Goal: Task Accomplishment & Management: Manage account settings

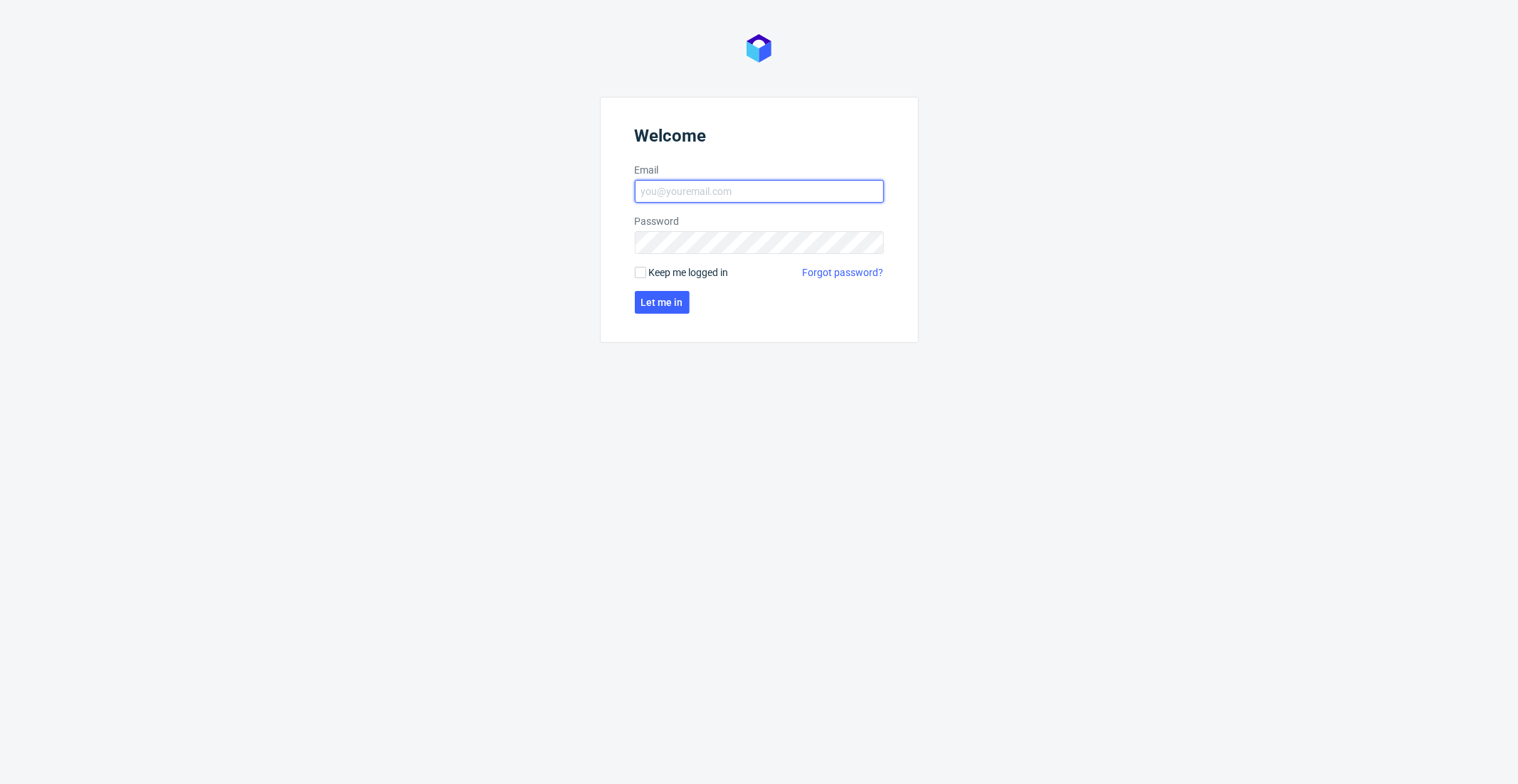
click at [709, 189] on input "Email" at bounding box center [760, 191] width 249 height 23
type input "dominika.hapka@packhelp.com"
click button "Let me in" at bounding box center [662, 302] width 54 height 23
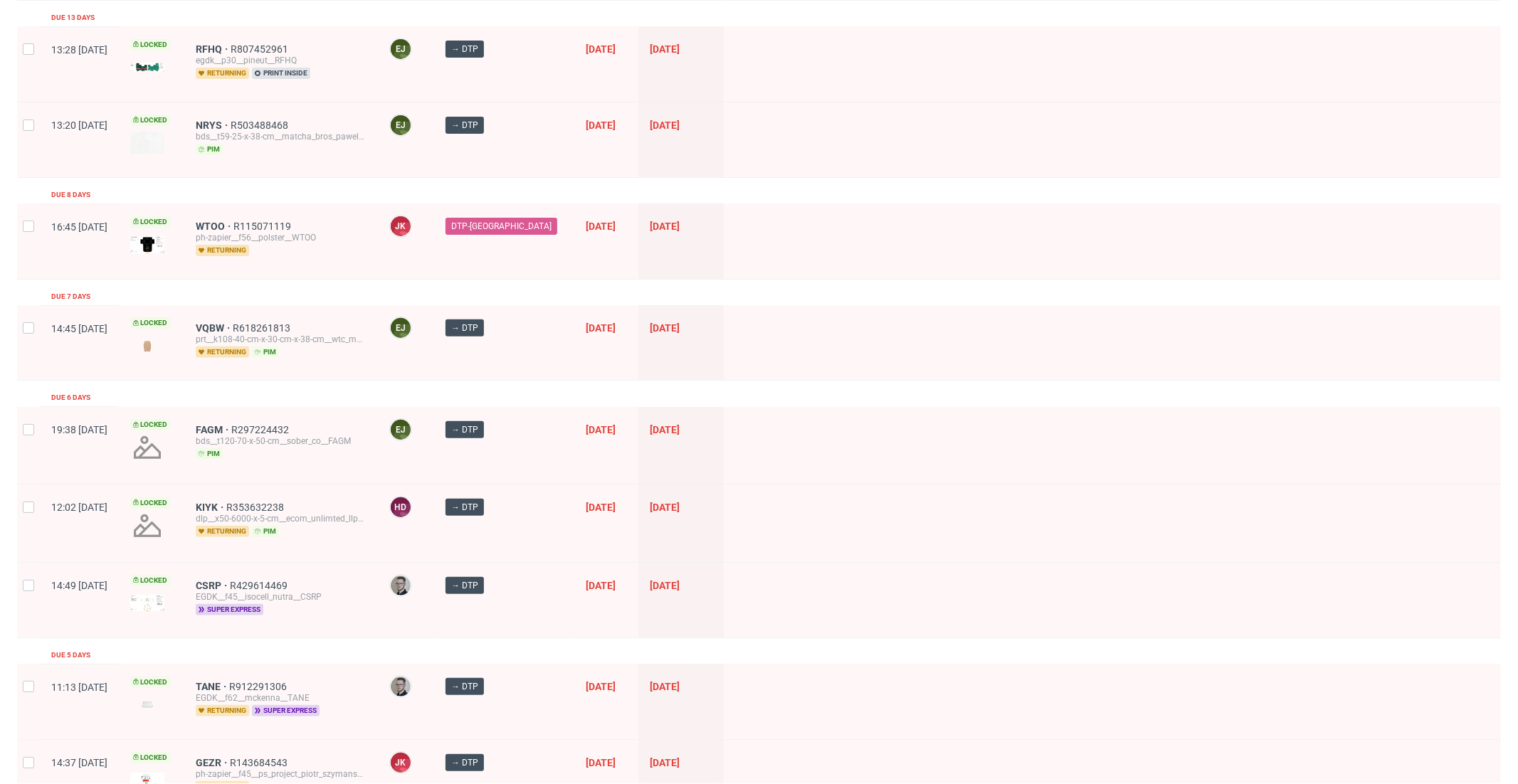
scroll to position [253, 0]
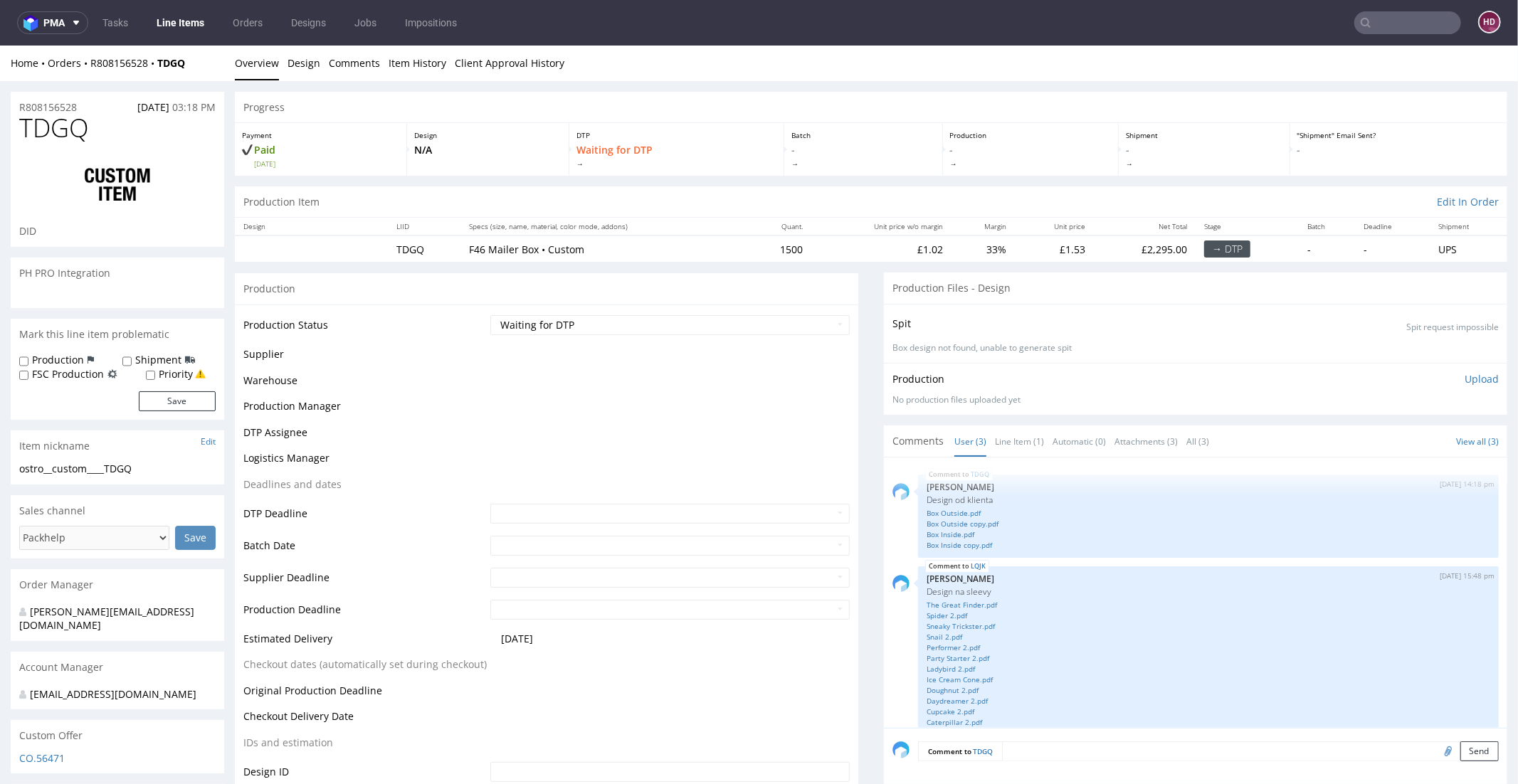
scroll to position [107, 0]
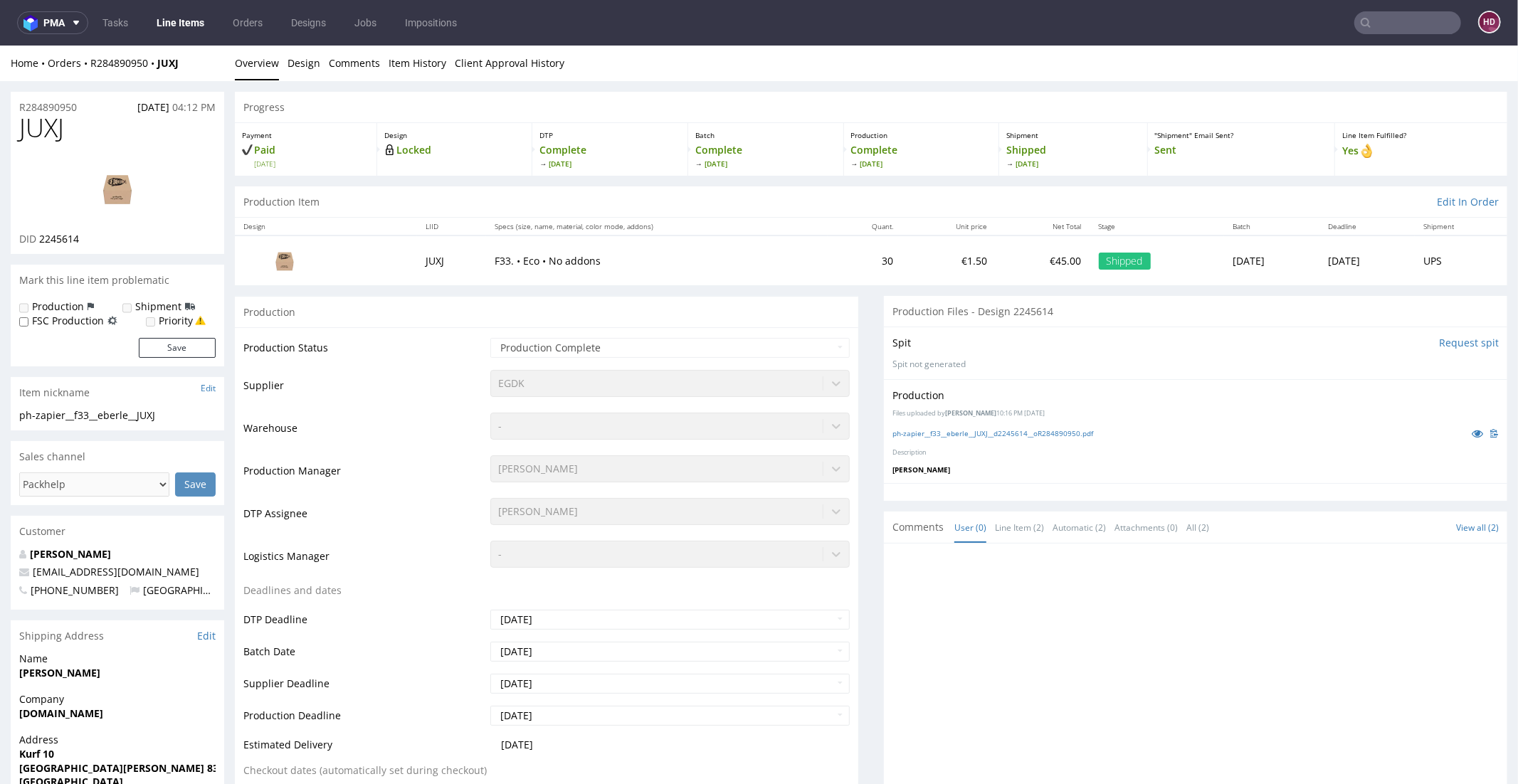
click at [215, 19] on ul "Tasks Line Items Orders Designs Jobs Impositions" at bounding box center [280, 23] width 383 height 23
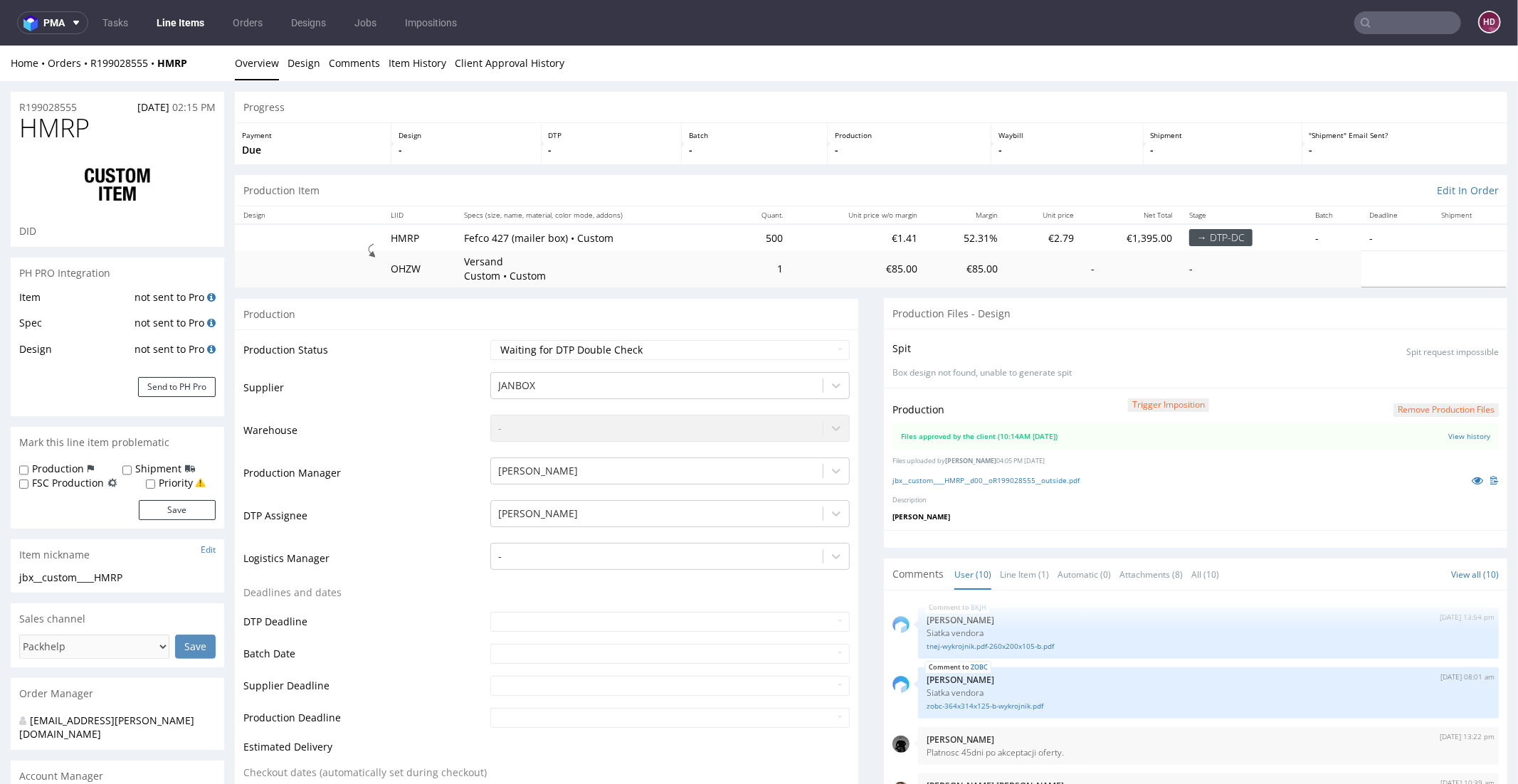
scroll to position [307, 0]
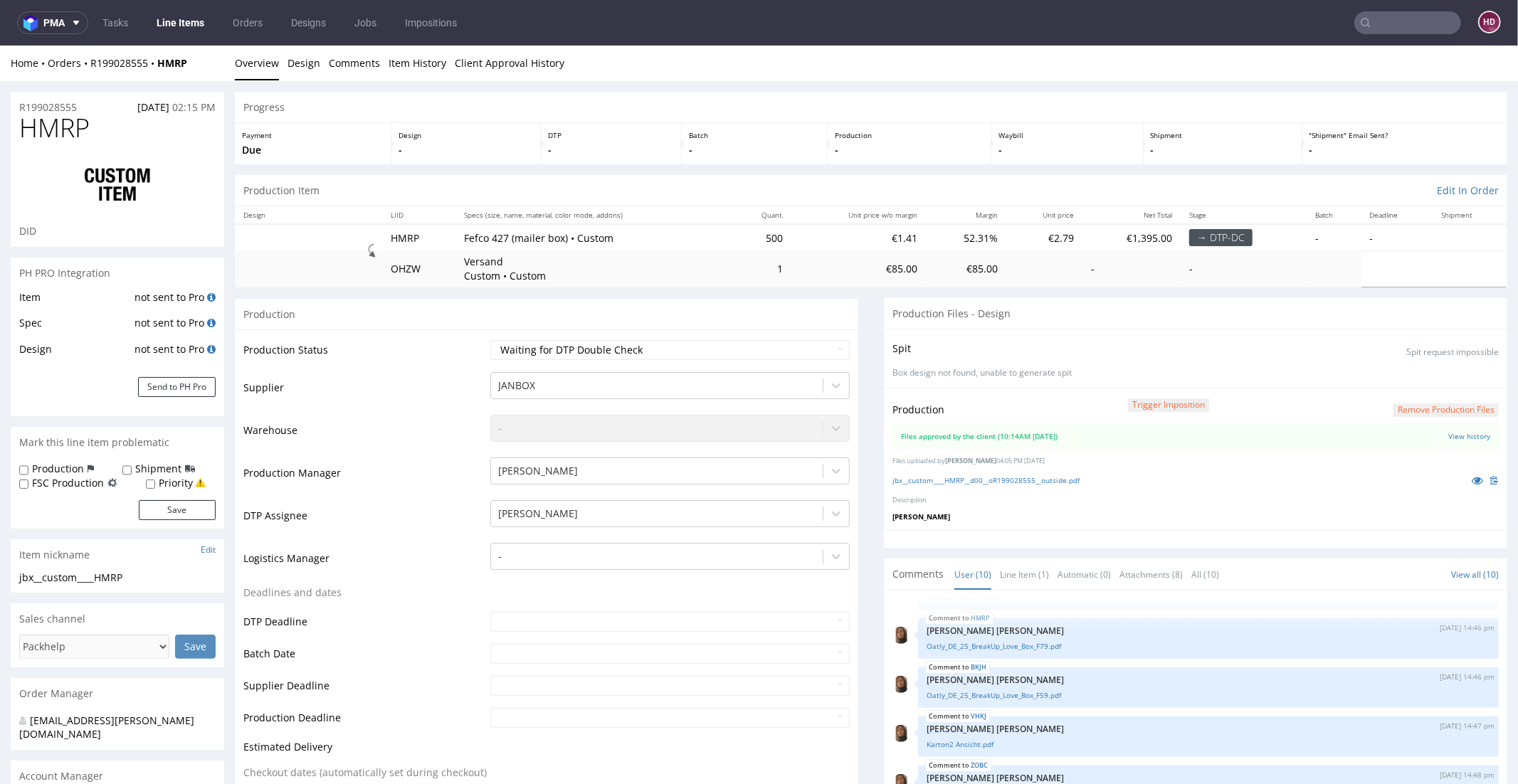
click at [196, 18] on link "Line Items" at bounding box center [181, 23] width 65 height 23
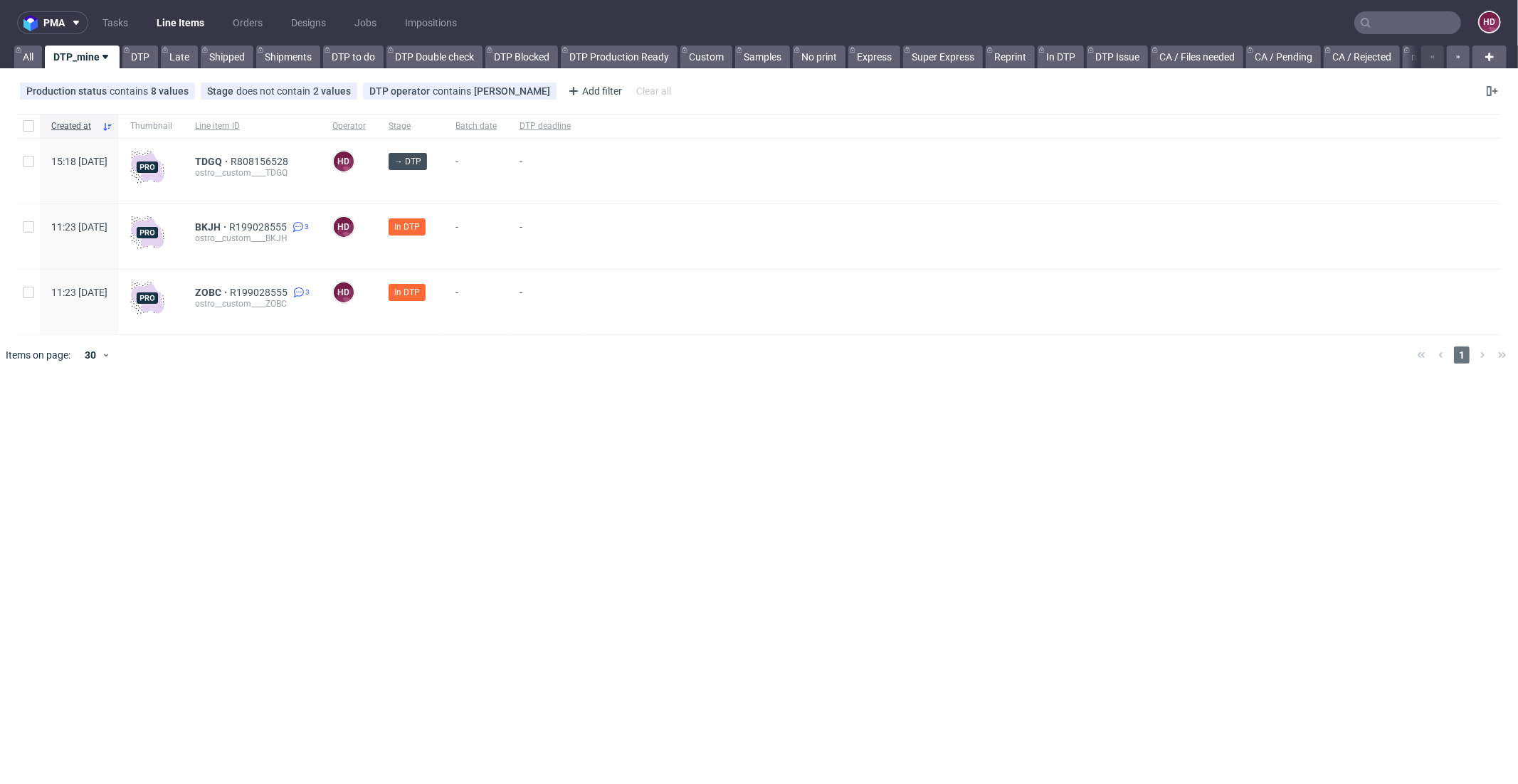
click at [248, 153] on div "TDGQ R808156528 ostro__custom____TDGQ" at bounding box center [252, 171] width 138 height 64
click at [247, 221] on div "BKJH R199028555 3 ostro__custom____BKJH" at bounding box center [252, 236] width 138 height 64
click at [229, 226] on span "BKJH" at bounding box center [212, 227] width 34 height 11
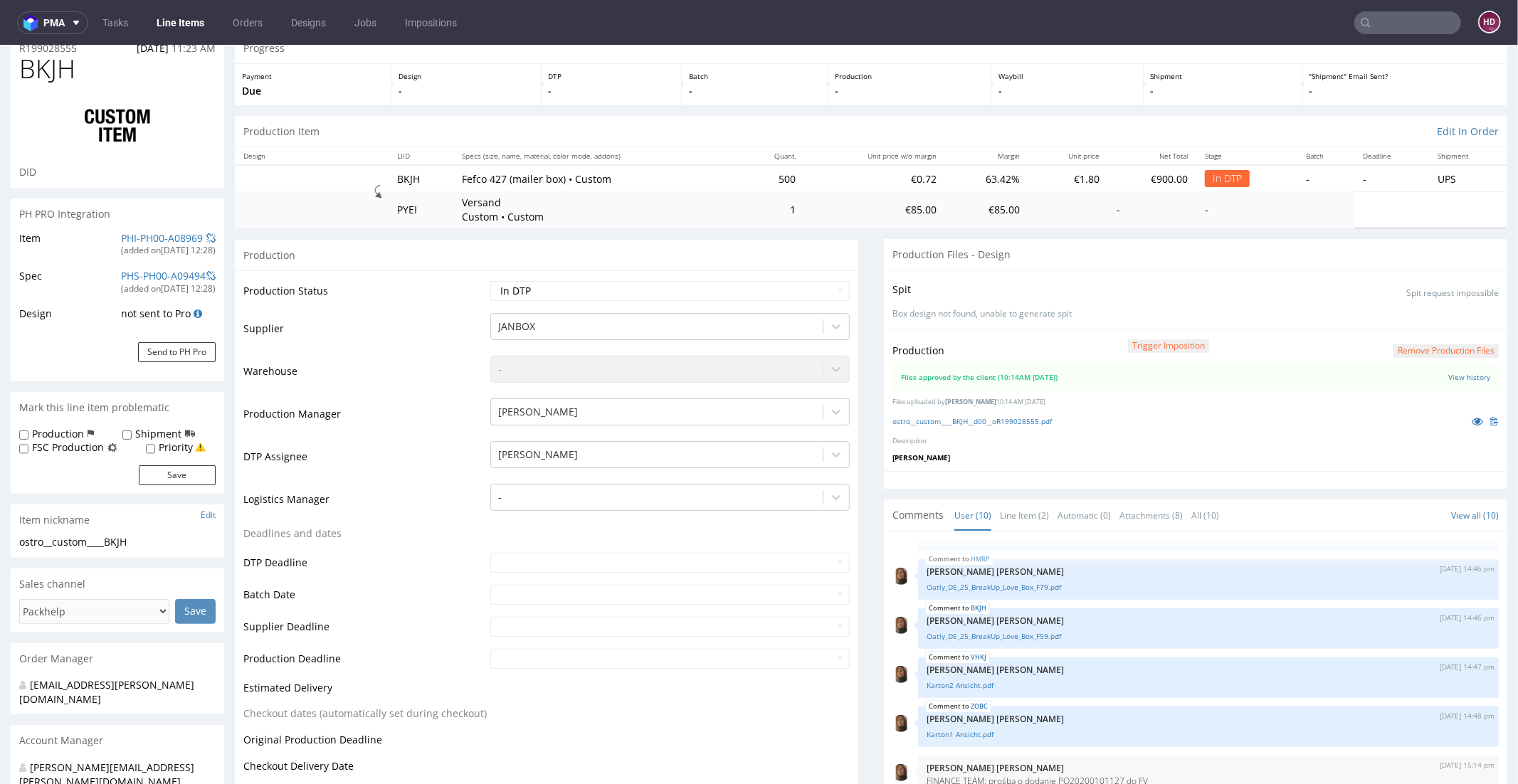
scroll to position [205, 0]
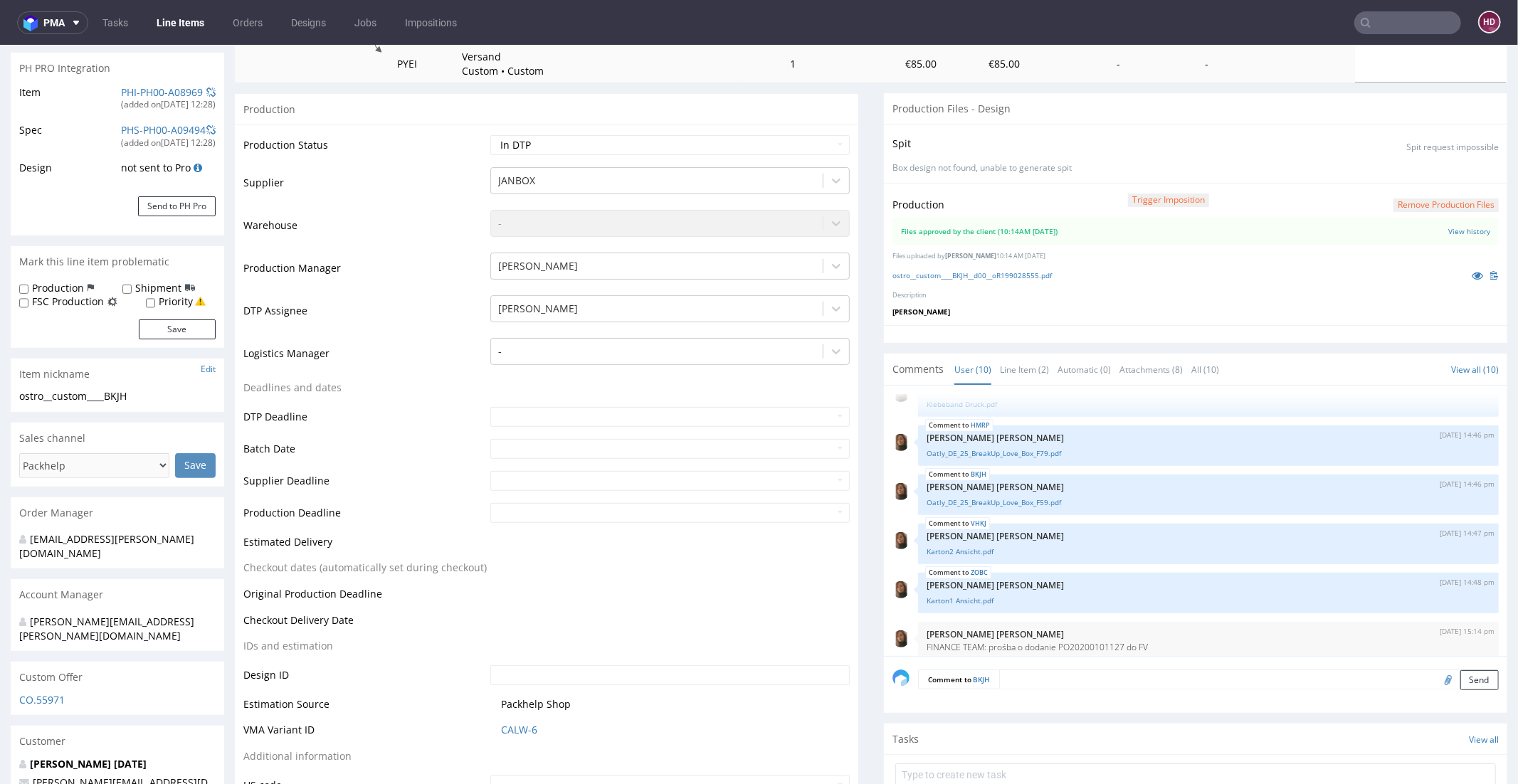
click at [1090, 690] on div "Comment to BKJH Send" at bounding box center [1195, 684] width 624 height 57
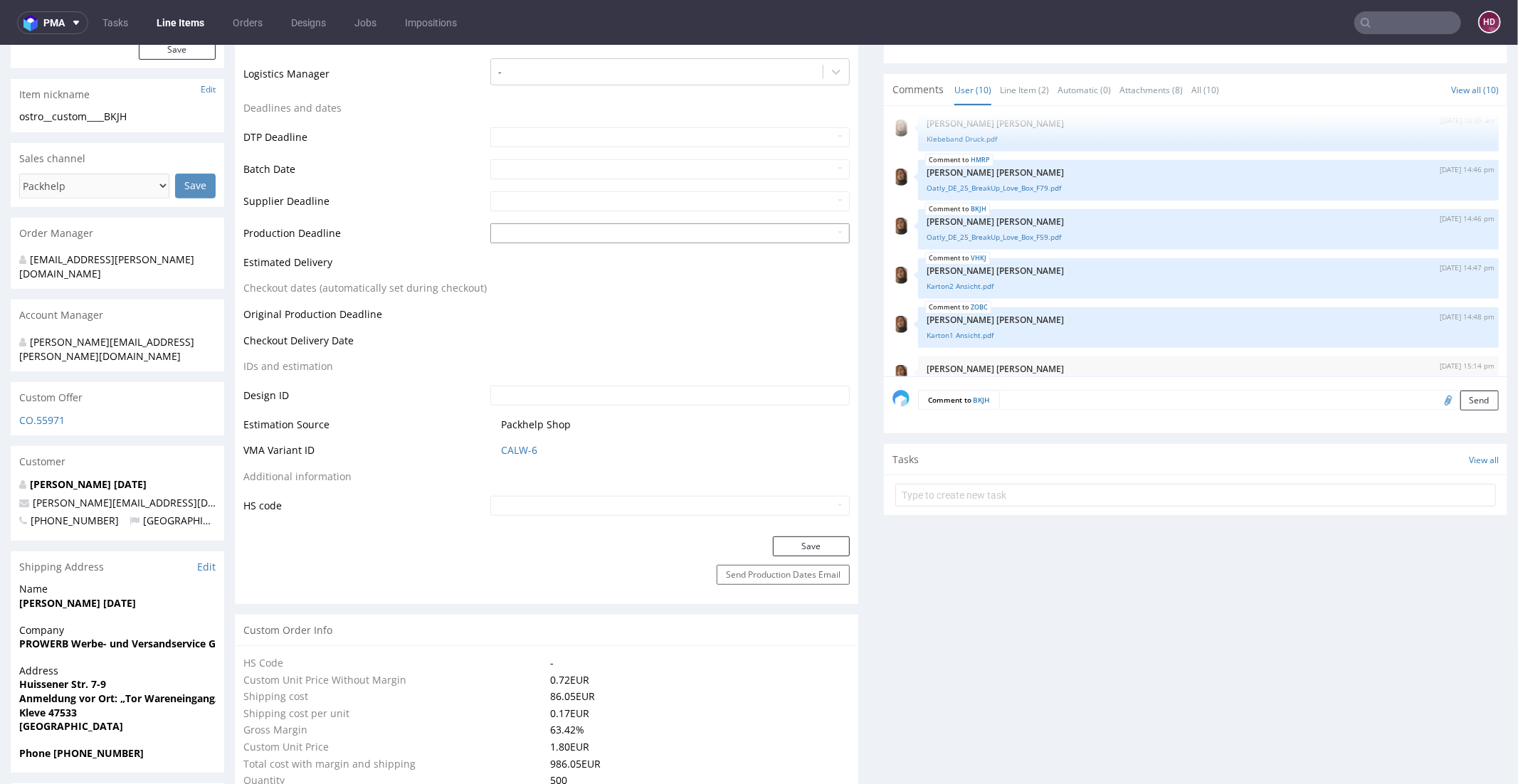
scroll to position [194, 0]
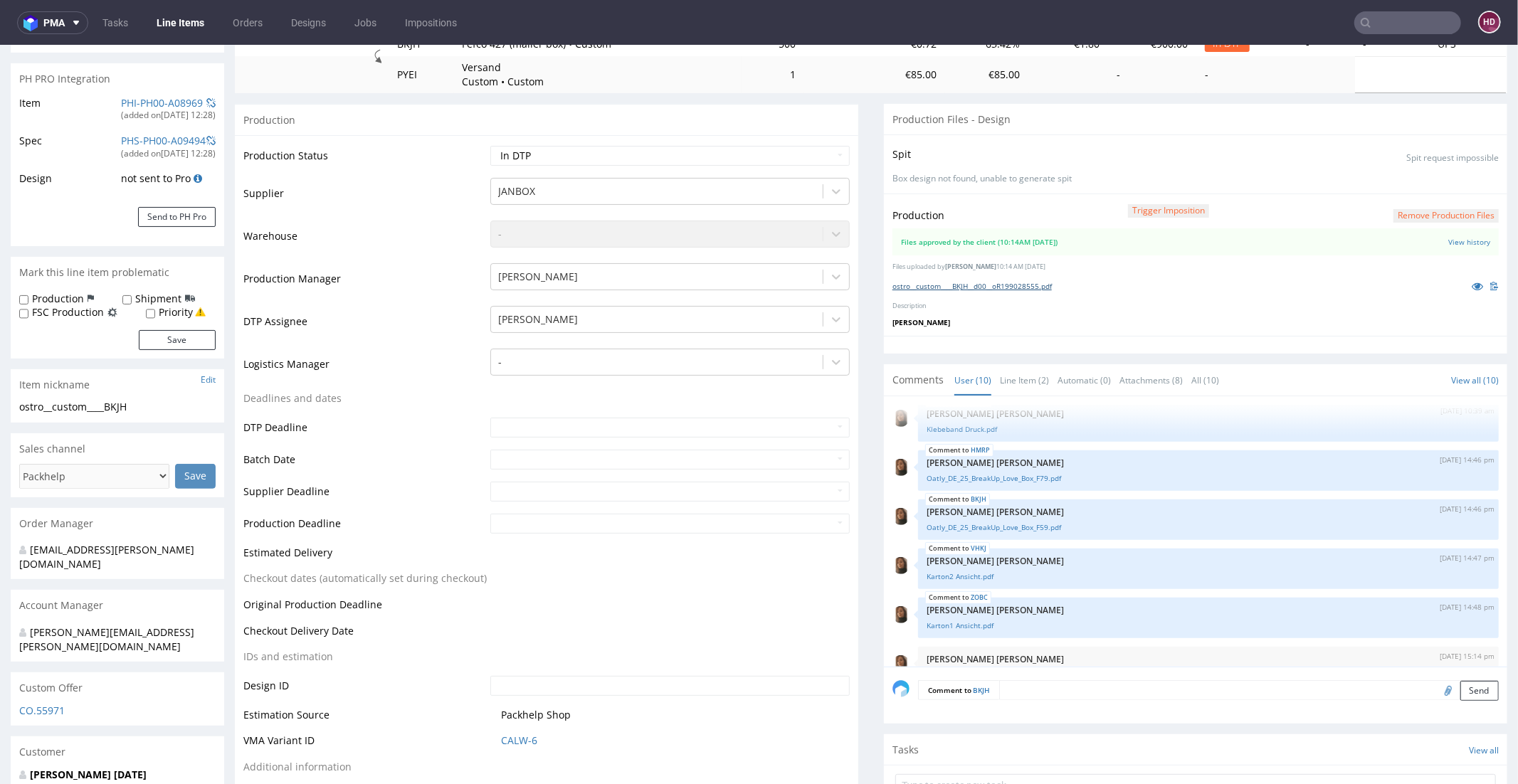
click at [952, 280] on link "ostro__custom____BKJH__d00__oR199028555.pdf" at bounding box center [972, 285] width 159 height 10
click at [712, 149] on select "Waiting for Artwork Waiting for Diecut Waiting for Mockup Waiting for DTP Waiti…" at bounding box center [669, 156] width 359 height 20
select select "dtp_production_ready"
click at [490, 145] on select "Waiting for Artwork Waiting for Diecut Waiting for Mockup Waiting for DTP Waiti…" at bounding box center [669, 156] width 359 height 20
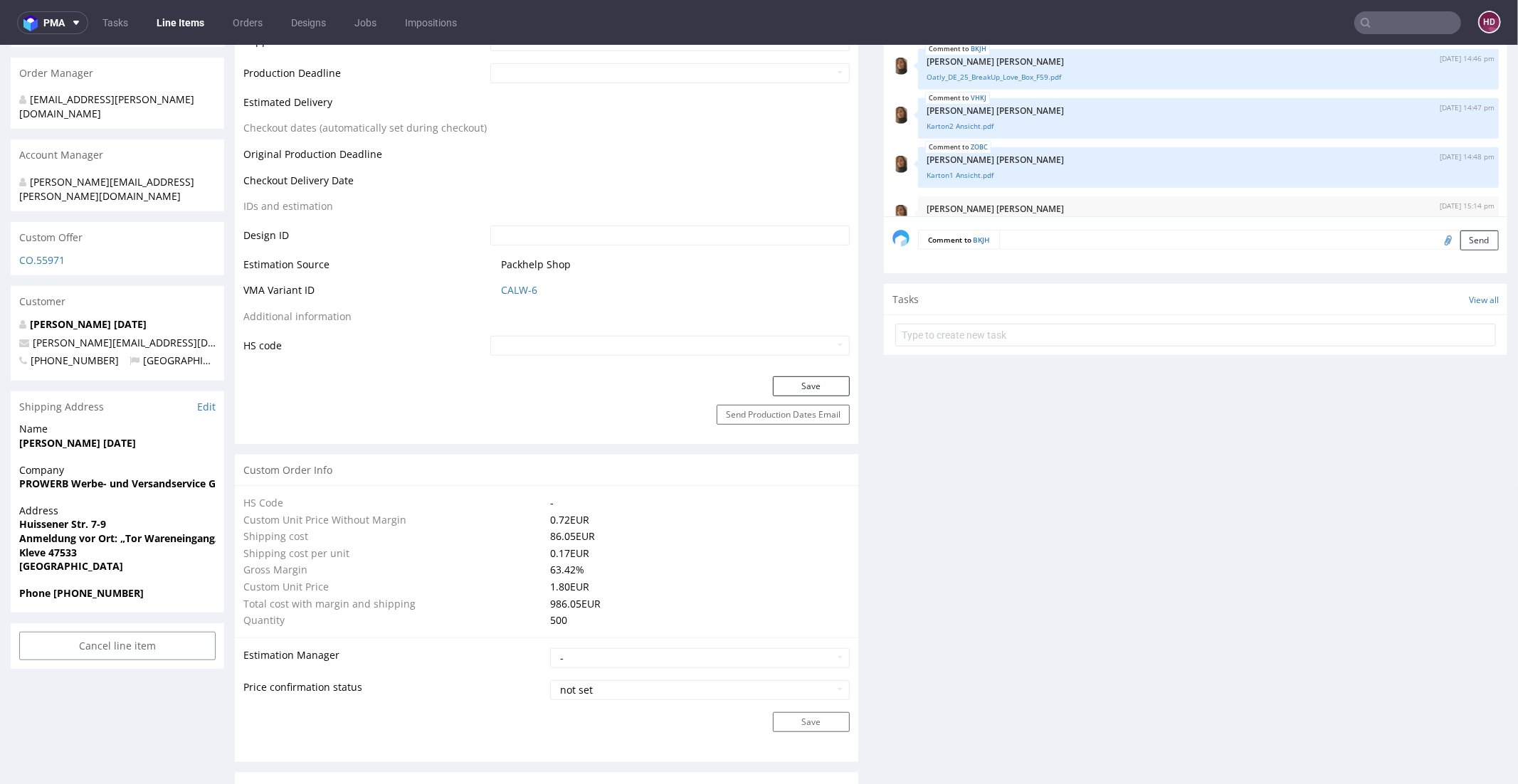
scroll to position [642, 0]
click at [793, 385] on button "Save" at bounding box center [811, 388] width 77 height 20
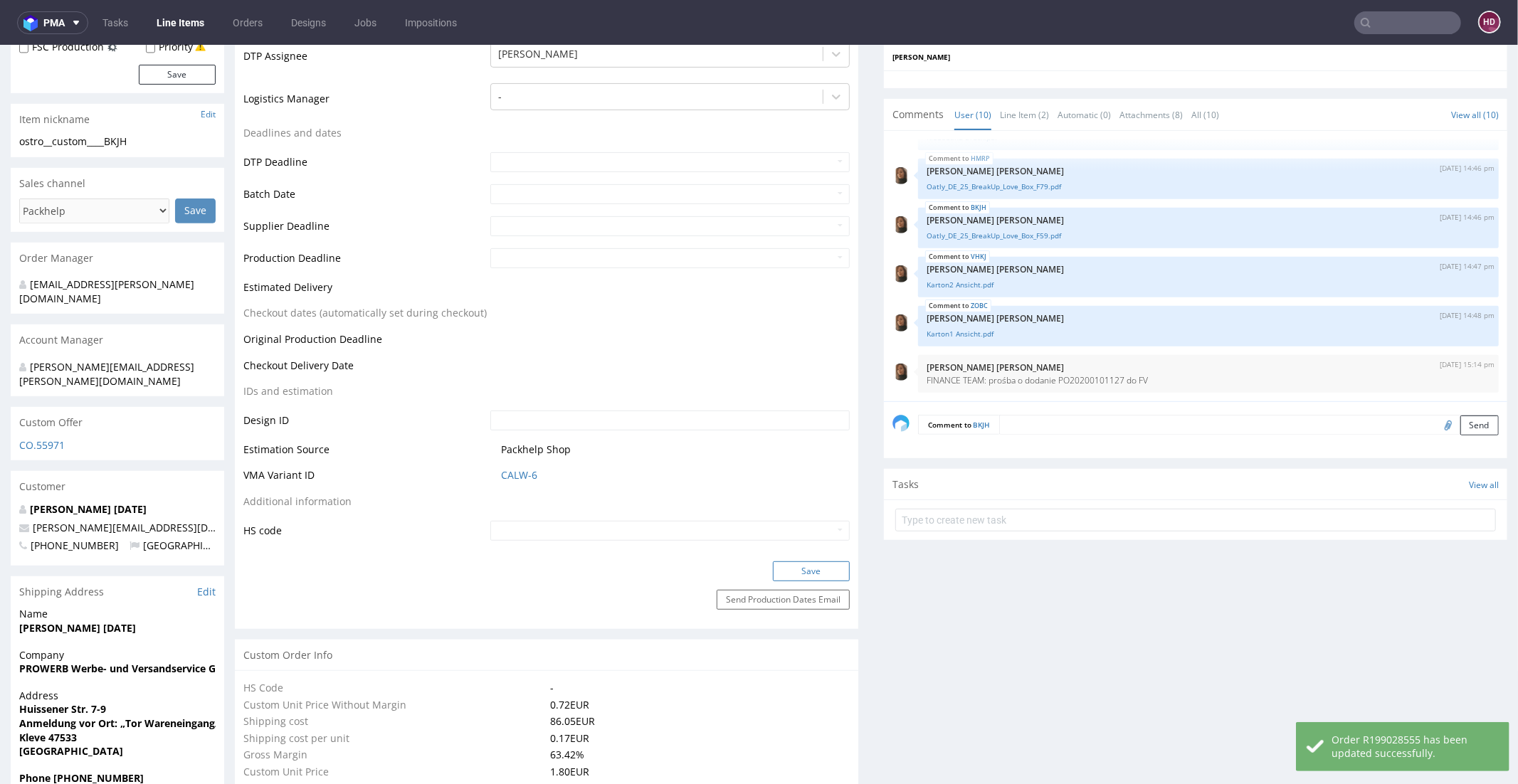
scroll to position [0, 0]
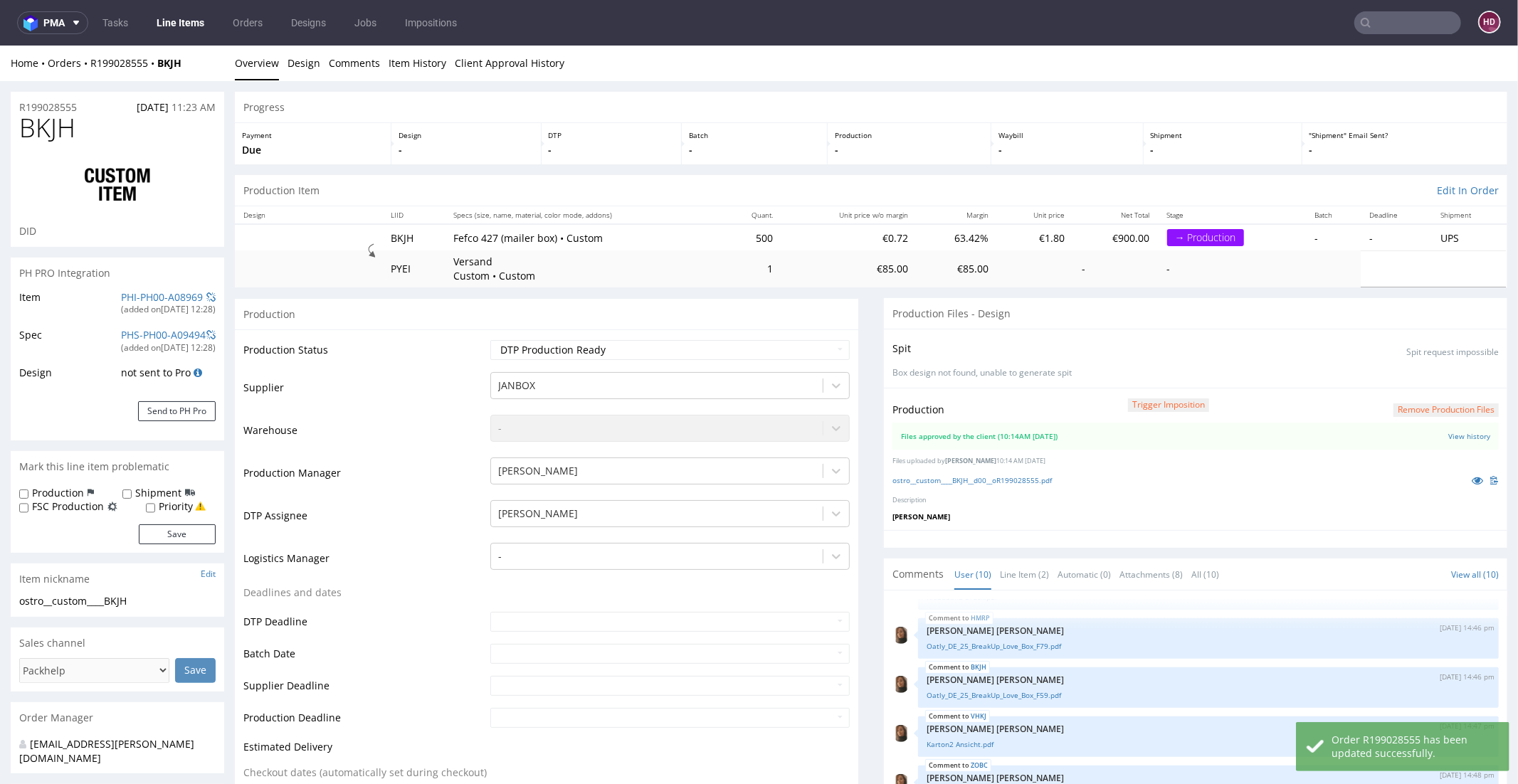
click at [199, 34] on ul "Tasks Line Items Orders Designs Jobs Impositions" at bounding box center [280, 23] width 383 height 23
click at [184, 26] on link "Line Items" at bounding box center [181, 23] width 65 height 23
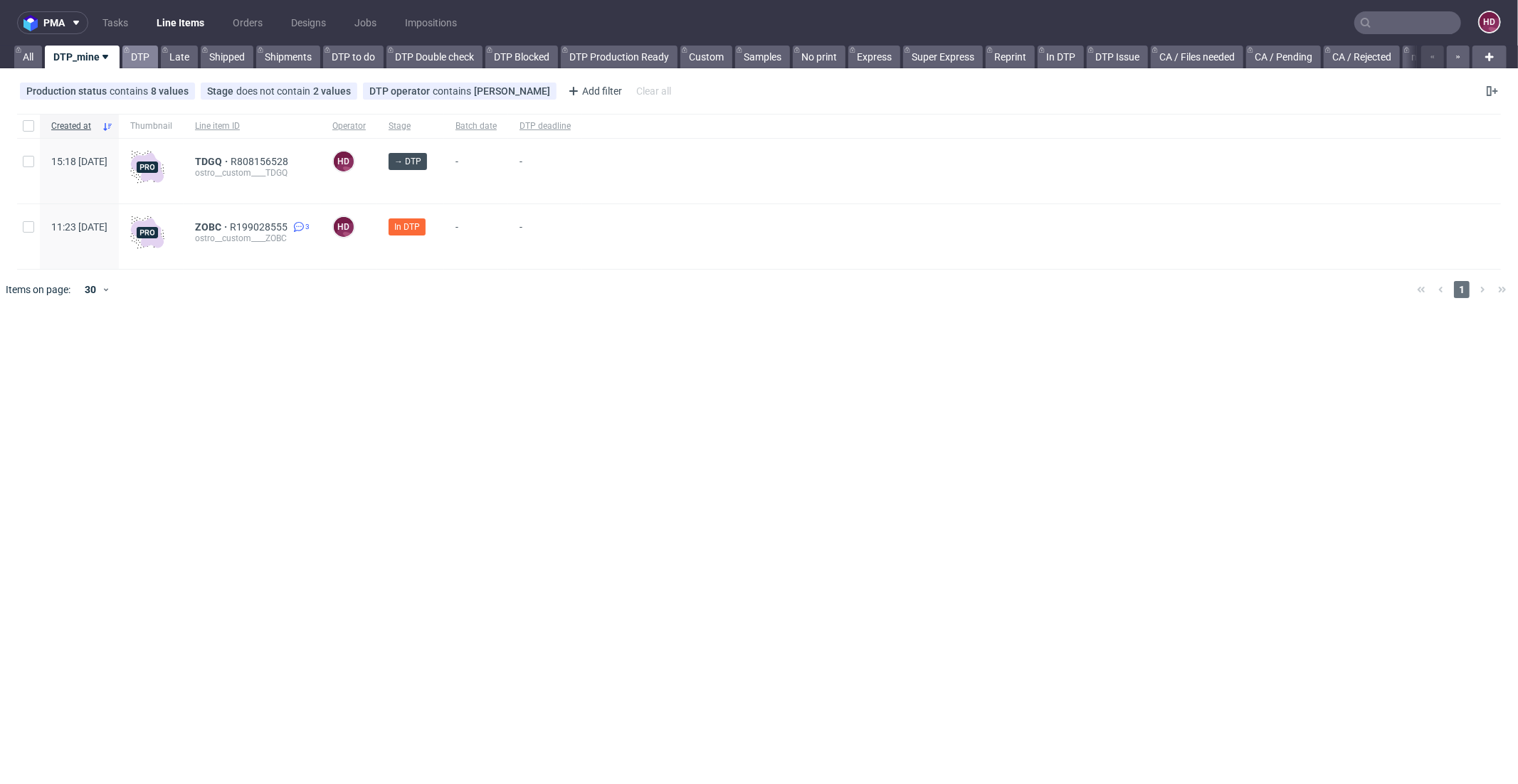
click at [141, 59] on link "DTP" at bounding box center [140, 57] width 36 height 23
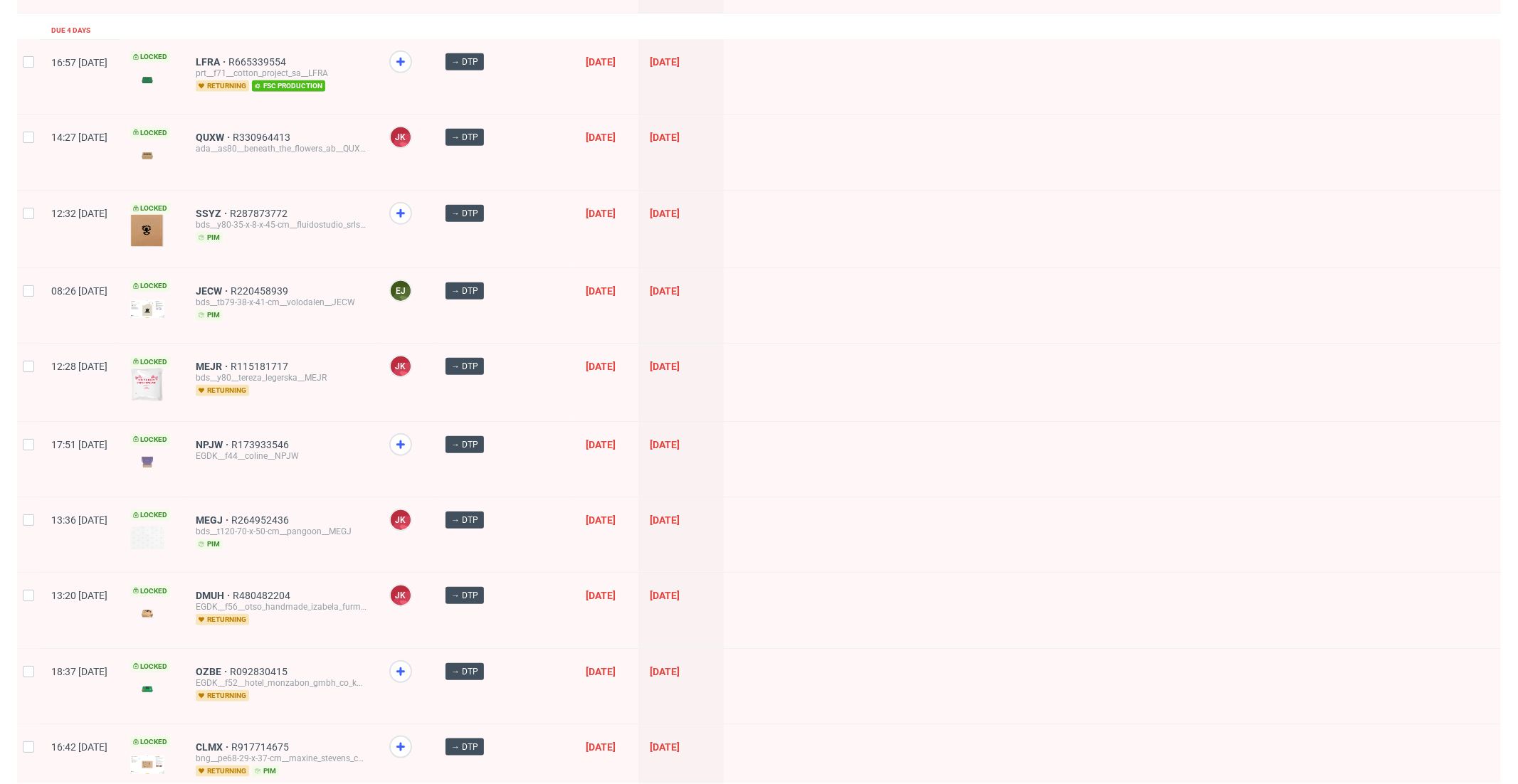
scroll to position [1003, 0]
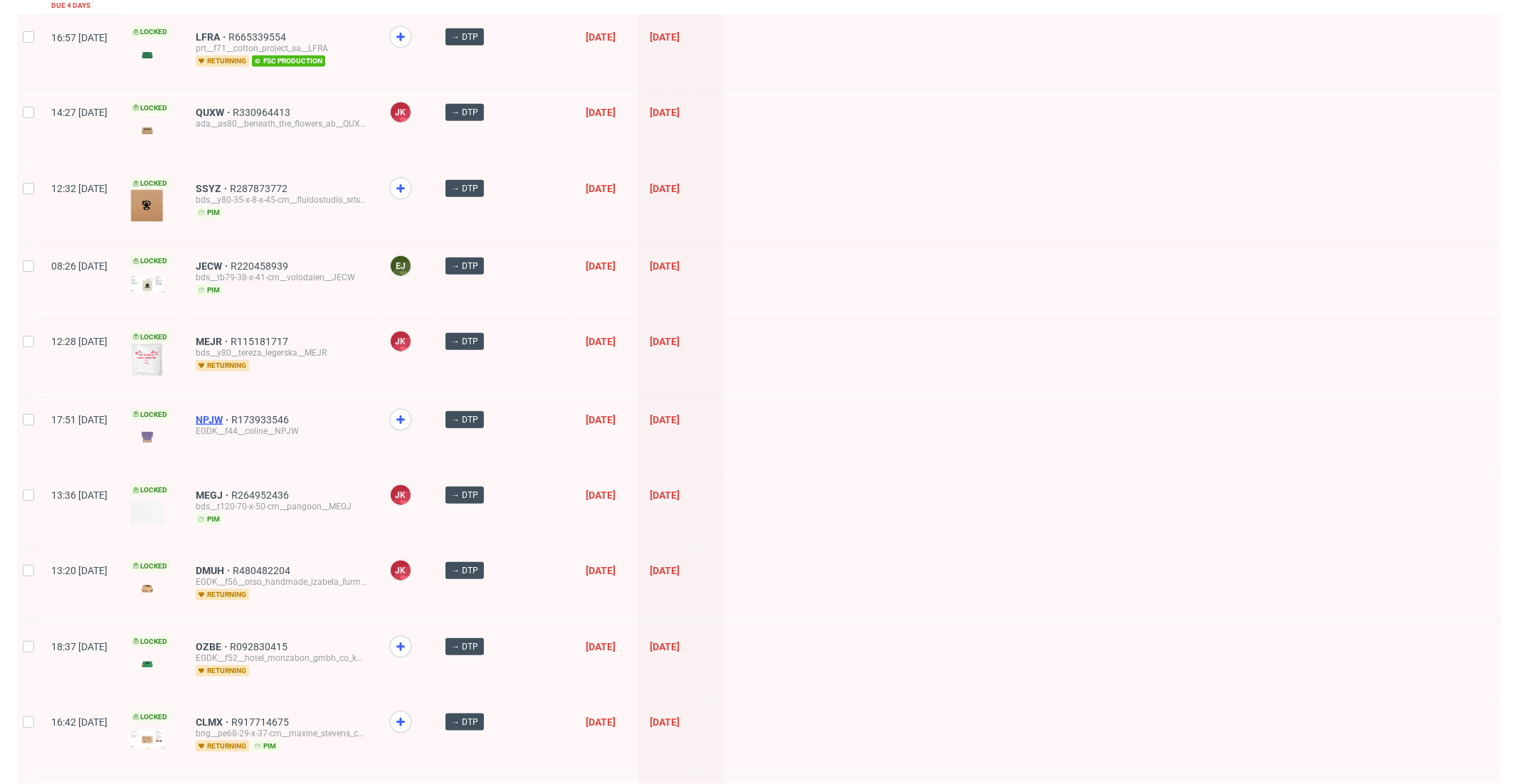
click at [231, 414] on span "NPJW" at bounding box center [214, 420] width 36 height 11
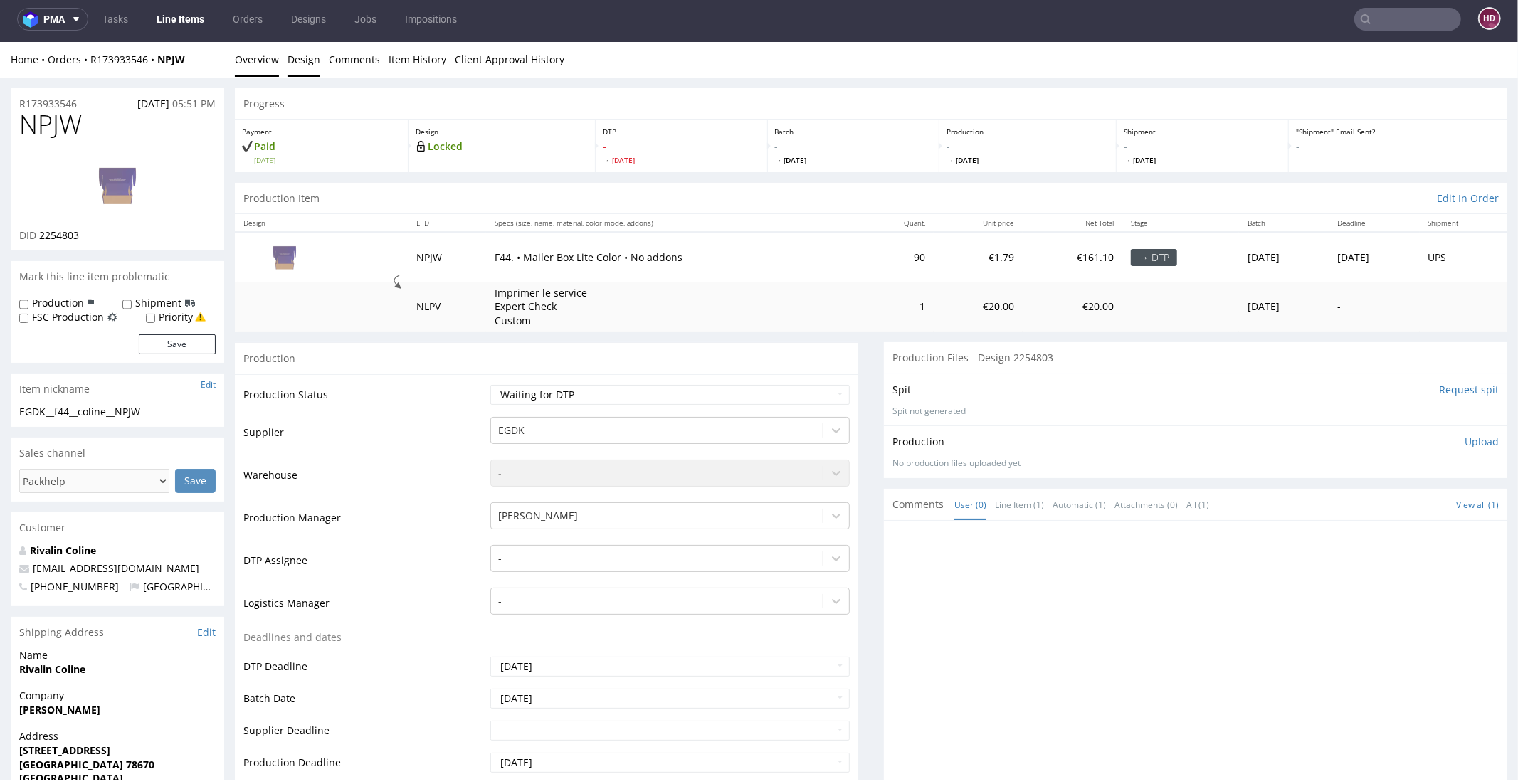
click at [296, 57] on link "Design" at bounding box center [304, 59] width 33 height 35
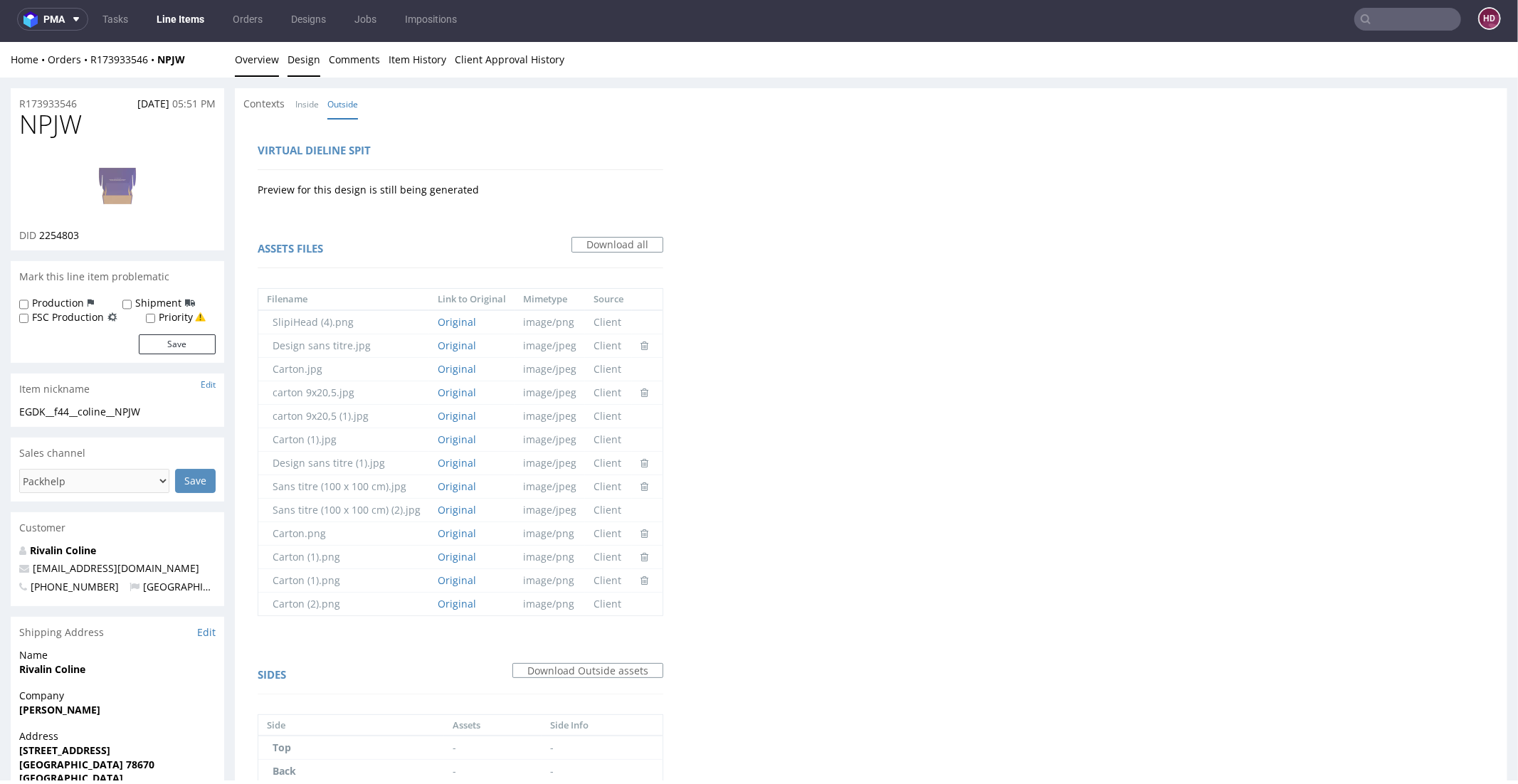
click at [253, 61] on link "Overview" at bounding box center [257, 59] width 44 height 35
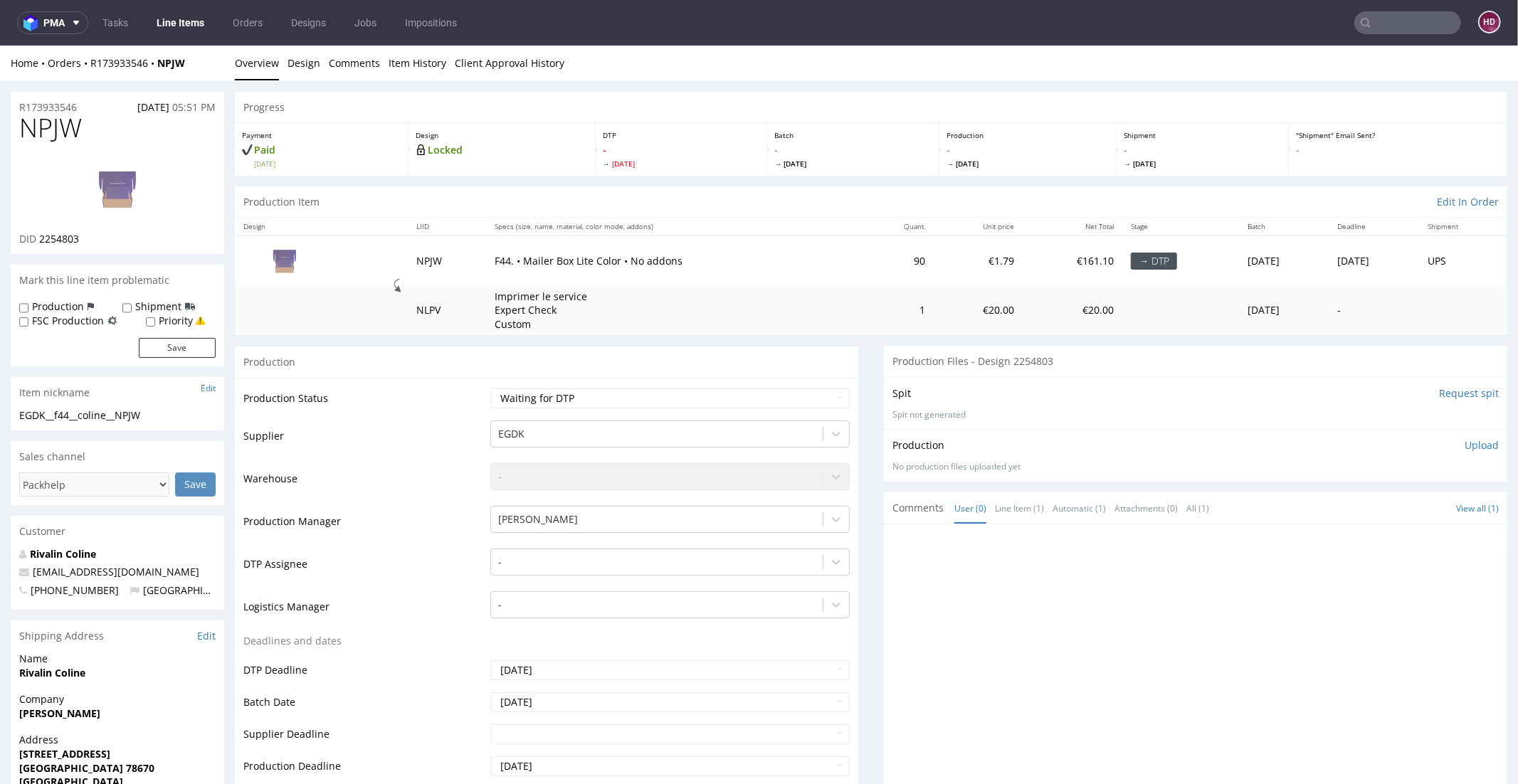
click at [120, 191] on img at bounding box center [117, 187] width 114 height 64
click at [173, 22] on link "Line Items" at bounding box center [181, 23] width 65 height 23
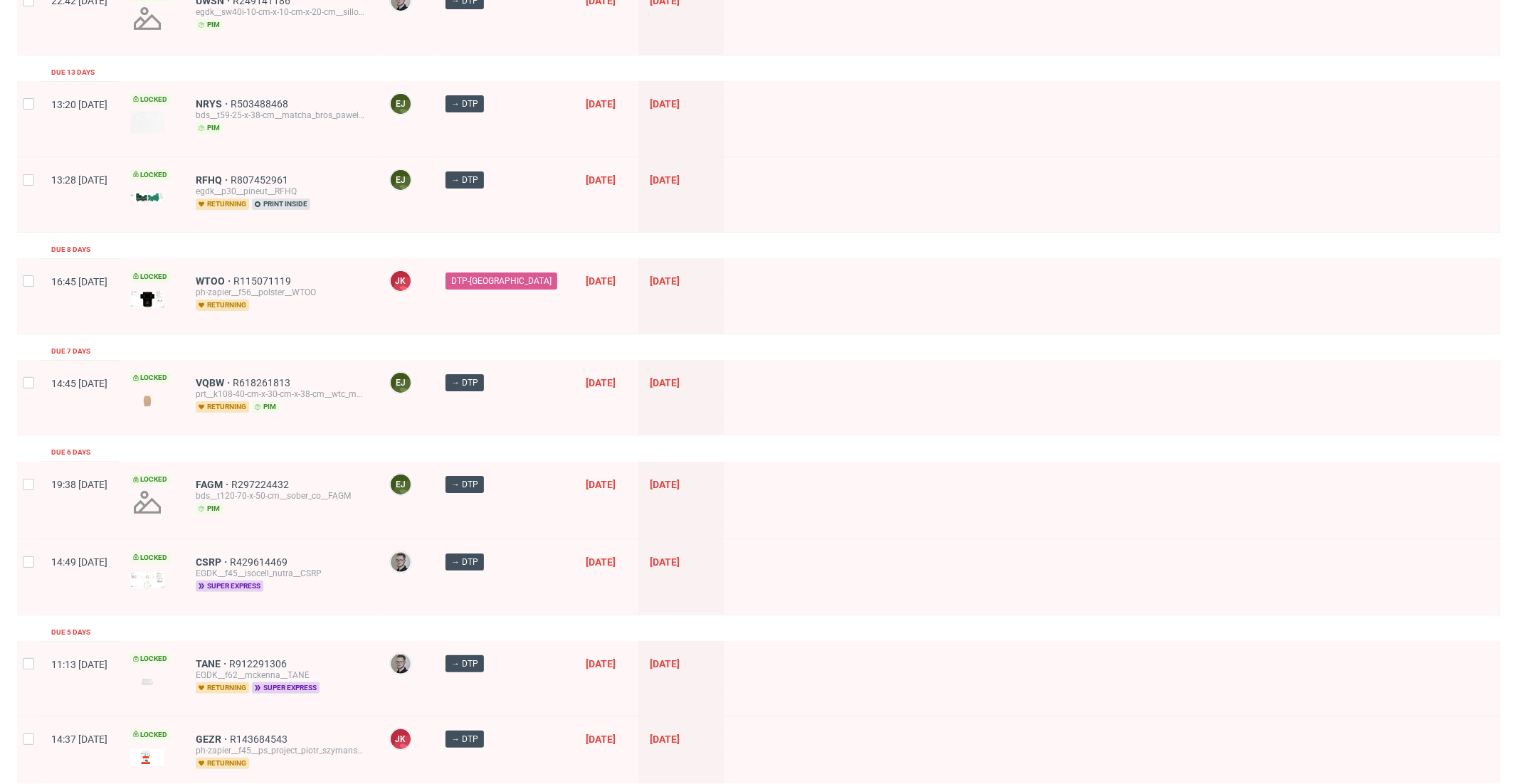
scroll to position [196, 0]
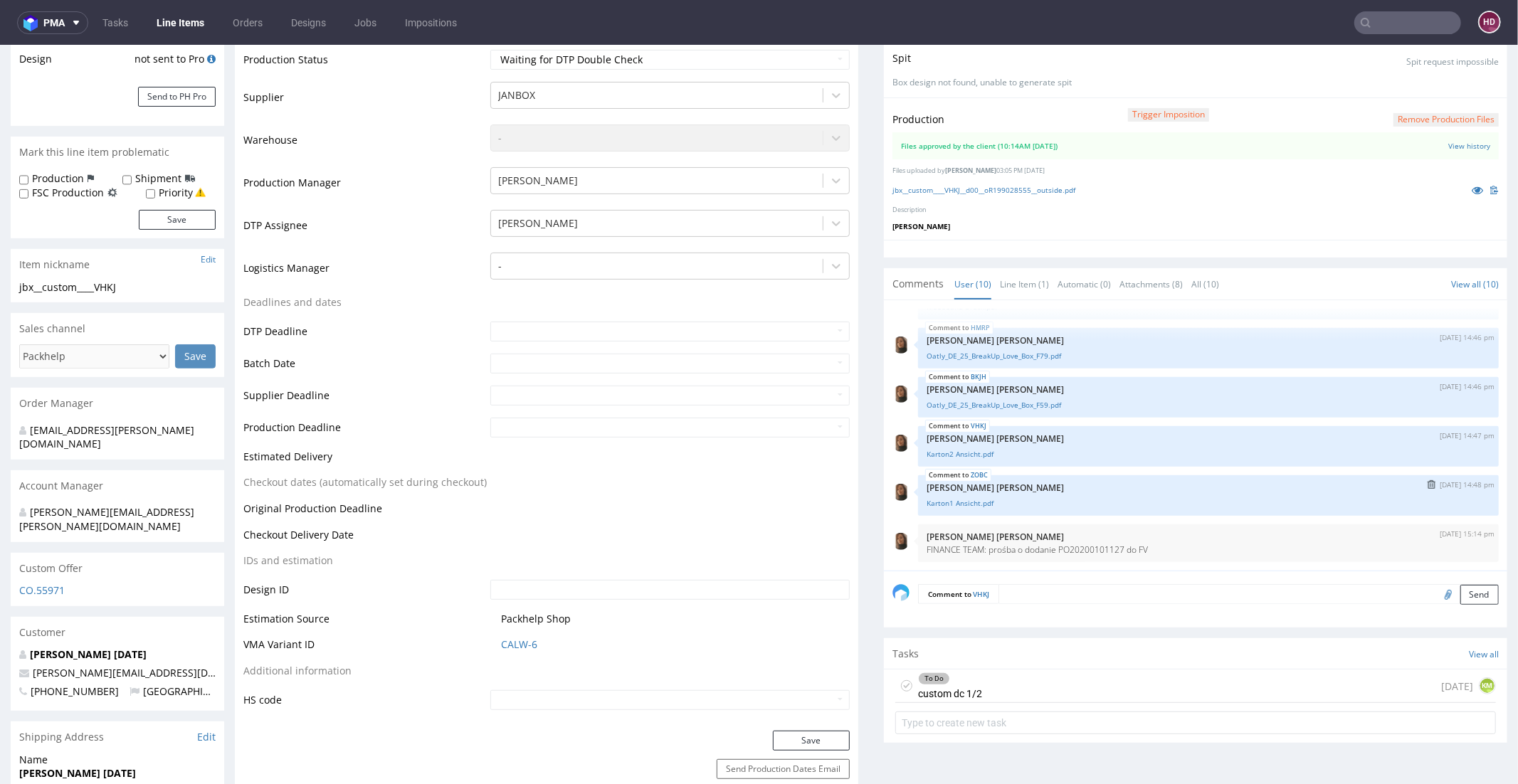
scroll to position [370, 0]
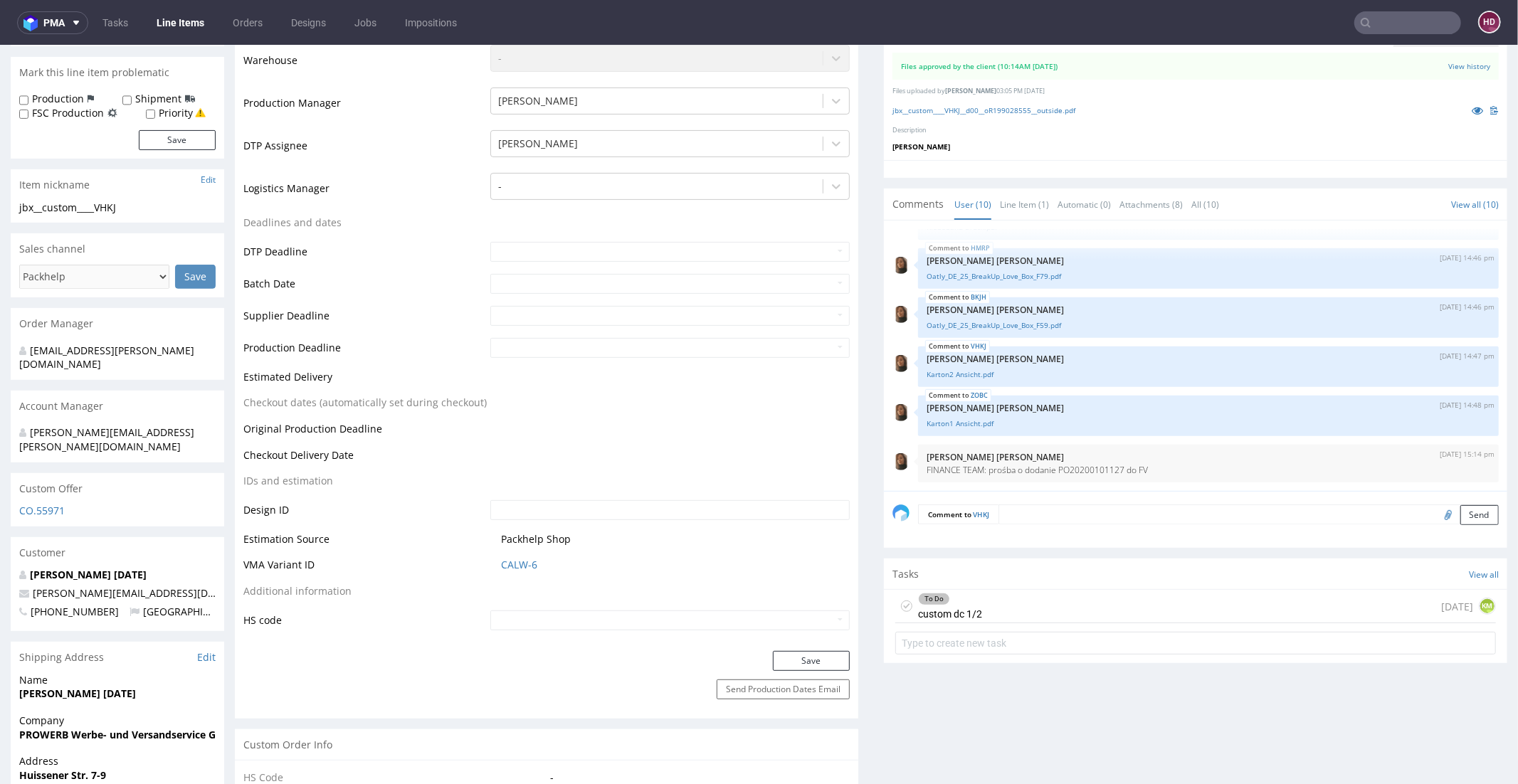
click at [958, 596] on div "To Do" at bounding box center [950, 598] width 62 height 11
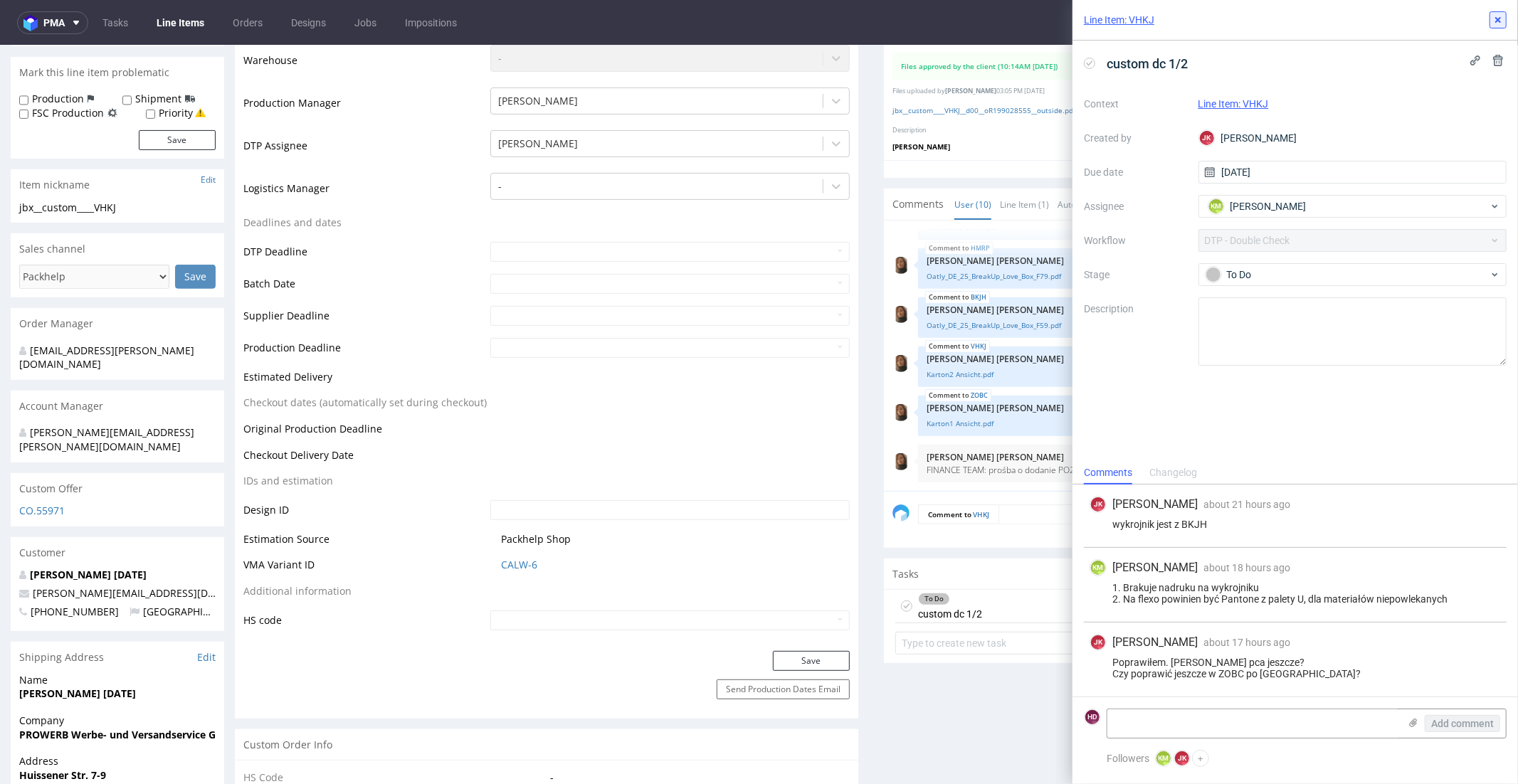
click at [1492, 18] on icon at bounding box center [1498, 20] width 11 height 11
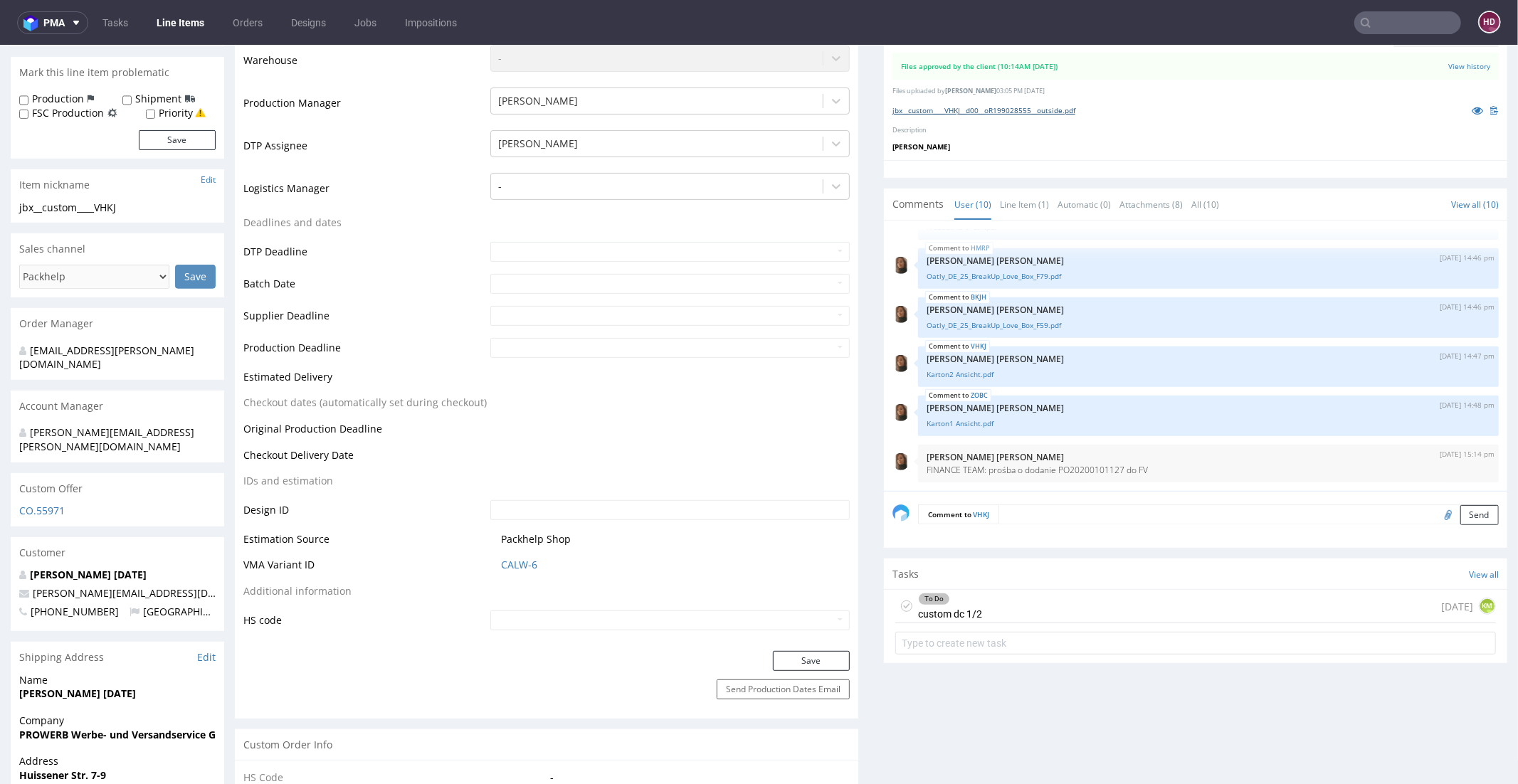
click at [1036, 108] on link "jbx__custom____VHKJ__d00__oR199028555__outside.pdf" at bounding box center [983, 110] width 183 height 10
click at [1000, 592] on div "To Do custom dc 1/2 1 day ago KM" at bounding box center [1195, 606] width 601 height 34
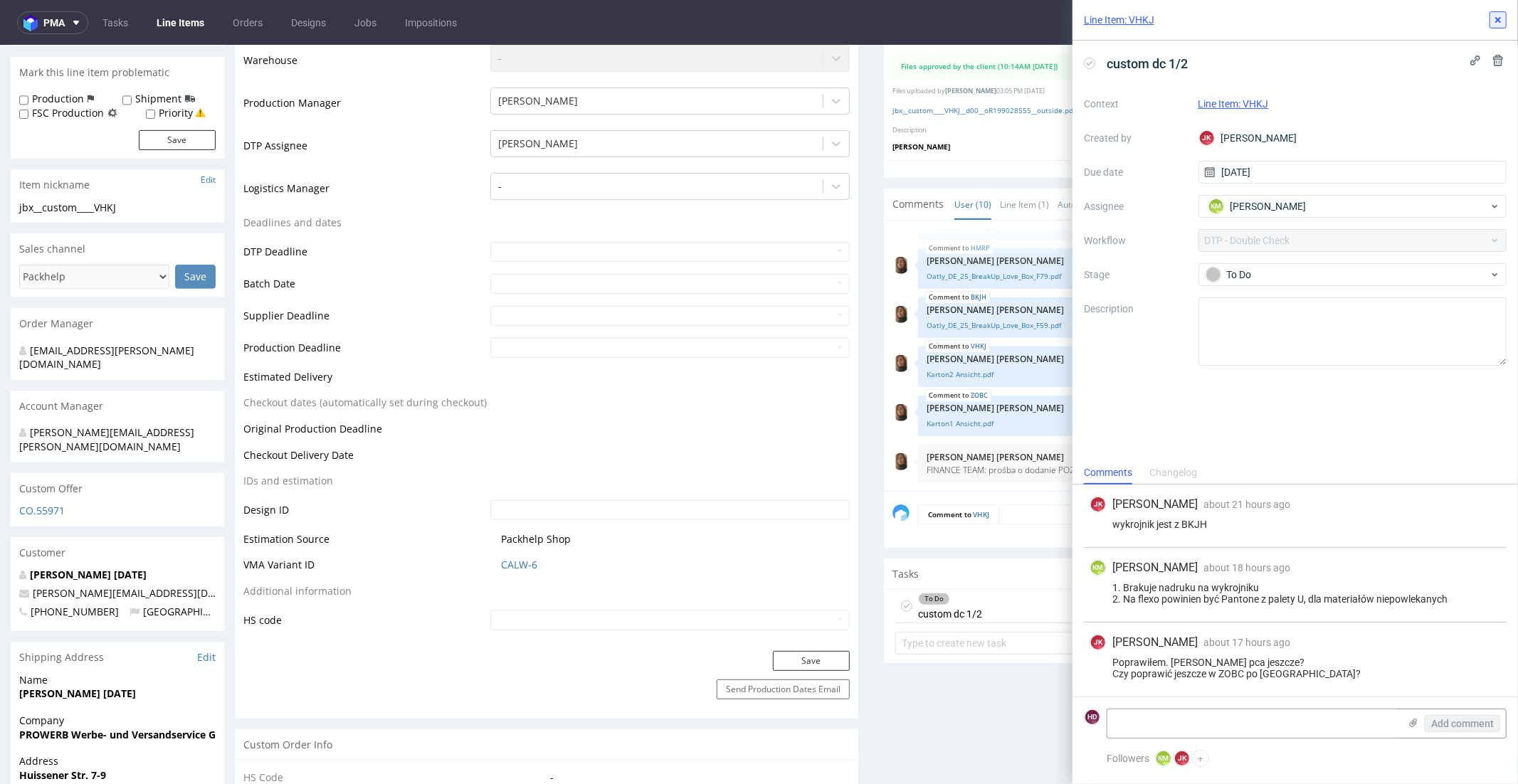
click at [1495, 11] on button at bounding box center [1498, 20] width 17 height 17
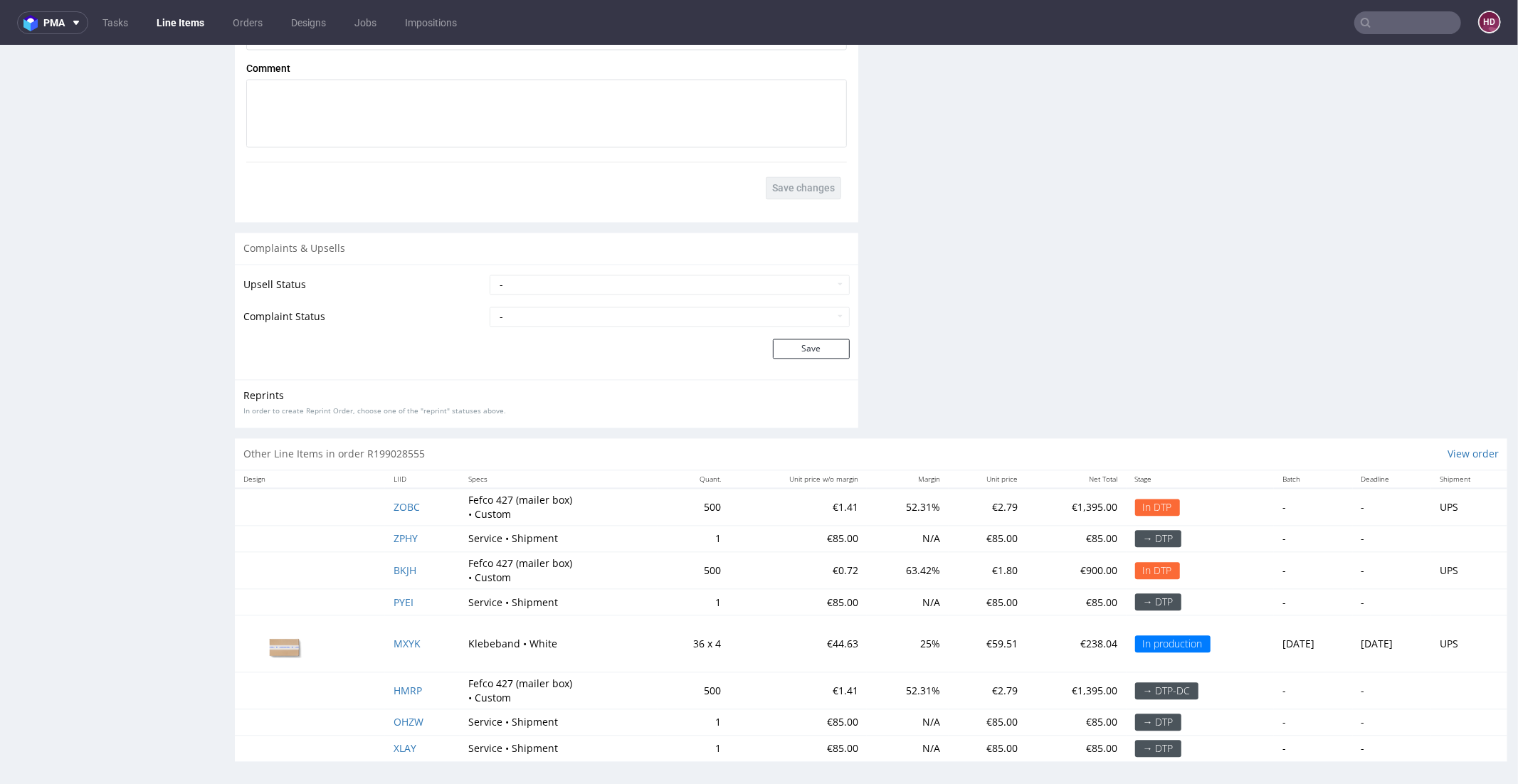
scroll to position [4, 0]
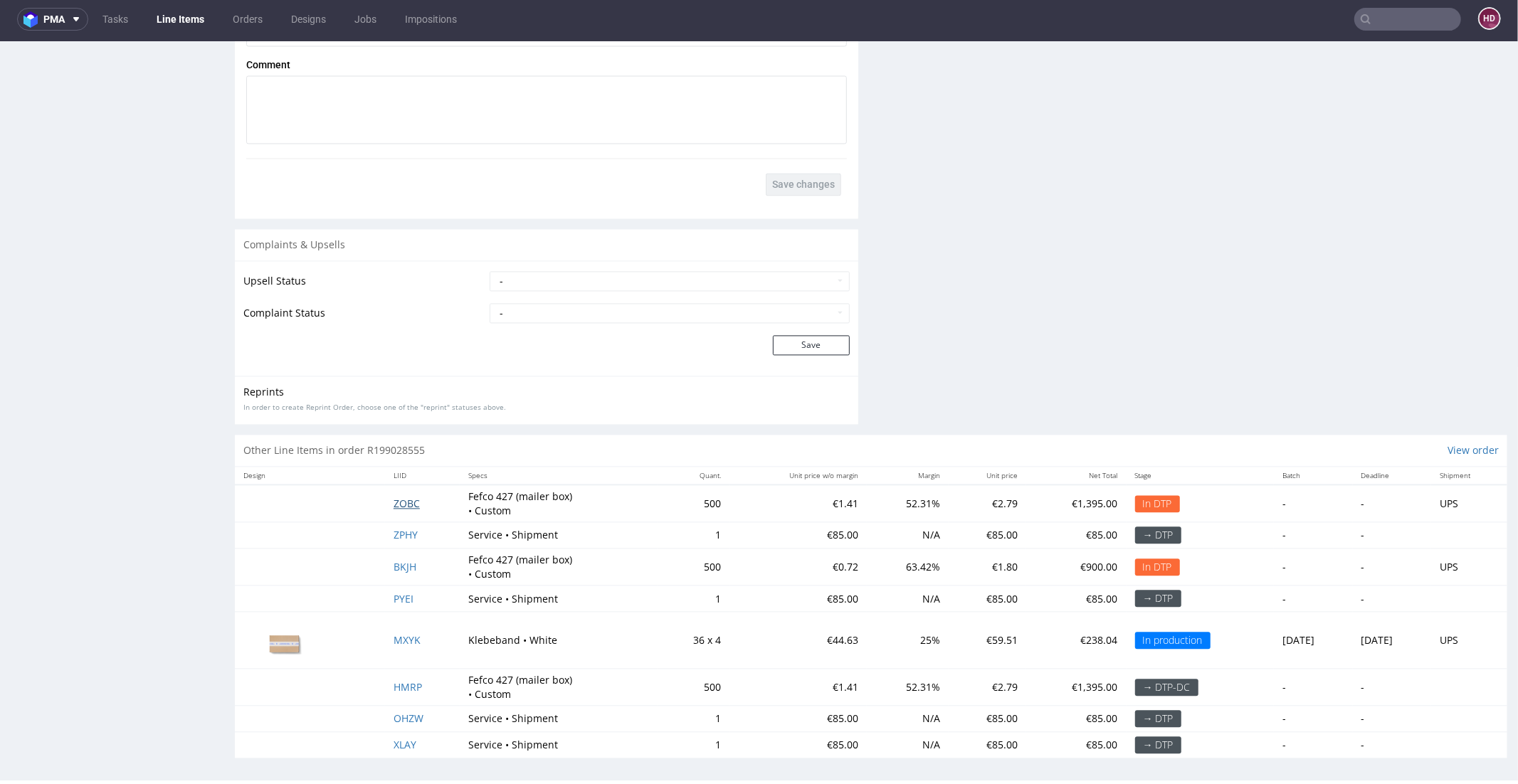
click at [403, 500] on span "ZOBC" at bounding box center [406, 502] width 27 height 14
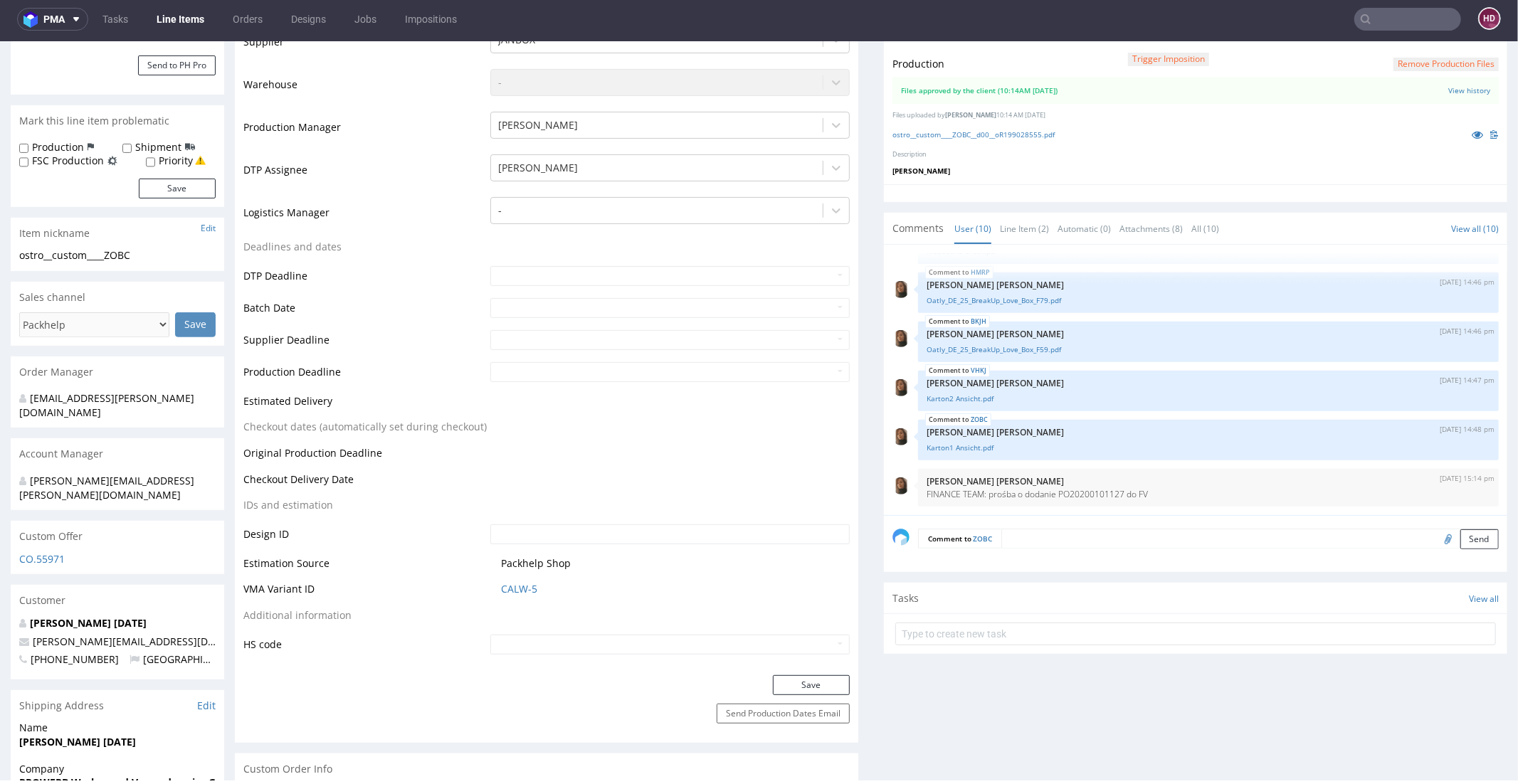
scroll to position [314, 0]
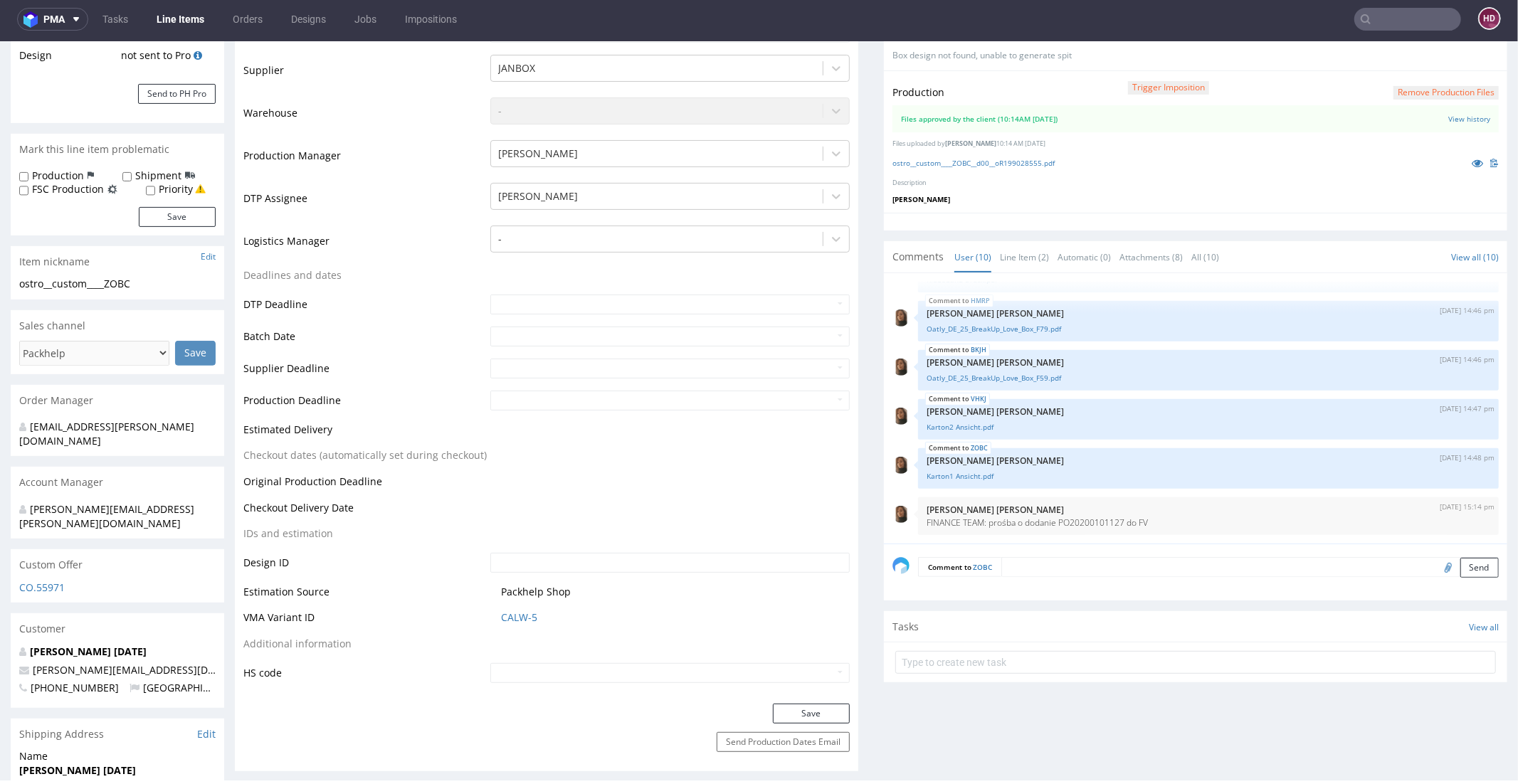
click at [204, 19] on link "Line Items" at bounding box center [181, 19] width 65 height 23
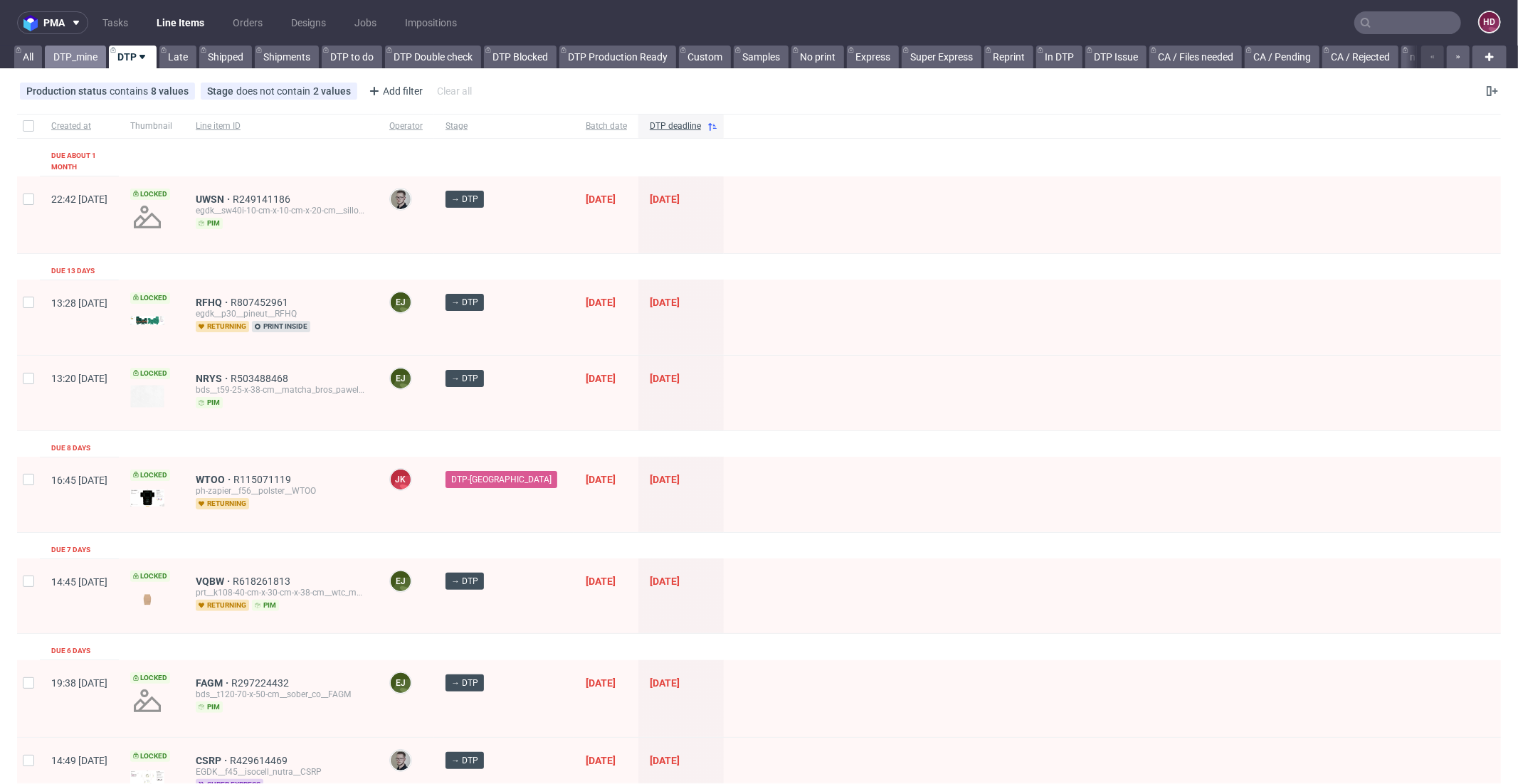
click at [69, 57] on link "DTP_mine" at bounding box center [75, 57] width 61 height 23
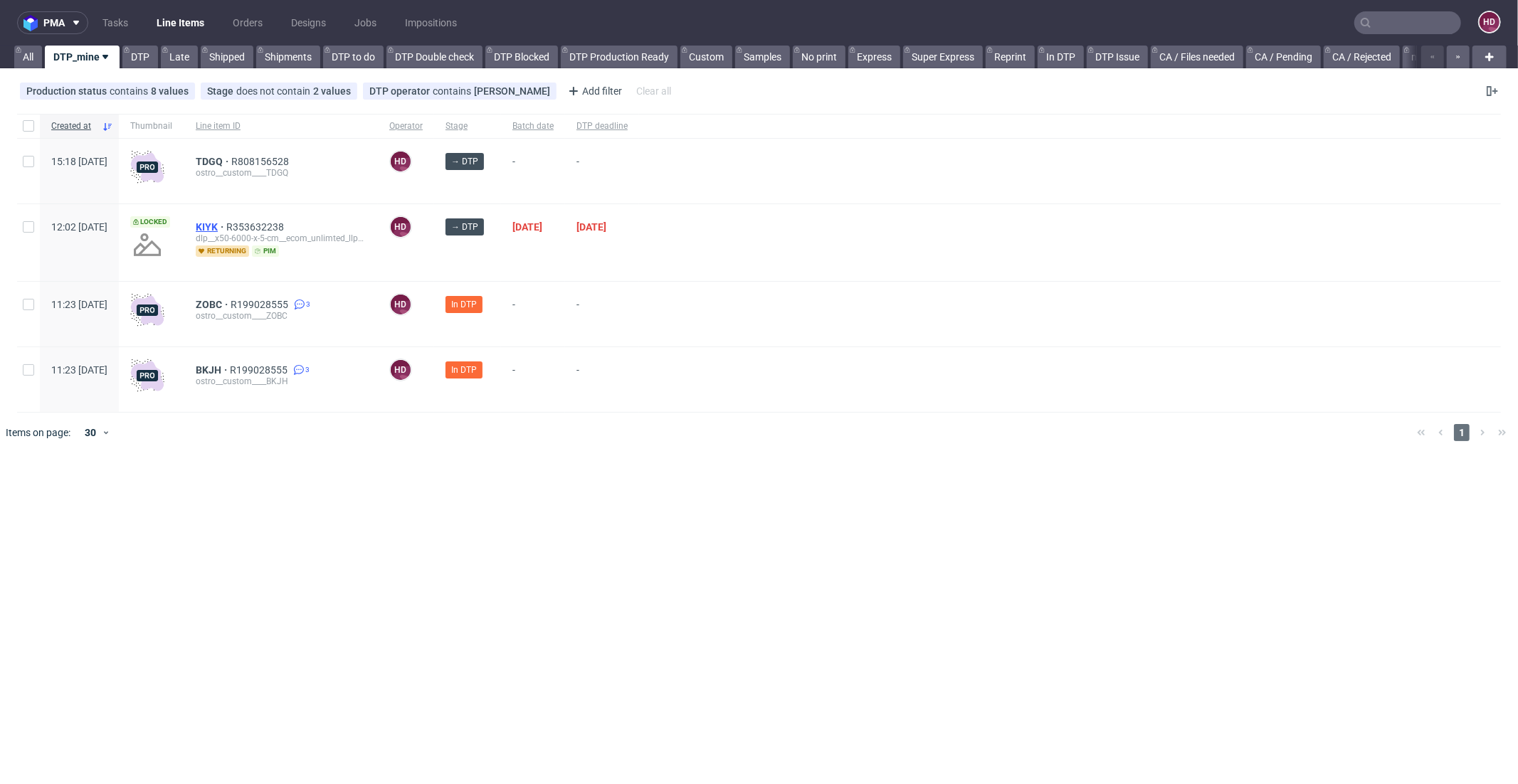
click at [226, 221] on span "KIYK" at bounding box center [211, 227] width 31 height 11
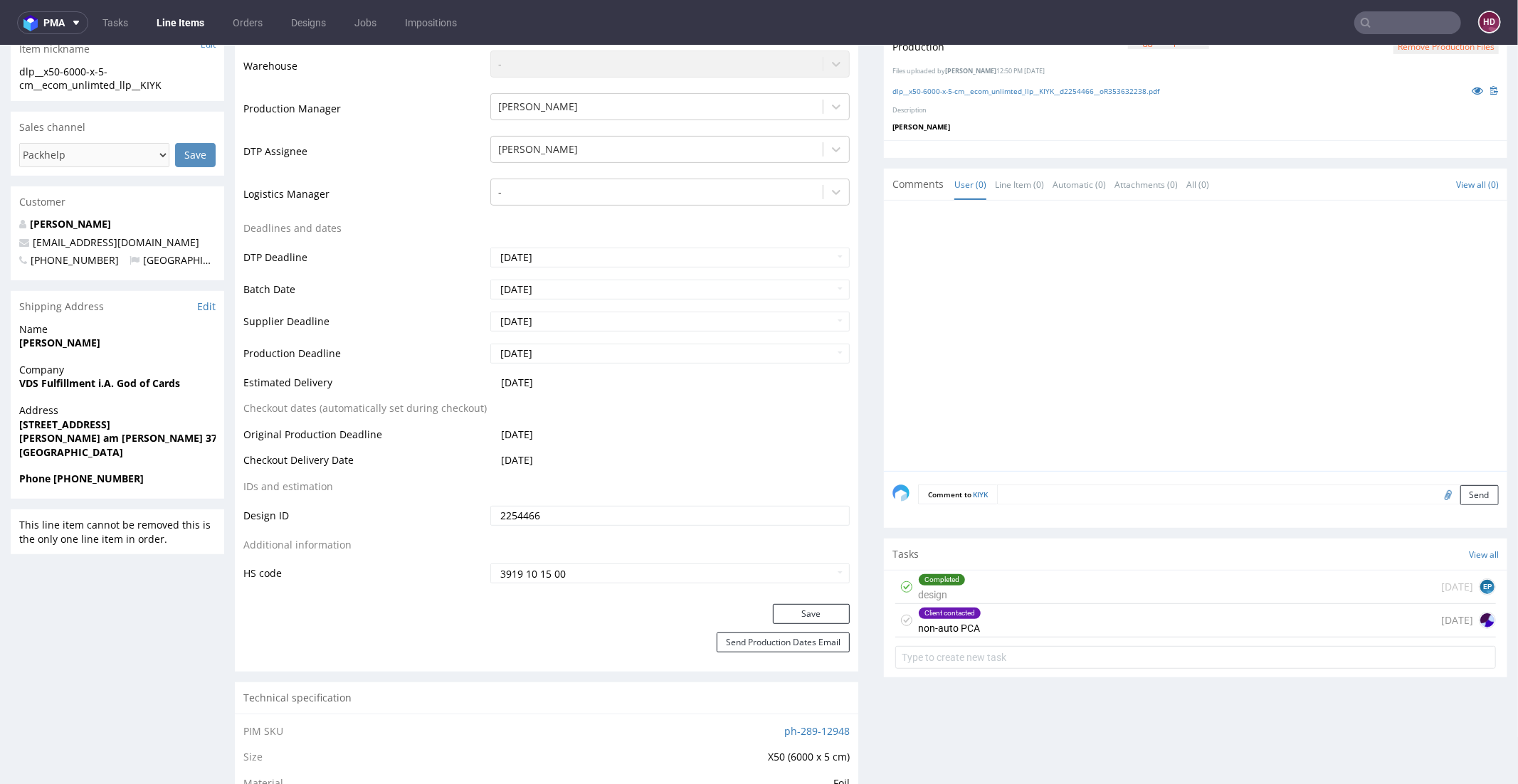
scroll to position [393, 0]
click at [930, 603] on div "Client contacted non-auto PCA" at bounding box center [950, 620] width 63 height 33
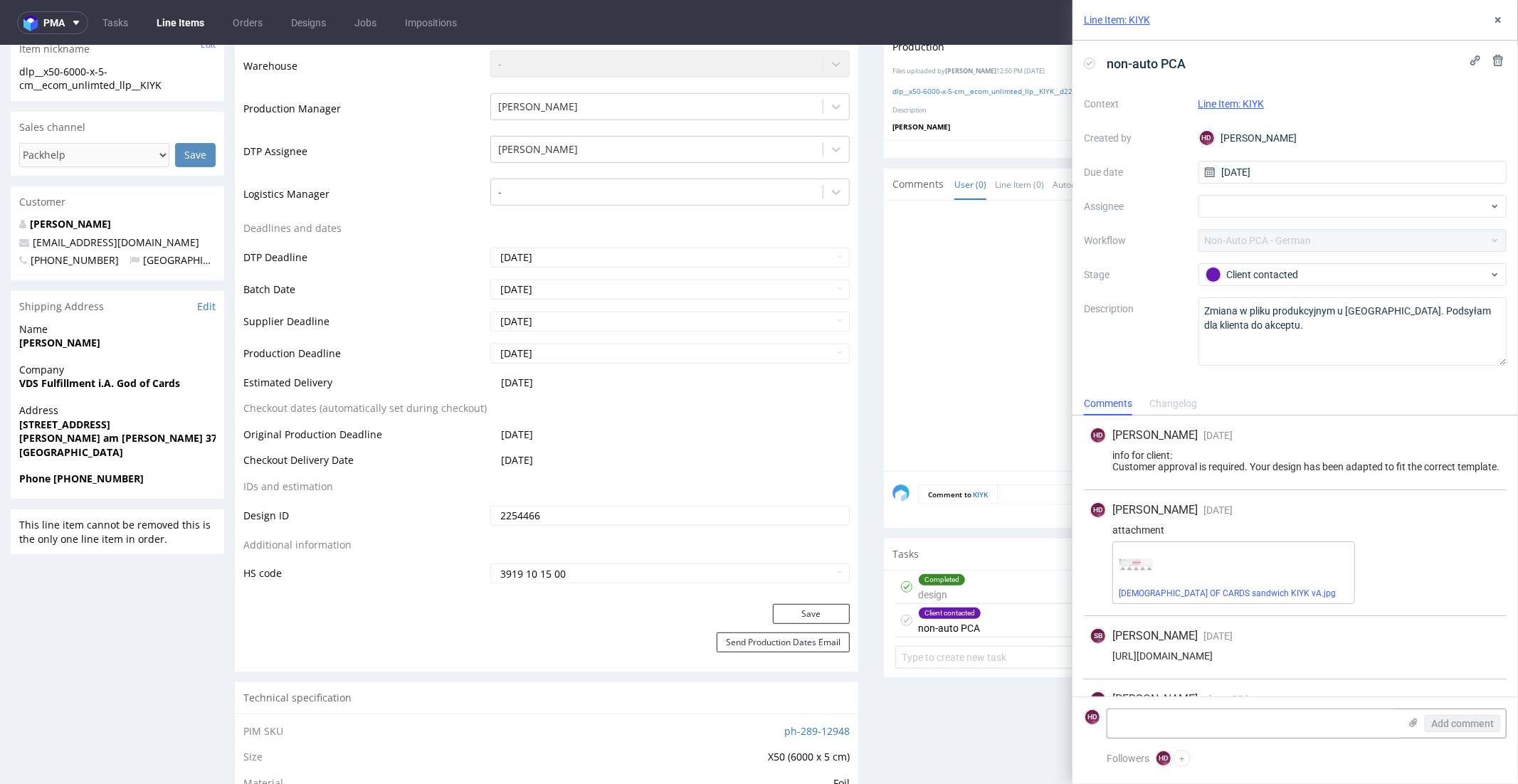
scroll to position [65, 0]
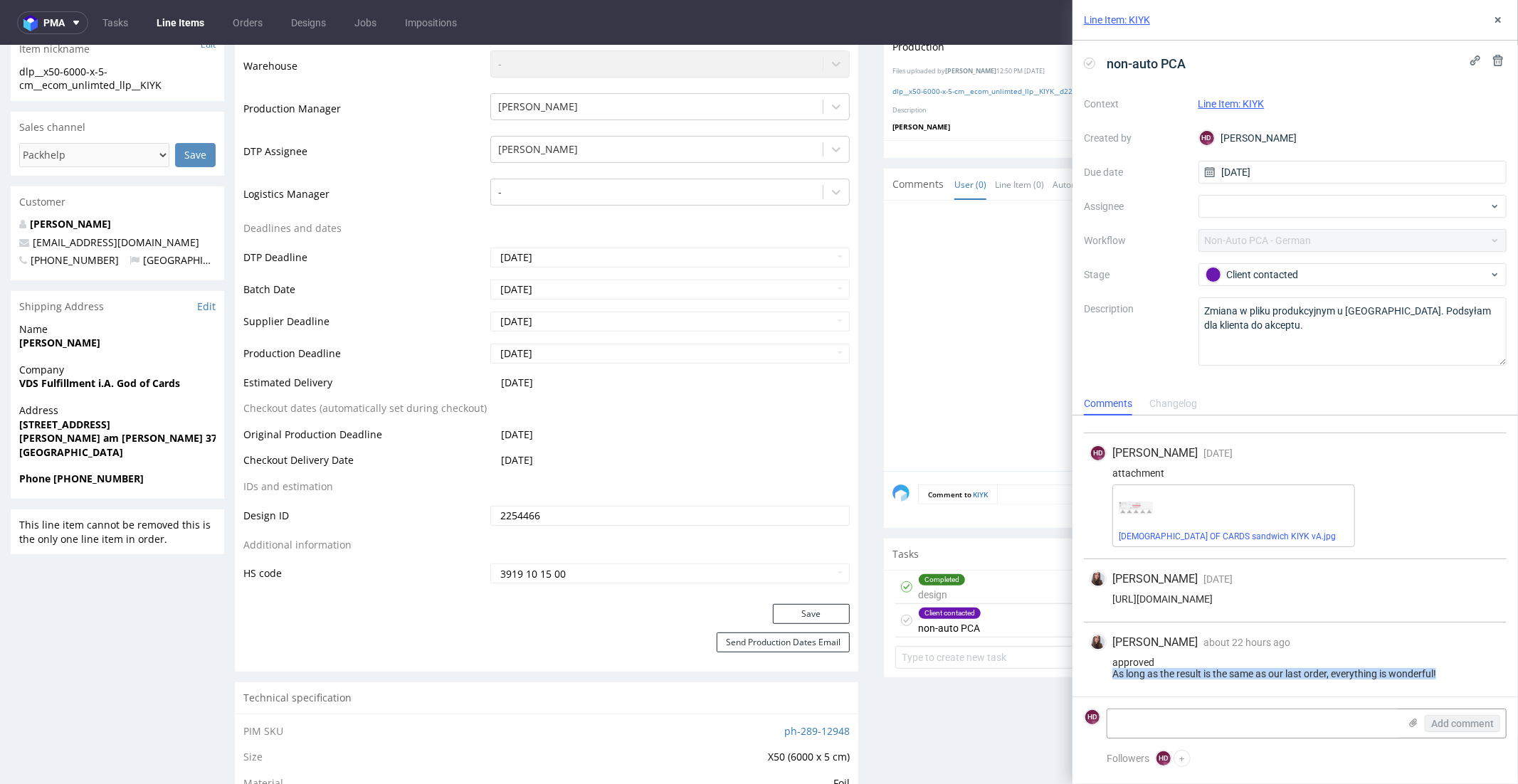
drag, startPoint x: 1111, startPoint y: 671, endPoint x: 1464, endPoint y: 680, distance: 353.1
click at [1464, 679] on div "approved As long as the result is the same as our last order, everything is won…" at bounding box center [1295, 669] width 411 height 23
copy div "As long as the result is the same as our last order, everything is wonderful!"
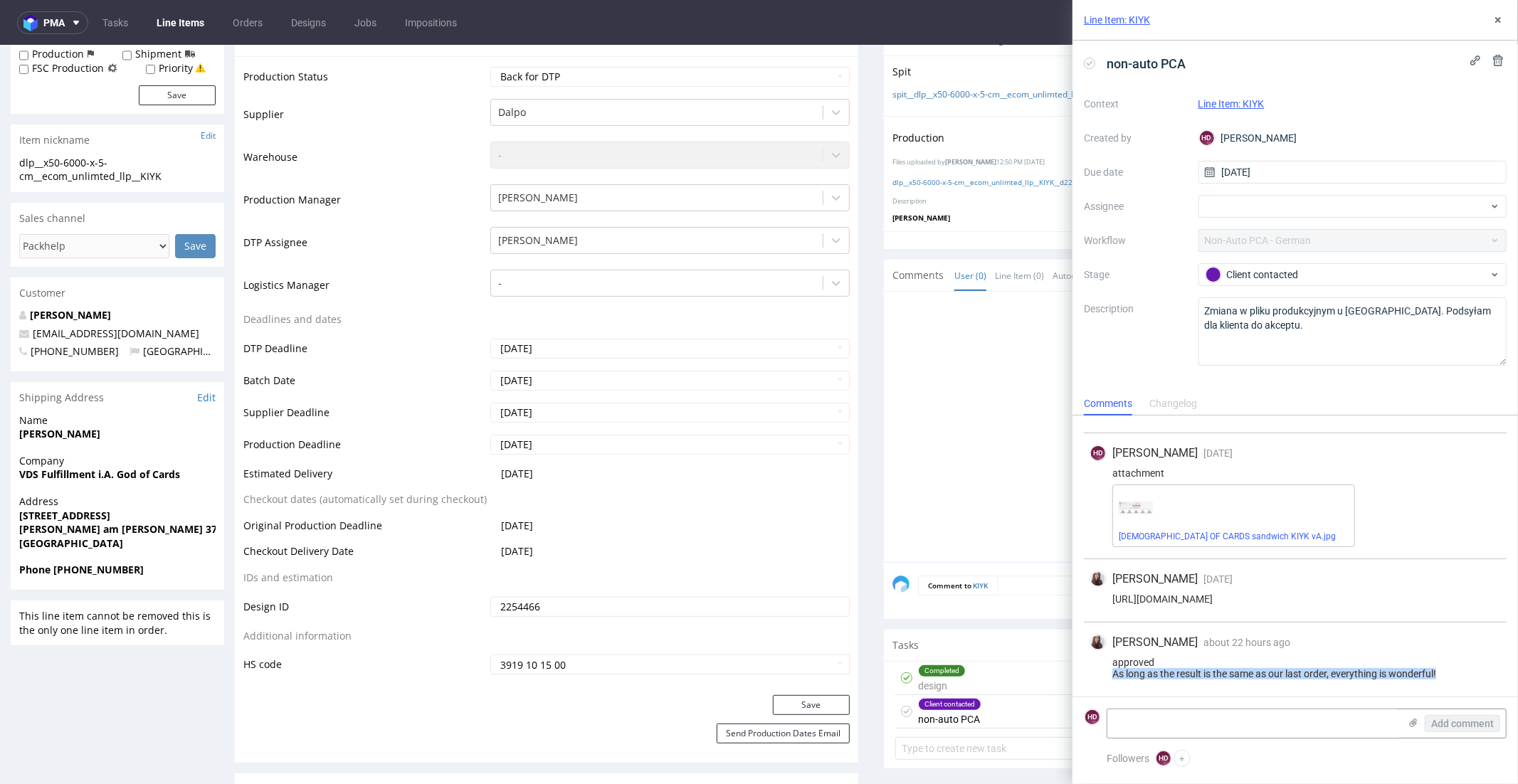
scroll to position [0, 0]
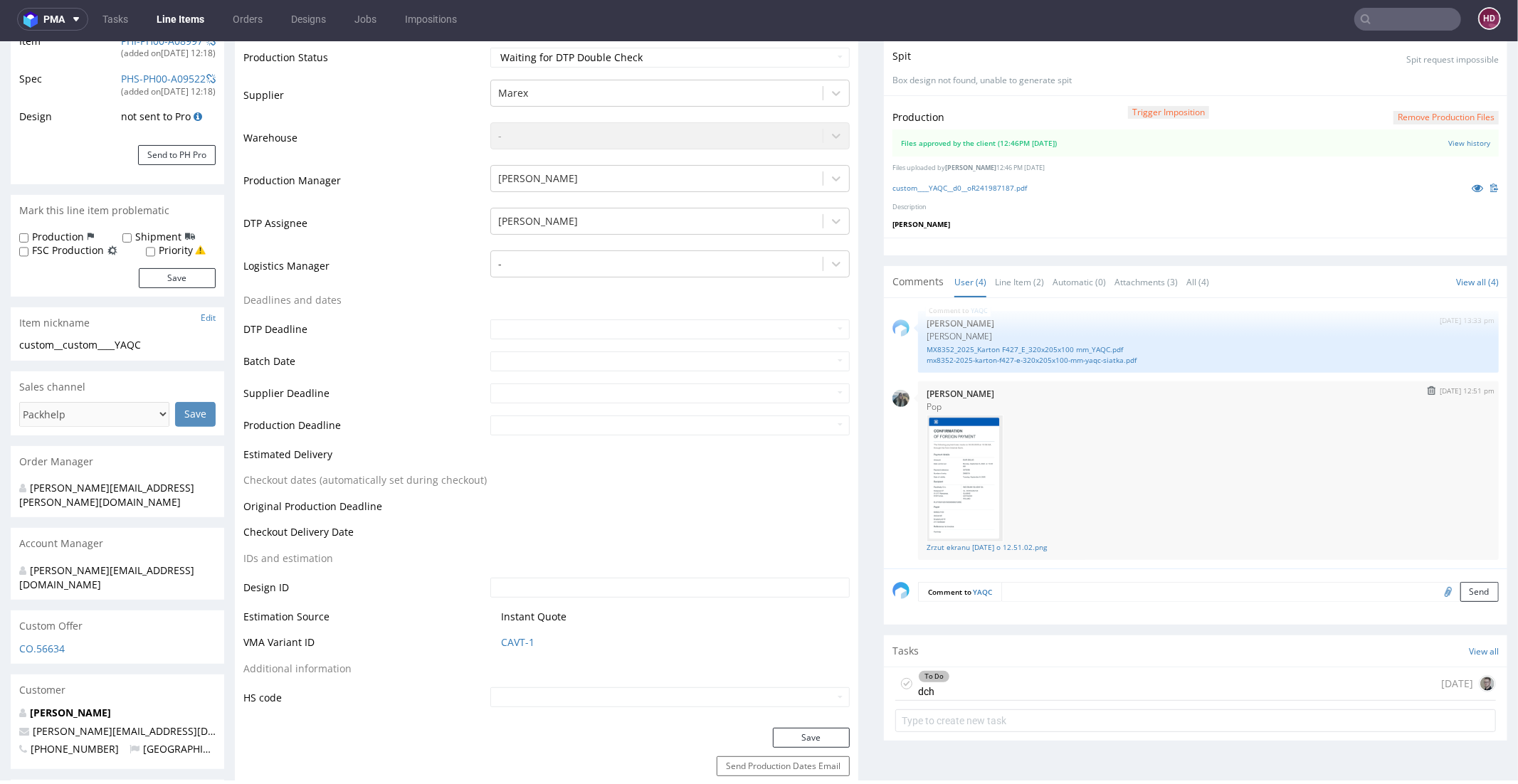
scroll to position [290, 0]
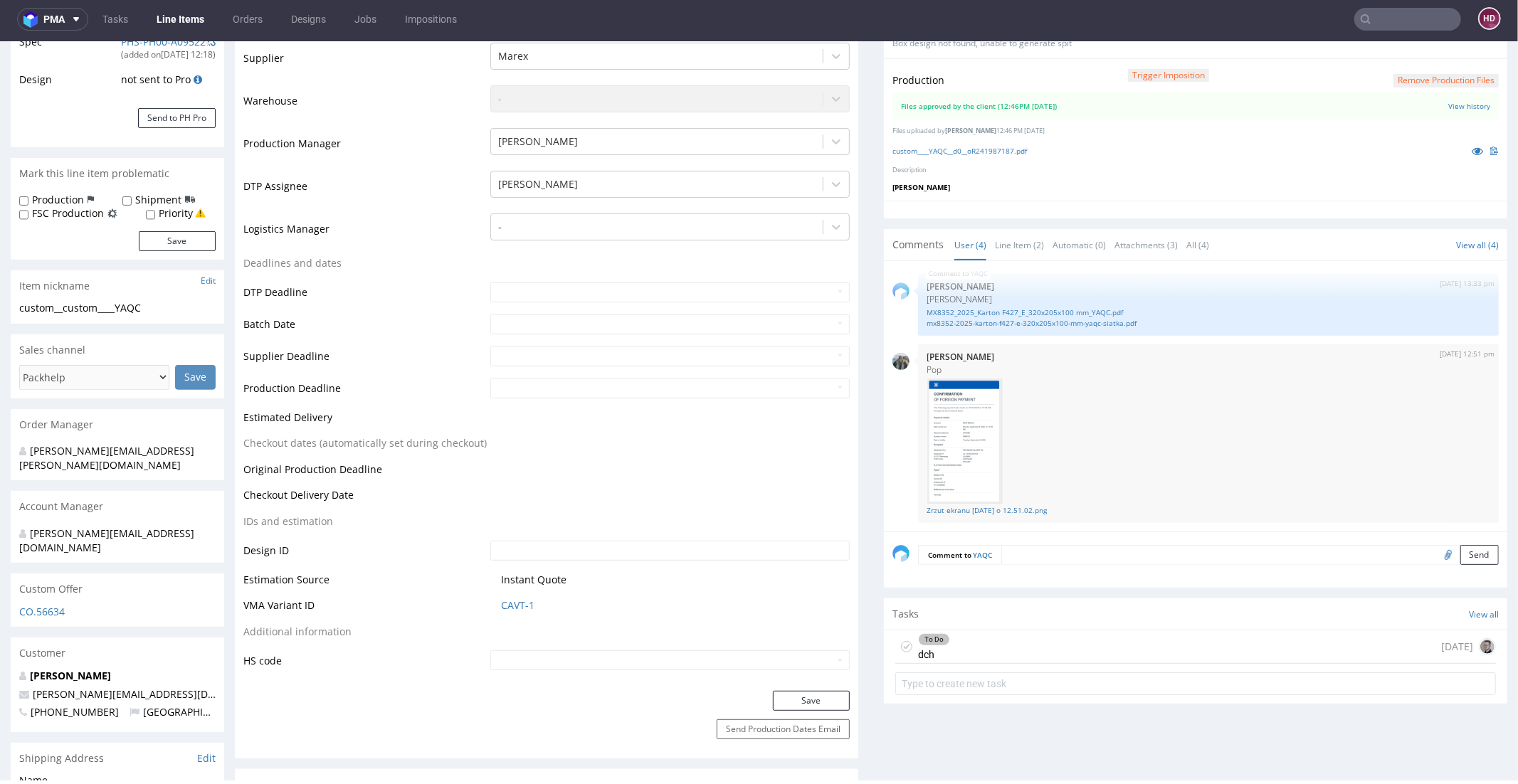
click at [927, 649] on div "To Do dch" at bounding box center [934, 646] width 32 height 33
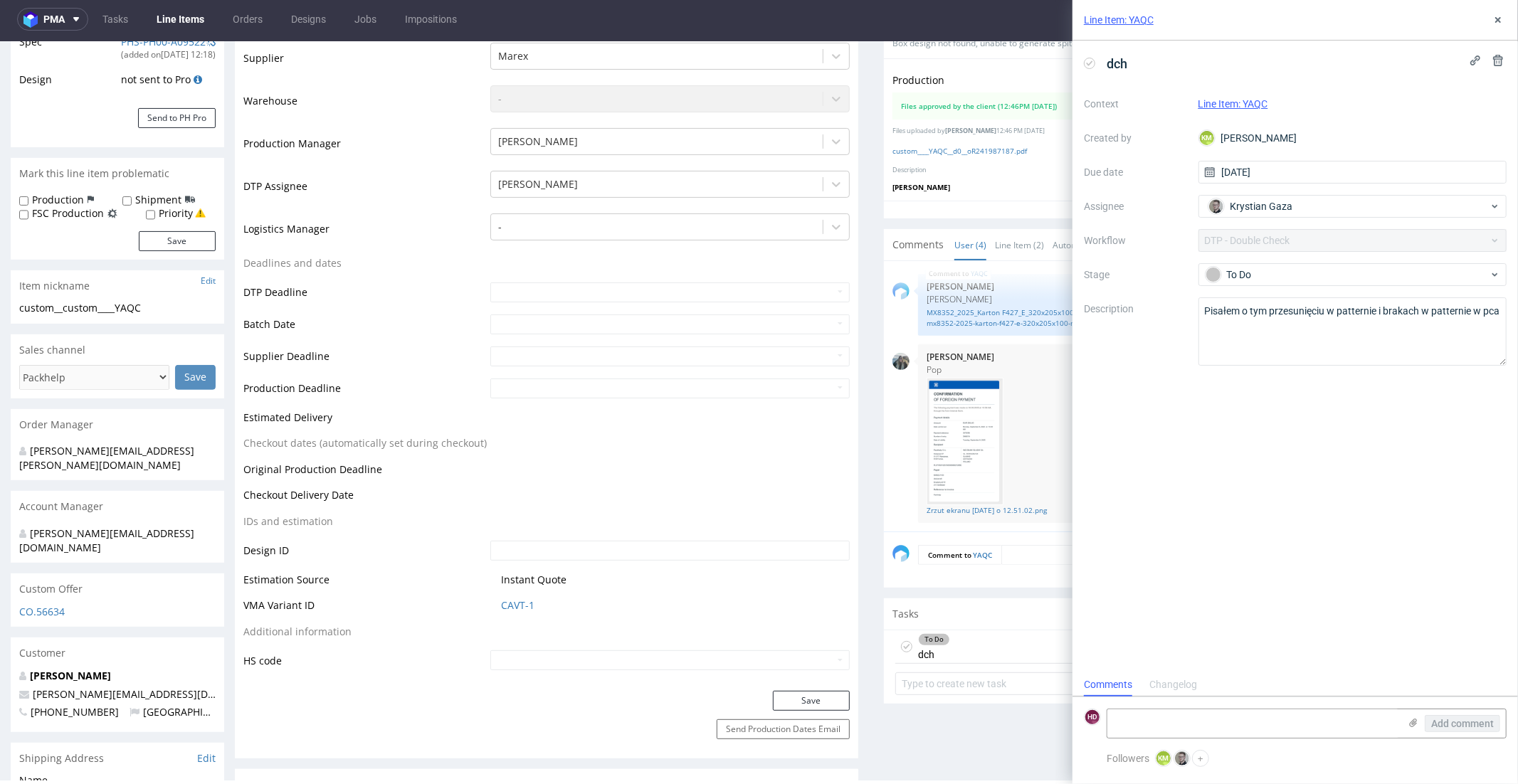
scroll to position [11, 0]
click at [1498, 30] on div "Line Item: YAQC" at bounding box center [1295, 20] width 446 height 41
click at [1496, 21] on use at bounding box center [1498, 20] width 6 height 6
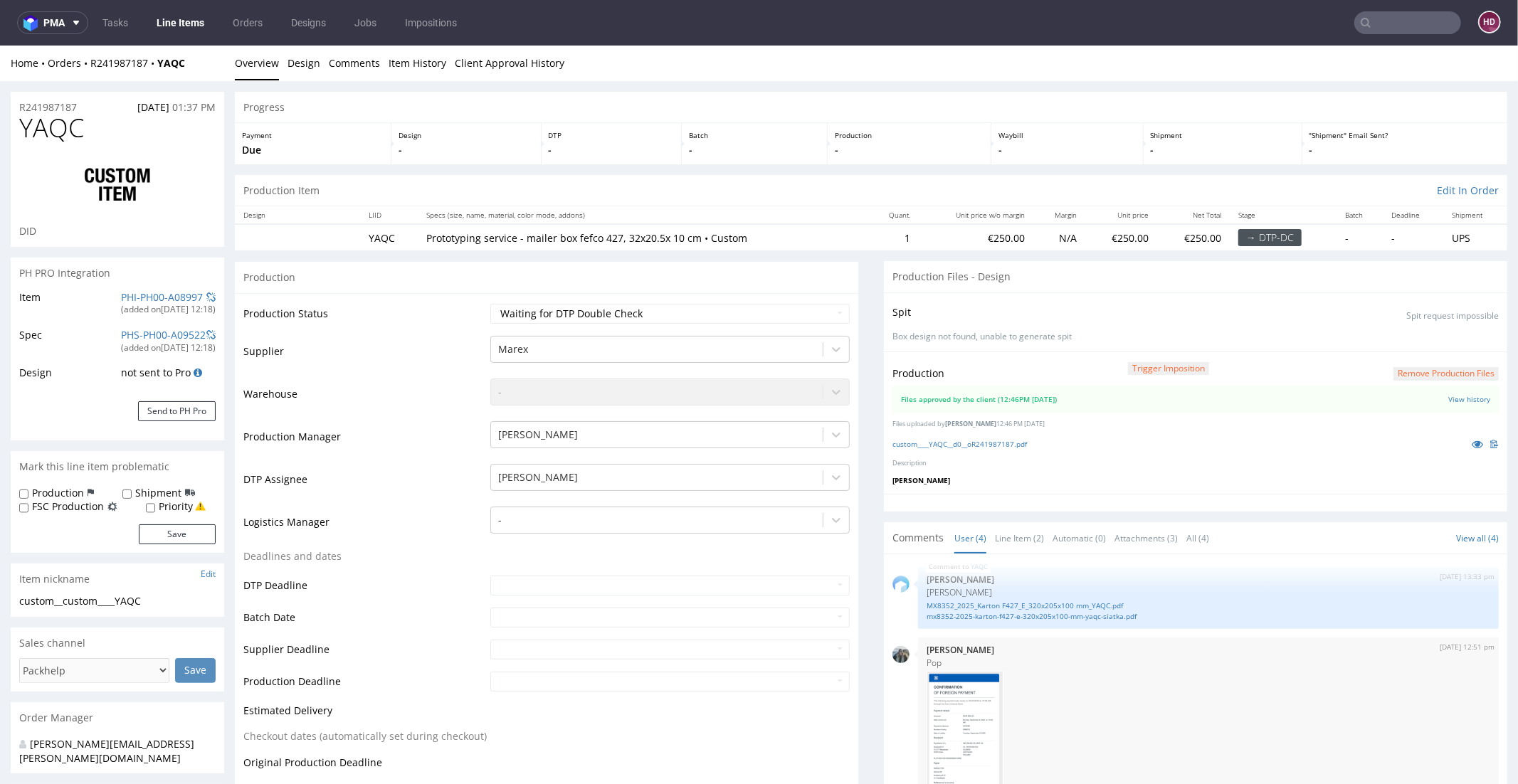
click at [176, 7] on nav "pma Tasks Line Items Orders Designs Jobs Impositions HD" at bounding box center [759, 23] width 1518 height 46
click at [173, 15] on link "Line Items" at bounding box center [181, 23] width 65 height 23
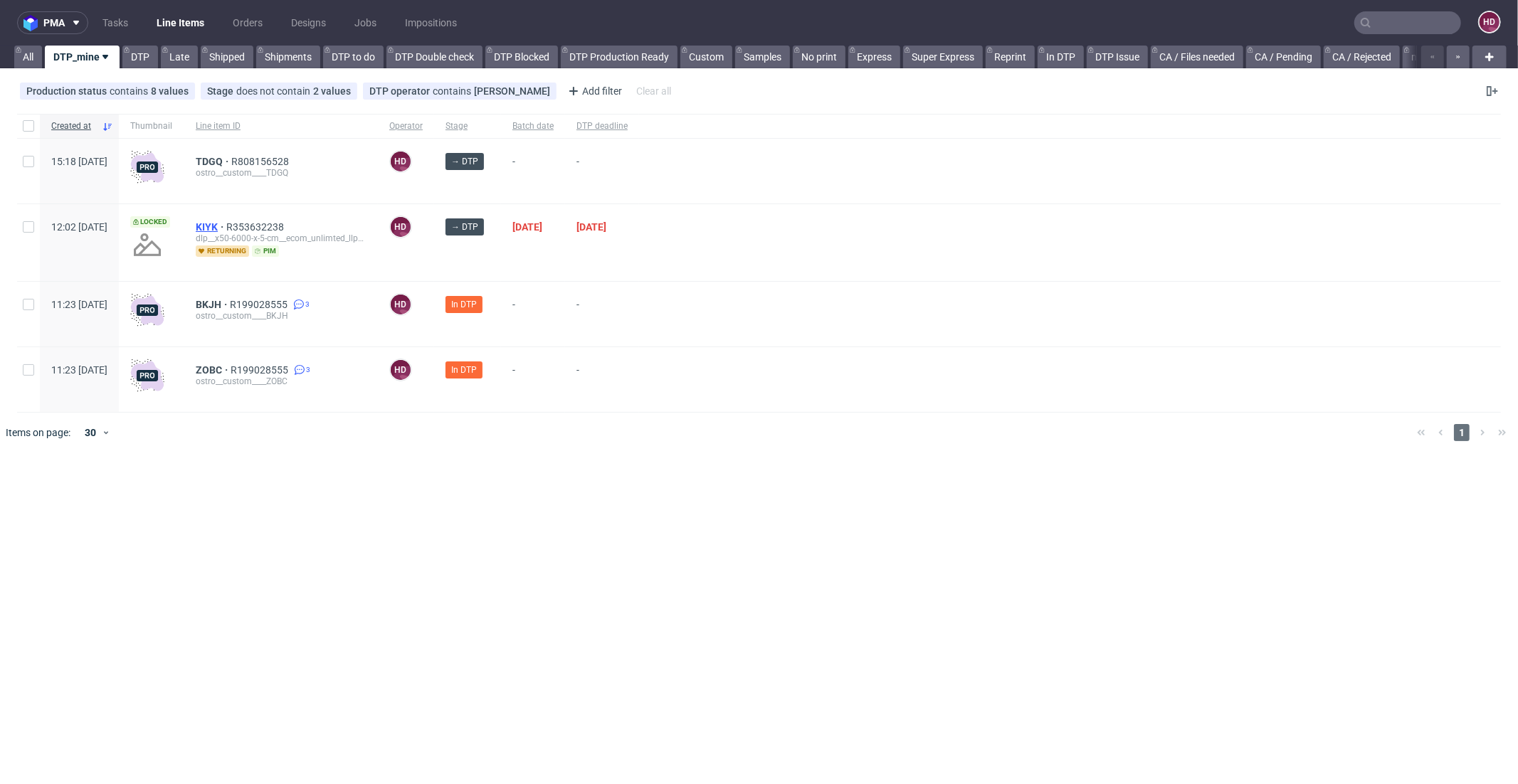
click at [226, 223] on span "KIYK" at bounding box center [211, 227] width 31 height 11
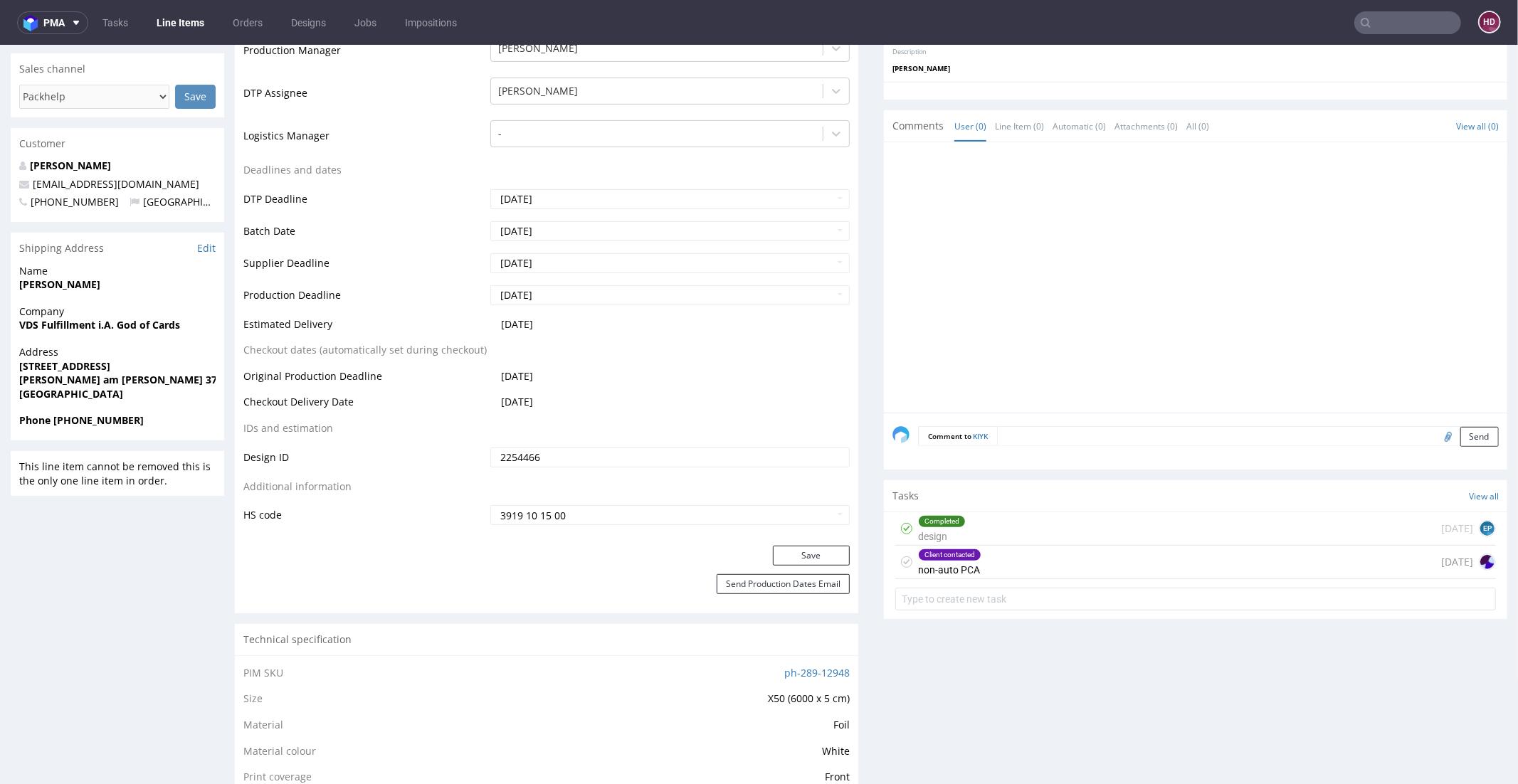
scroll to position [451, 0]
click at [947, 550] on div "Client contacted" at bounding box center [950, 556] width 62 height 11
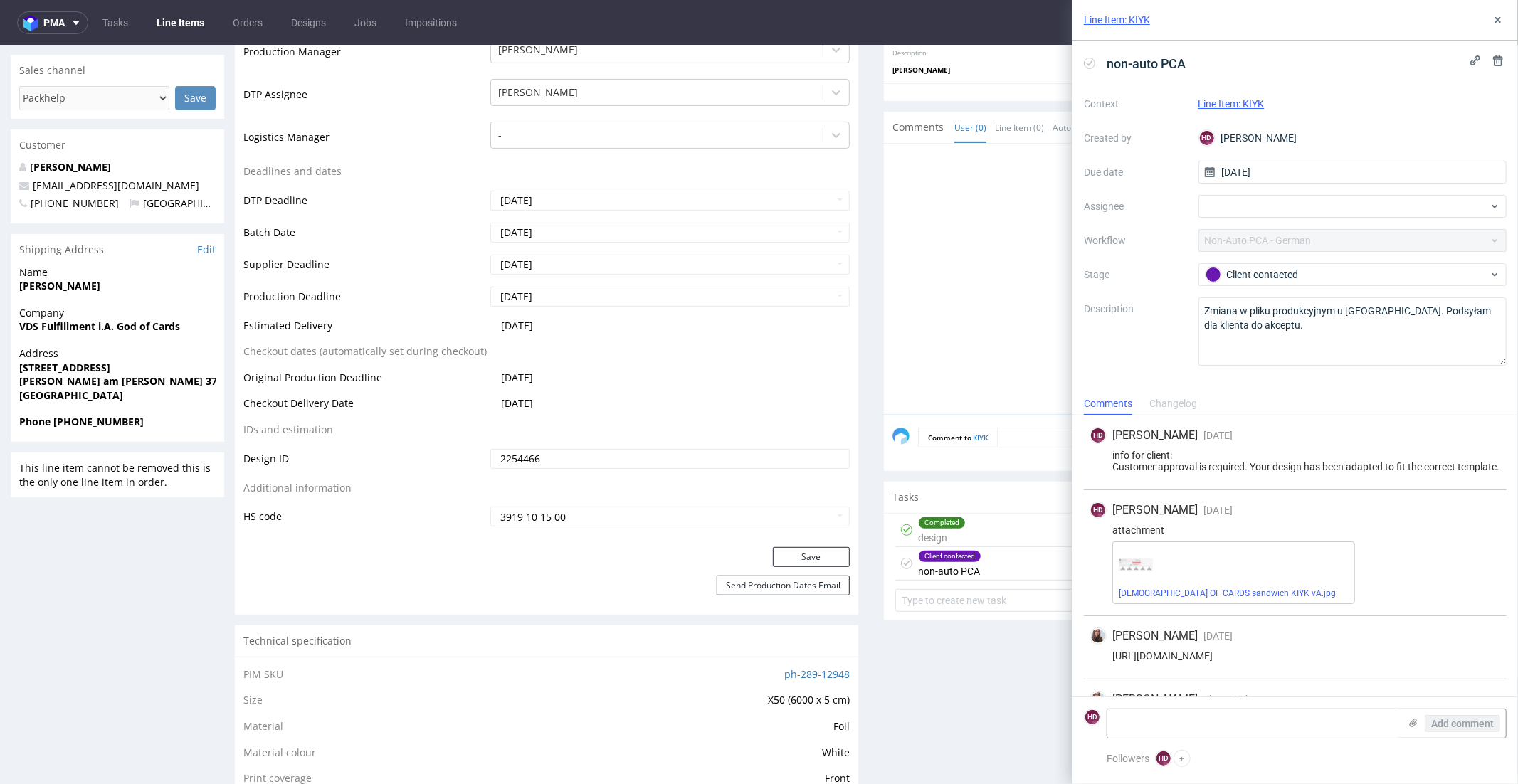
scroll to position [65, 0]
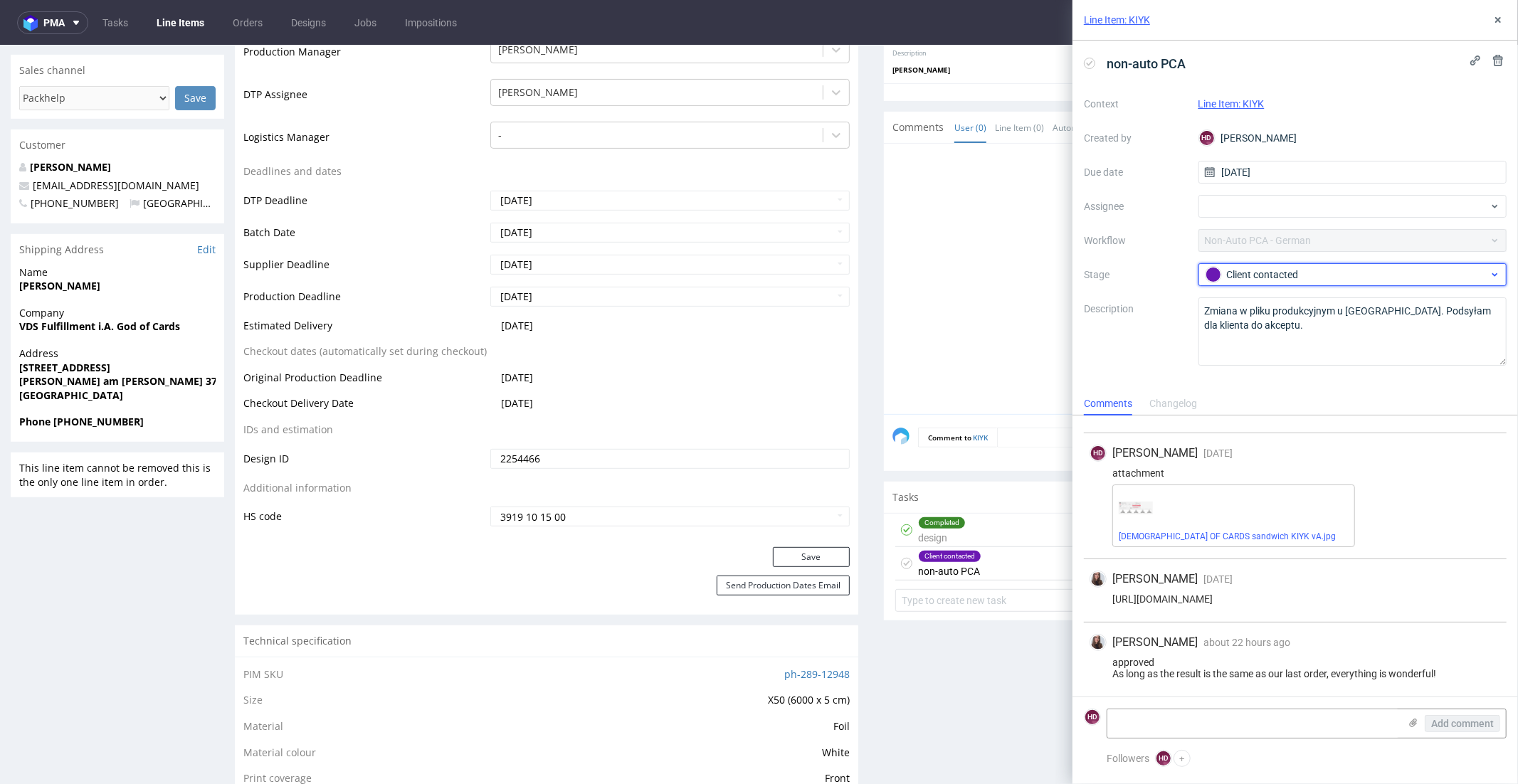
click at [1263, 267] on div "Client contacted" at bounding box center [1347, 274] width 283 height 16
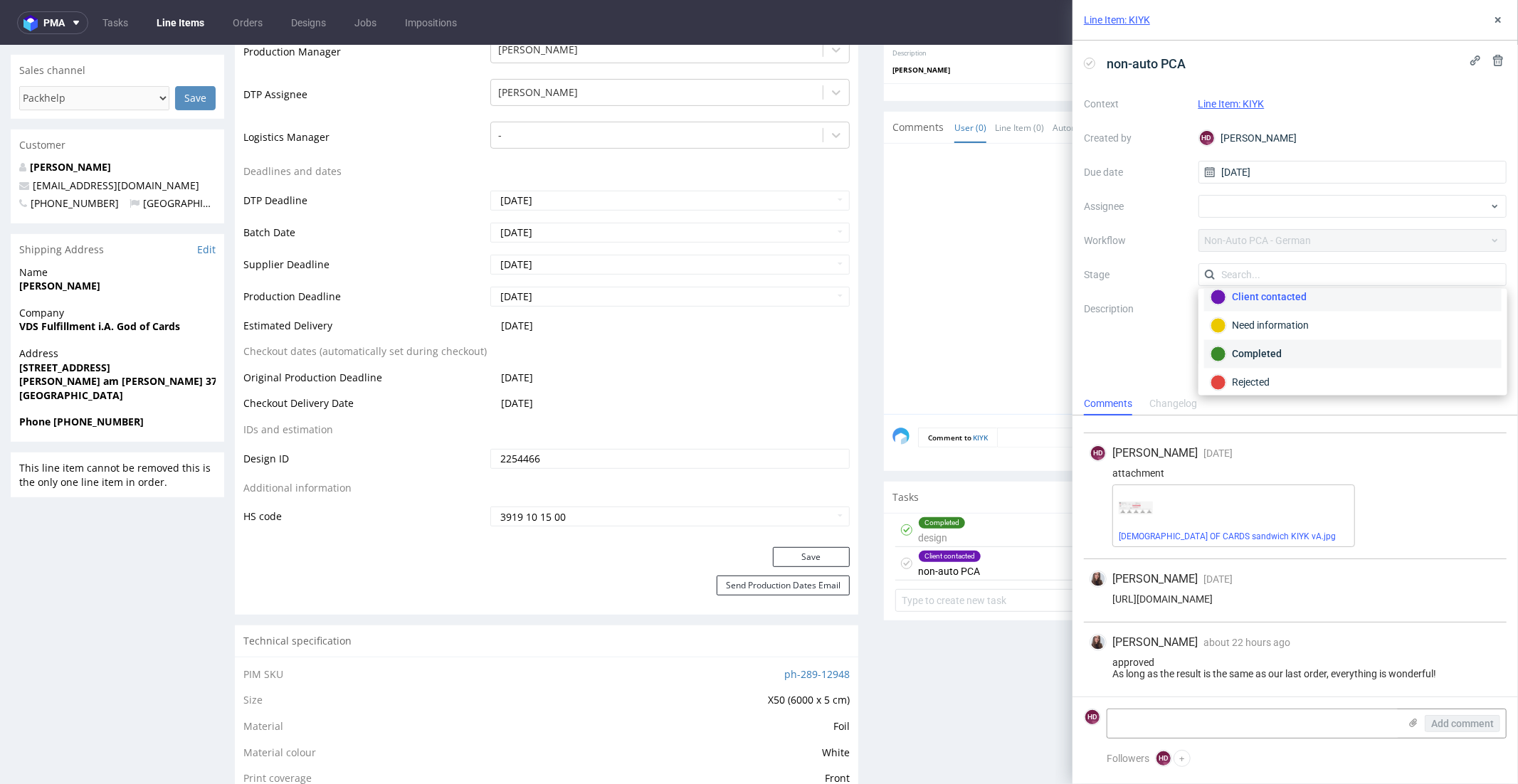
scroll to position [71, 0]
click at [1250, 348] on div "Completed" at bounding box center [1352, 352] width 285 height 16
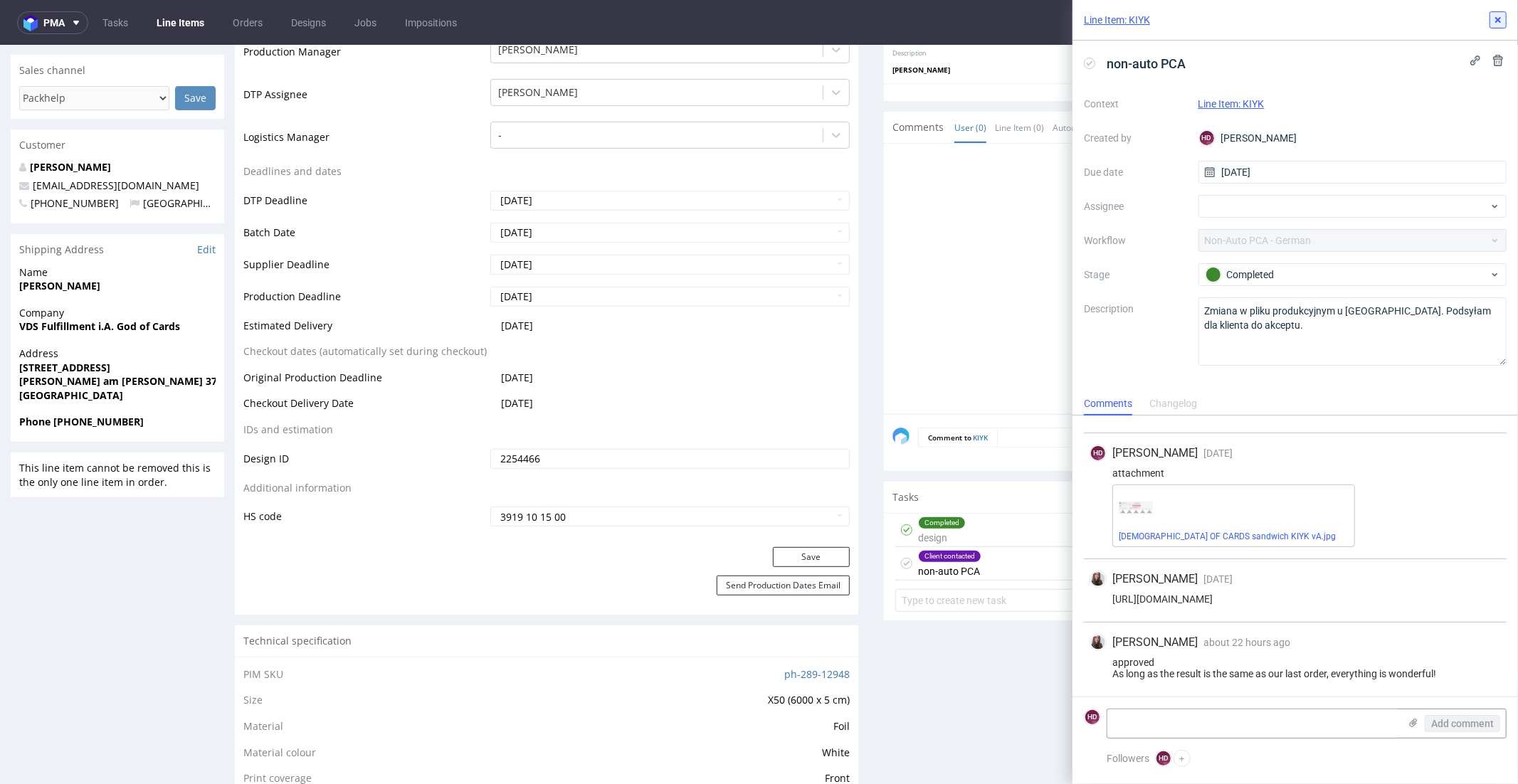
click at [1494, 20] on icon at bounding box center [1498, 20] width 11 height 11
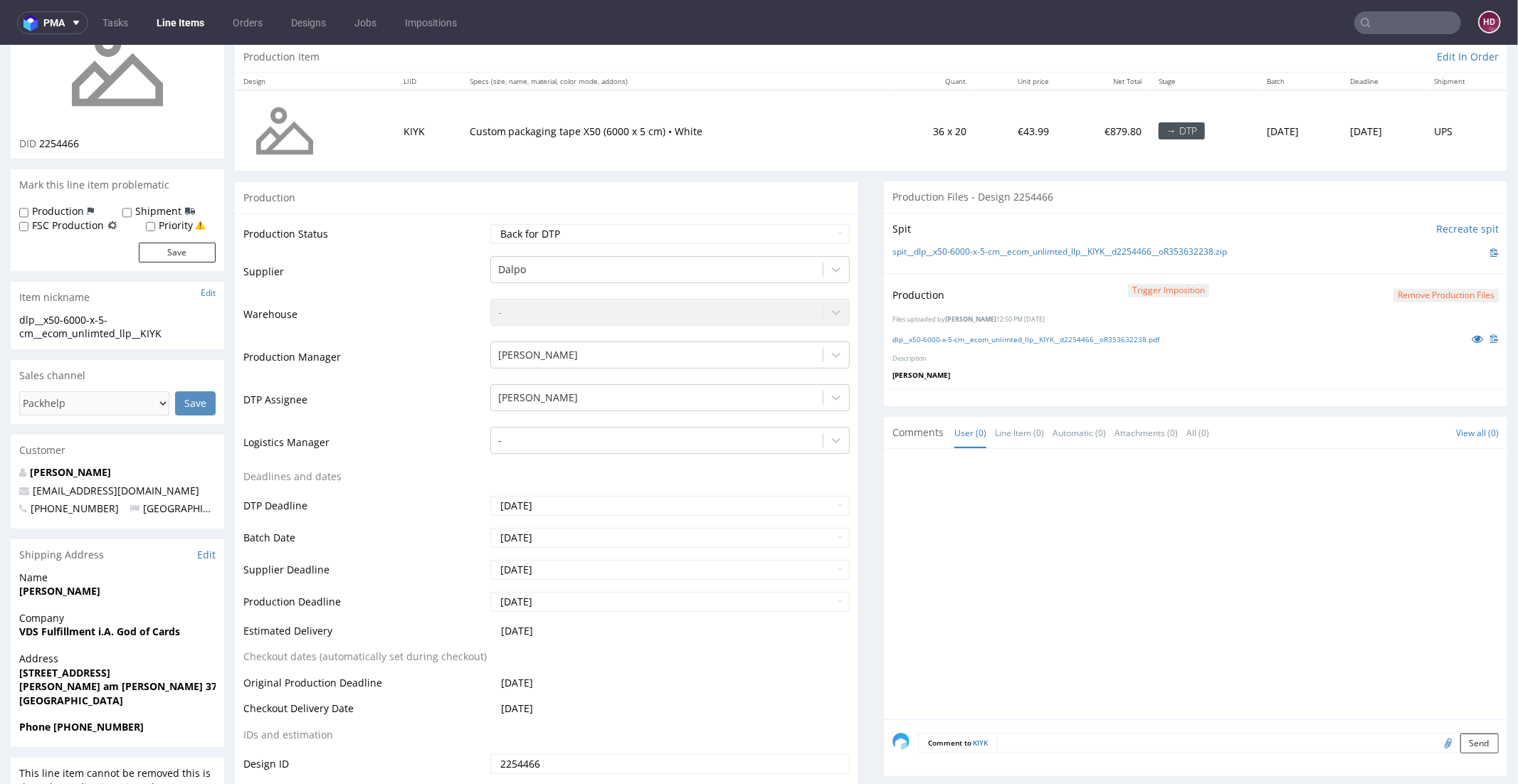
scroll to position [148, 0]
click at [606, 234] on select "Waiting for Artwork Waiting for Diecut Waiting for Mockup Waiting for DTP Waiti…" at bounding box center [669, 231] width 359 height 20
select select "dtp_production_ready"
click at [490, 221] on select "Waiting for Artwork Waiting for Diecut Waiting for Mockup Waiting for DTP Waiti…" at bounding box center [669, 231] width 359 height 20
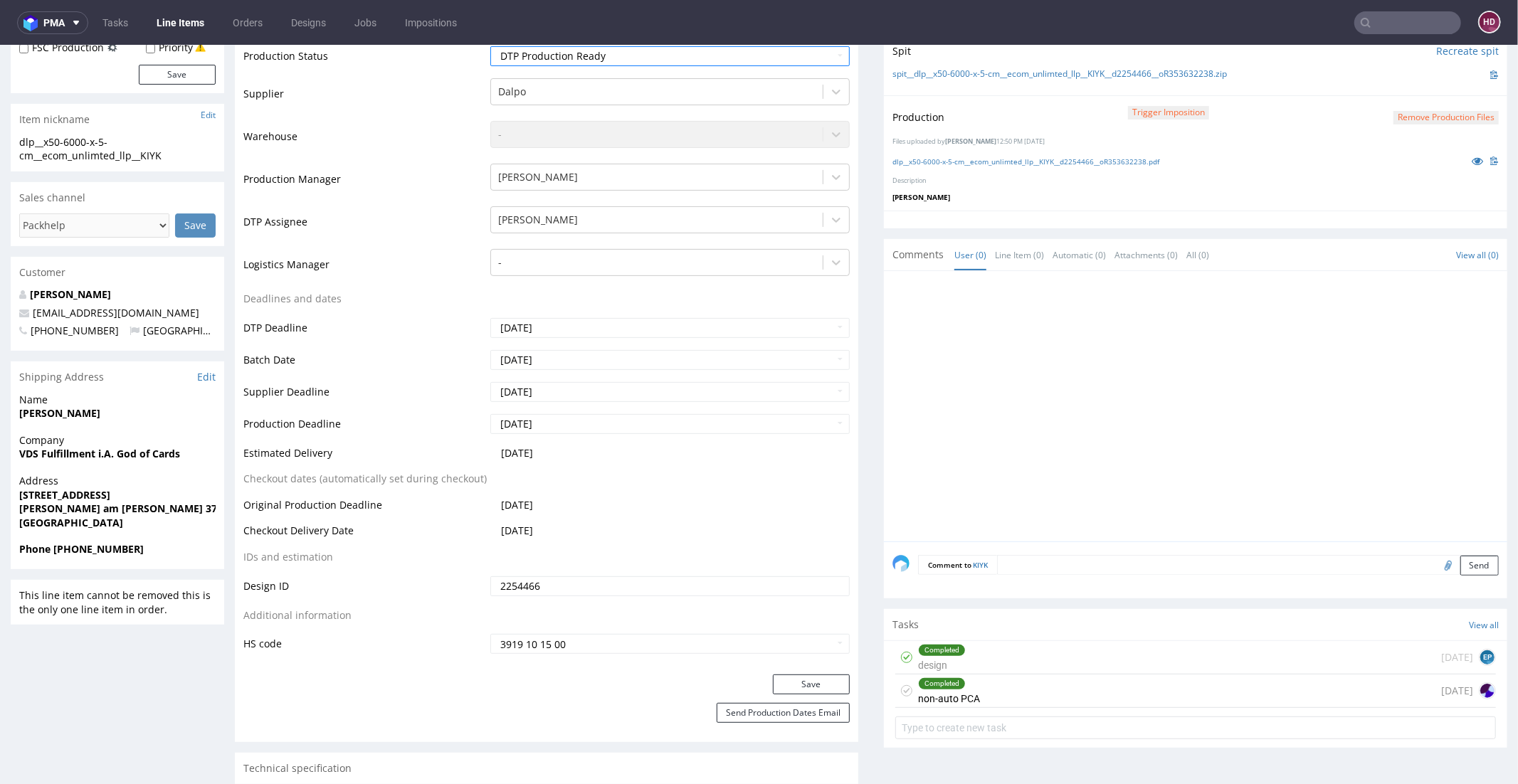
scroll to position [367, 0]
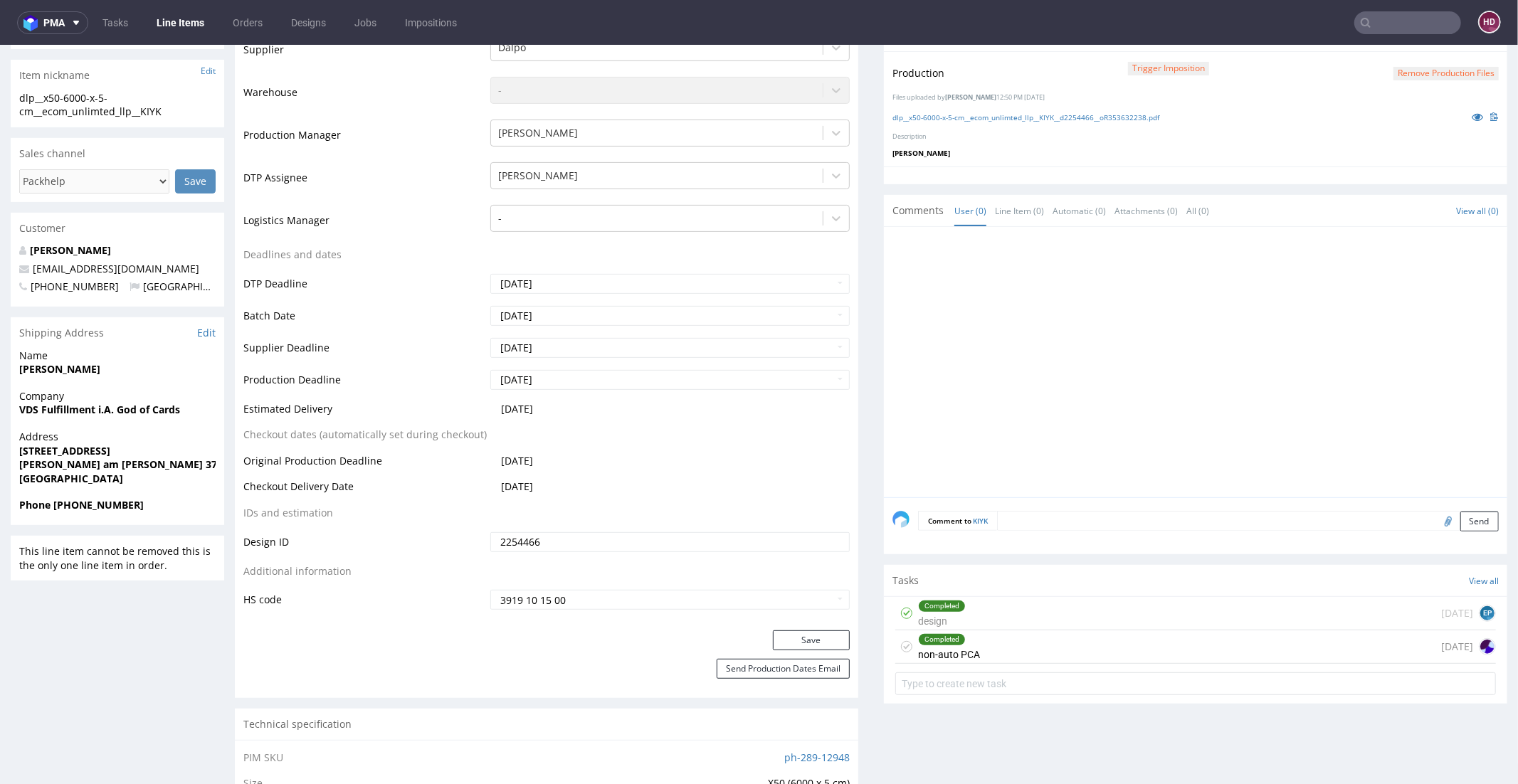
click at [827, 635] on button "Save" at bounding box center [811, 640] width 77 height 20
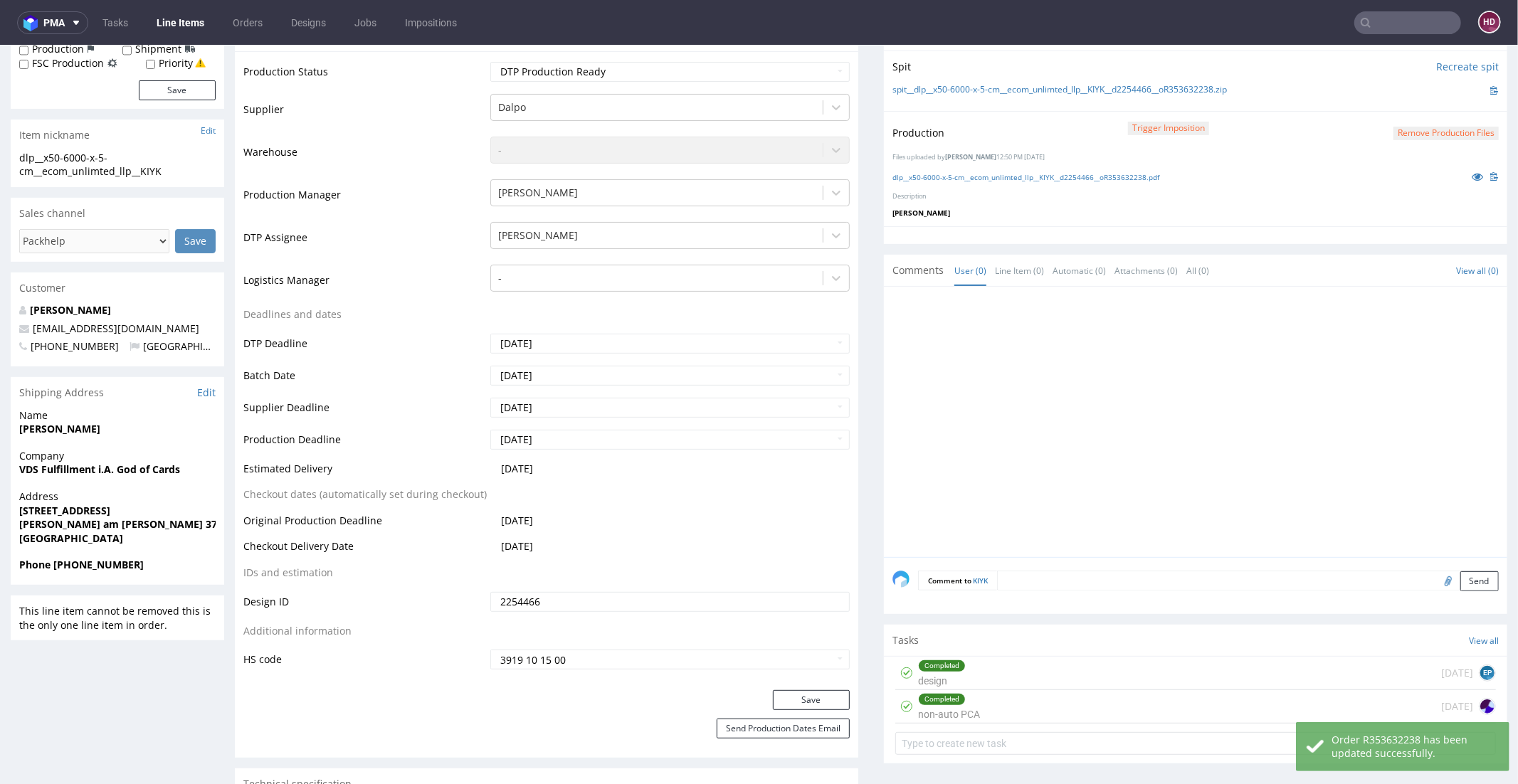
scroll to position [0, 0]
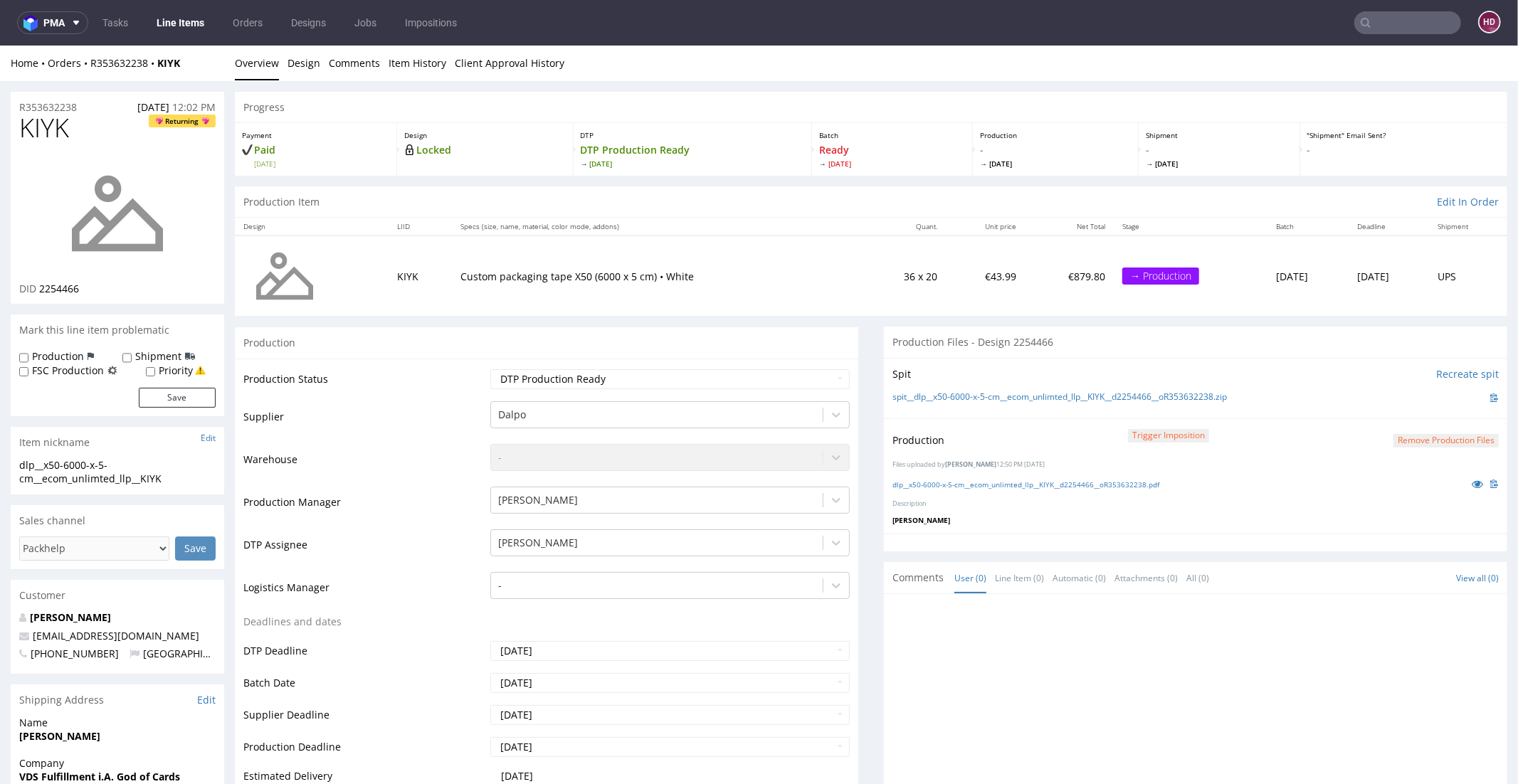
click at [155, 24] on link "Line Items" at bounding box center [181, 23] width 65 height 23
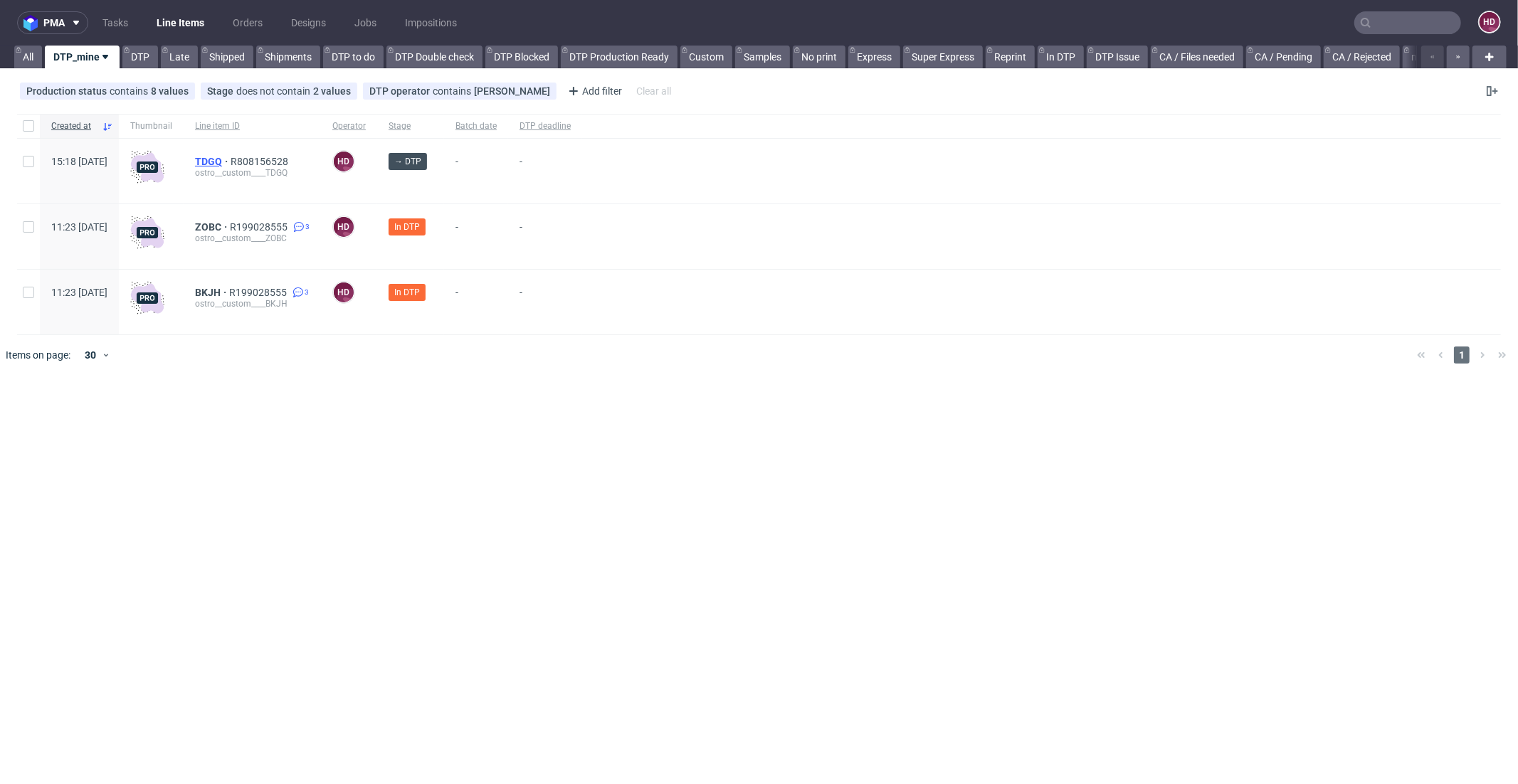
click at [231, 156] on span "TDGQ" at bounding box center [213, 161] width 36 height 11
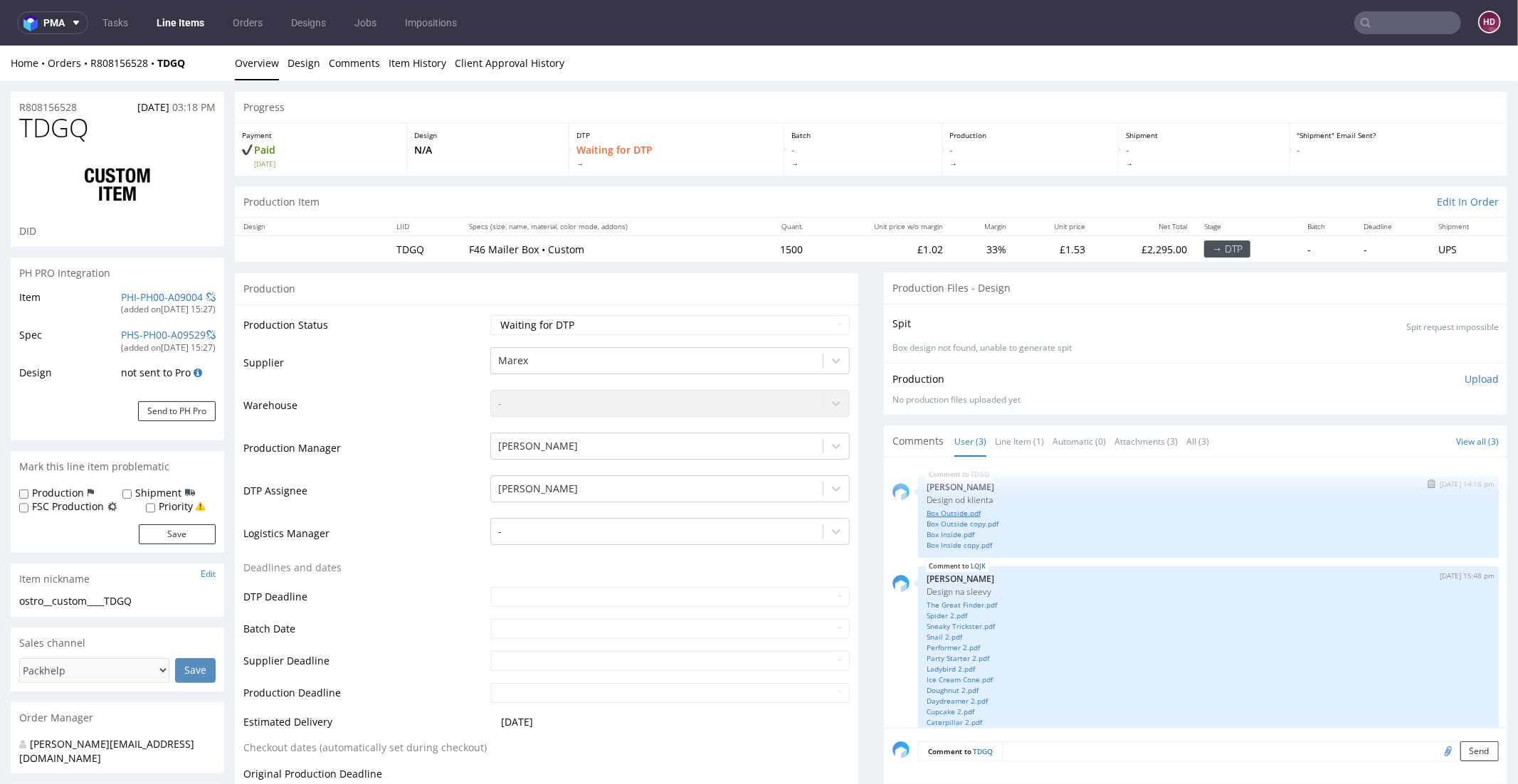
click at [955, 510] on link "Box Outside.pdf" at bounding box center [1208, 512] width 563 height 11
click at [970, 522] on link "Box Outside copy.pdf" at bounding box center [1208, 523] width 563 height 11
click at [970, 565] on link "LQJK" at bounding box center [978, 565] width 15 height 11
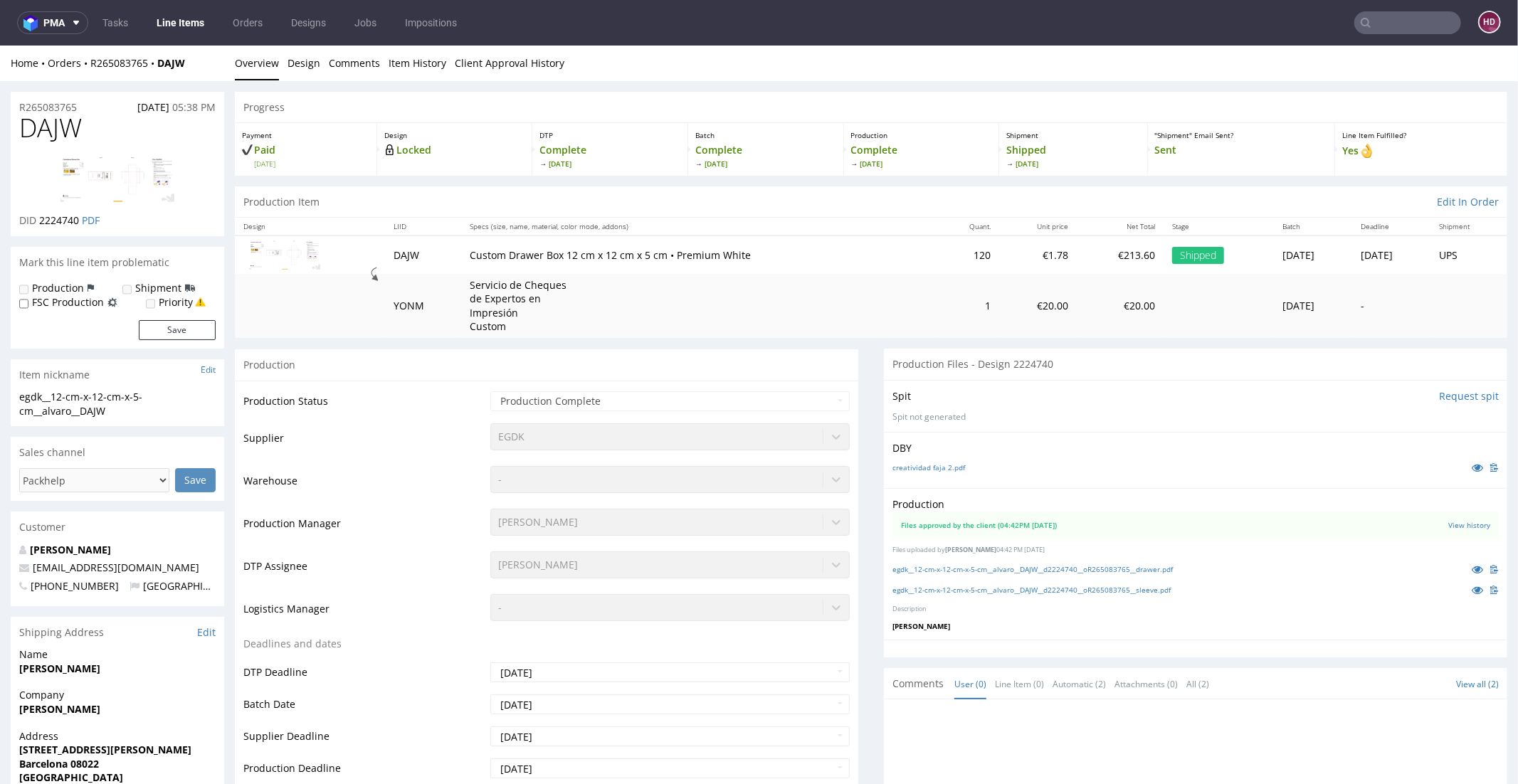
click at [938, 451] on p "DBY" at bounding box center [1195, 448] width 606 height 14
click at [929, 468] on link "creatividad faja 2.pdf" at bounding box center [928, 467] width 72 height 10
click at [421, 57] on link "Item History" at bounding box center [417, 62] width 57 height 35
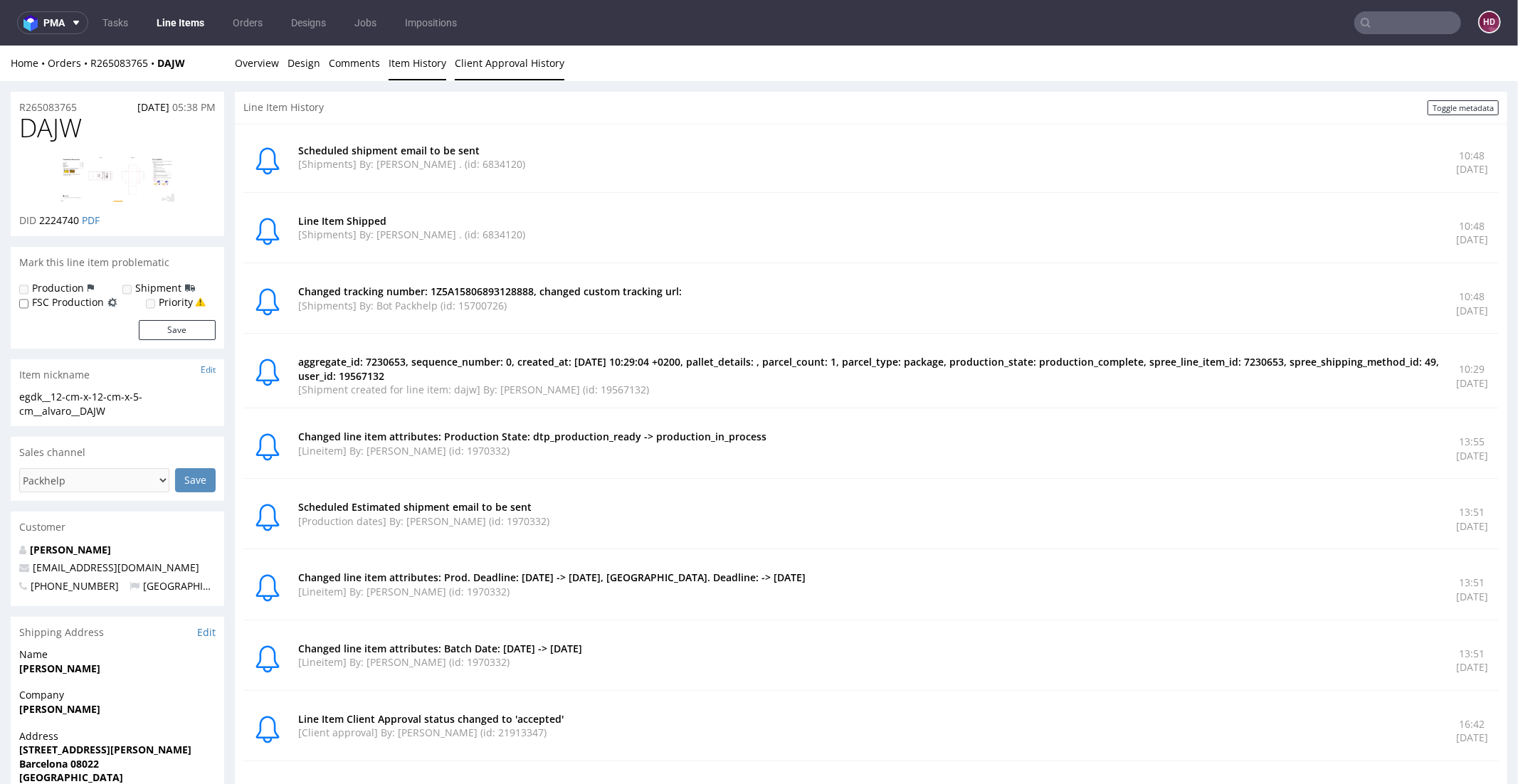
click at [509, 57] on link "Client Approval History" at bounding box center [510, 62] width 110 height 35
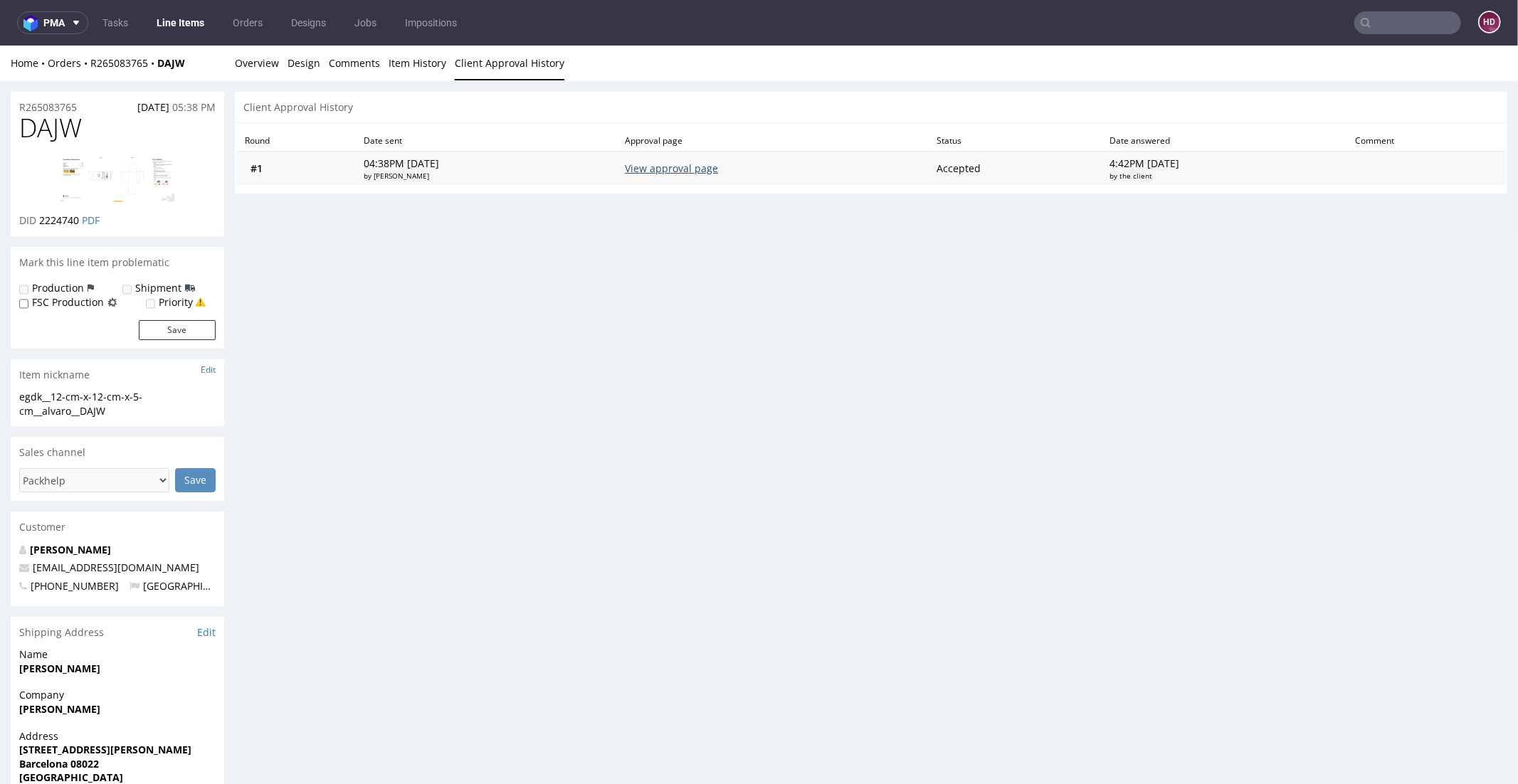
click at [667, 168] on link "View approval page" at bounding box center [672, 167] width 93 height 14
click at [180, 19] on link "Line Items" at bounding box center [181, 23] width 65 height 23
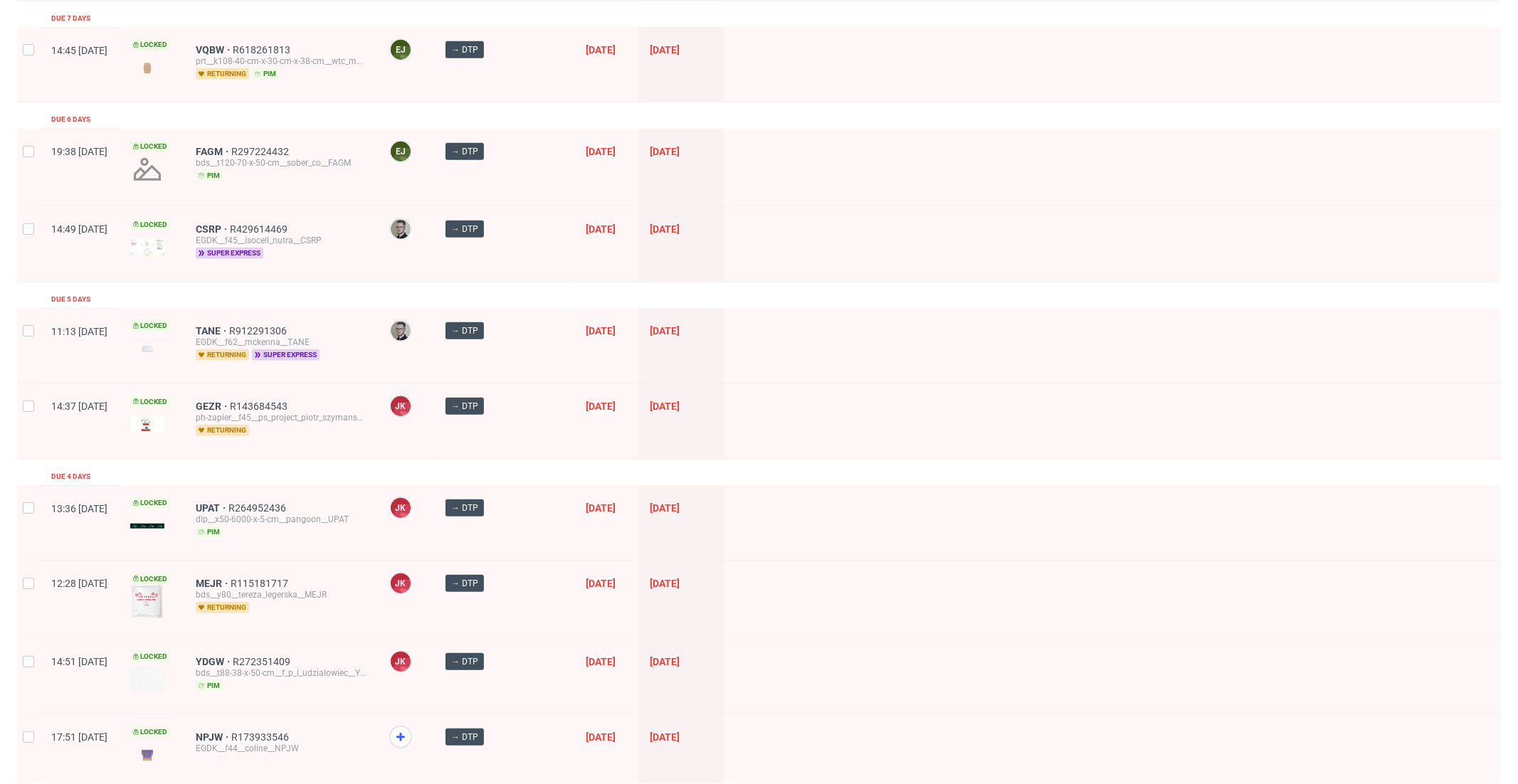
scroll to position [841, 0]
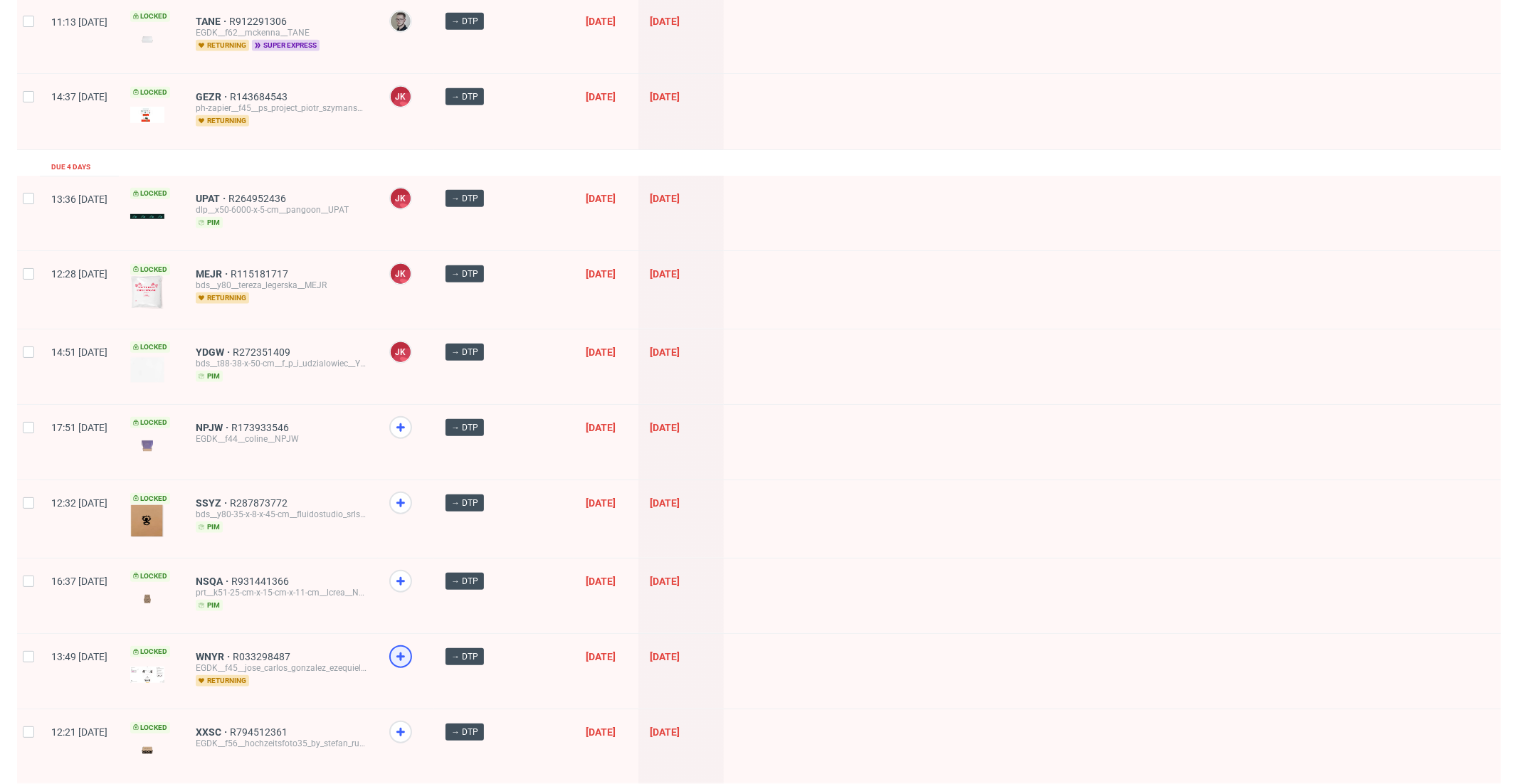
click at [405, 653] on use at bounding box center [401, 657] width 9 height 9
click at [409, 724] on icon at bounding box center [401, 732] width 17 height 17
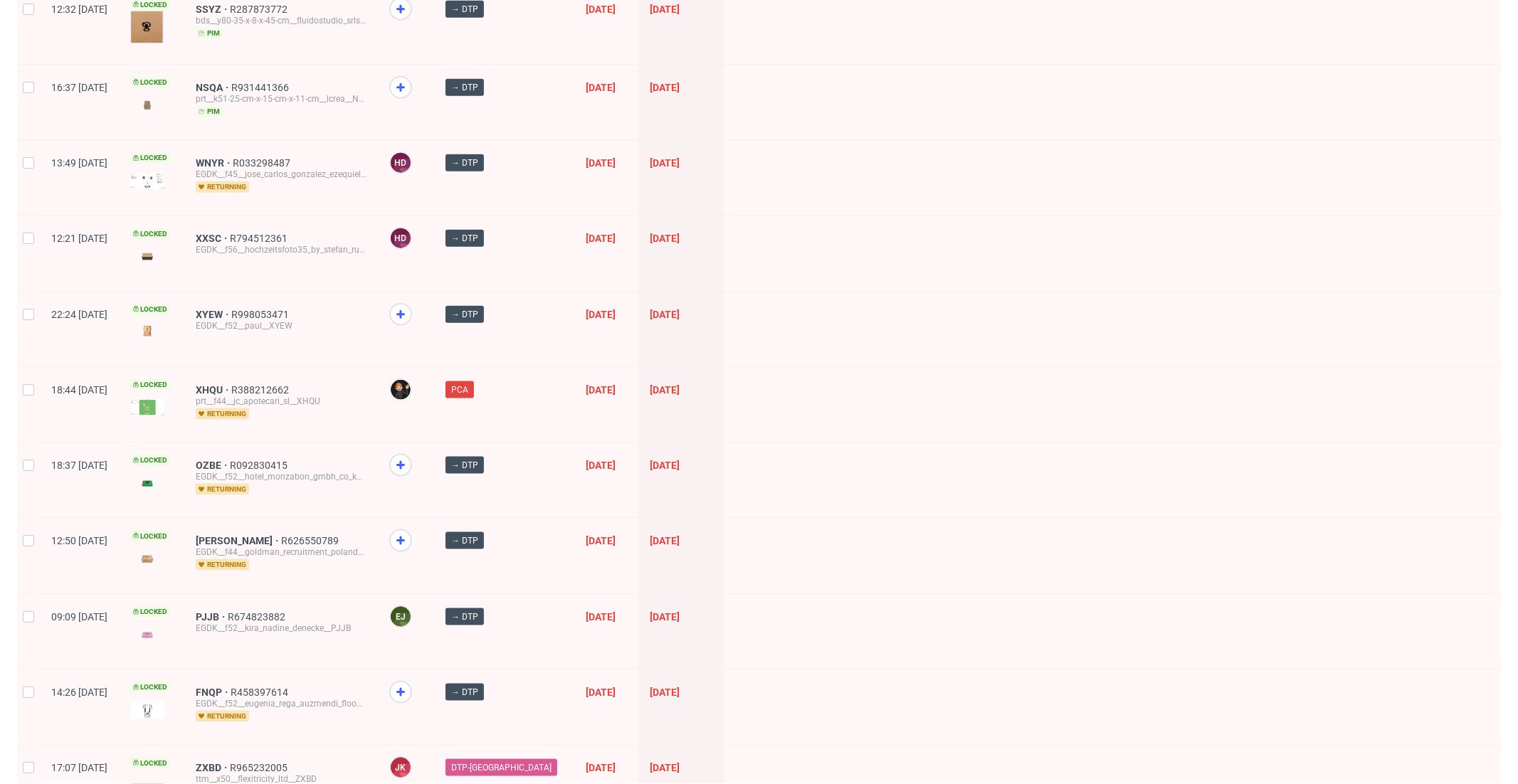
scroll to position [1332, 0]
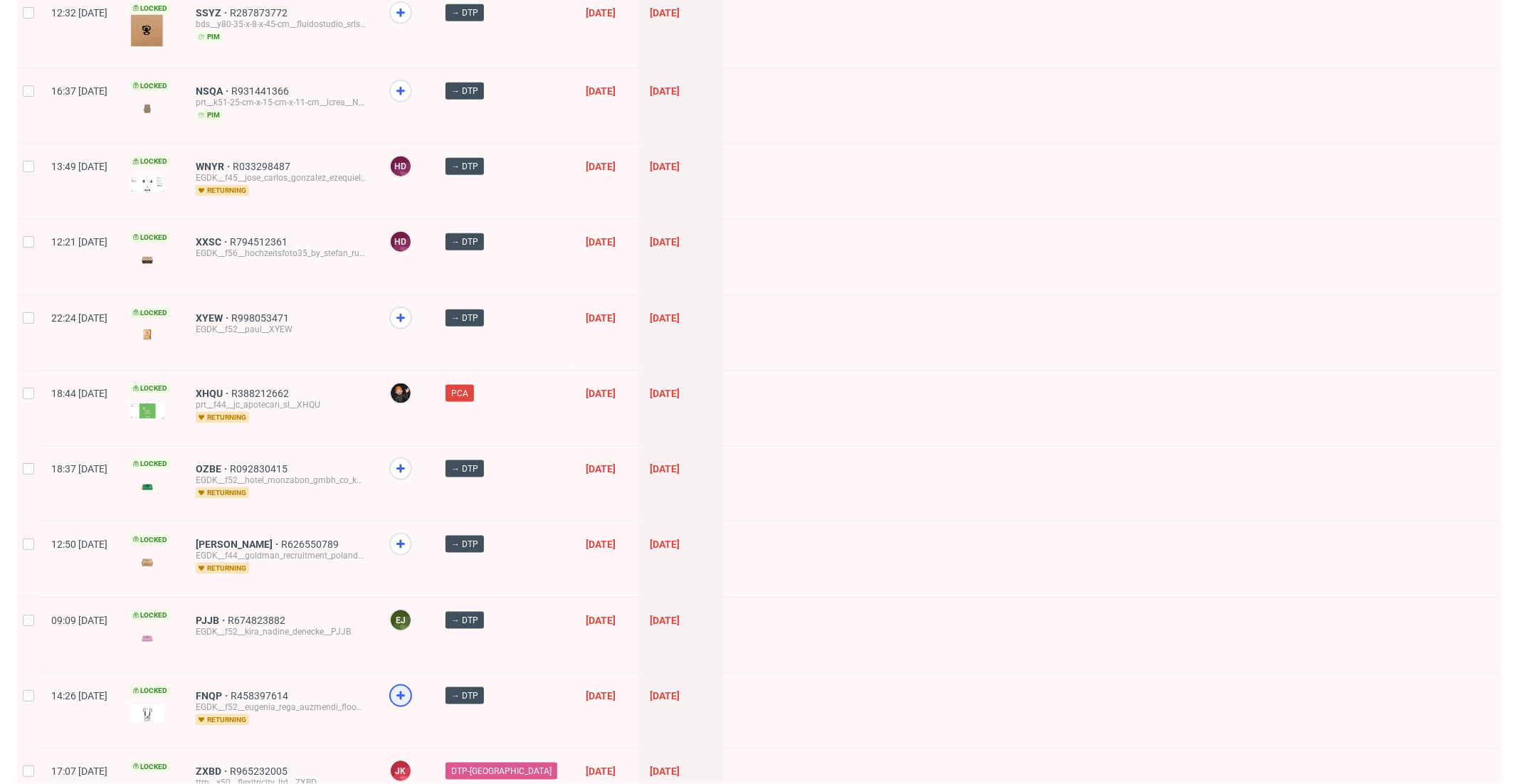
click at [409, 687] on icon at bounding box center [401, 696] width 17 height 17
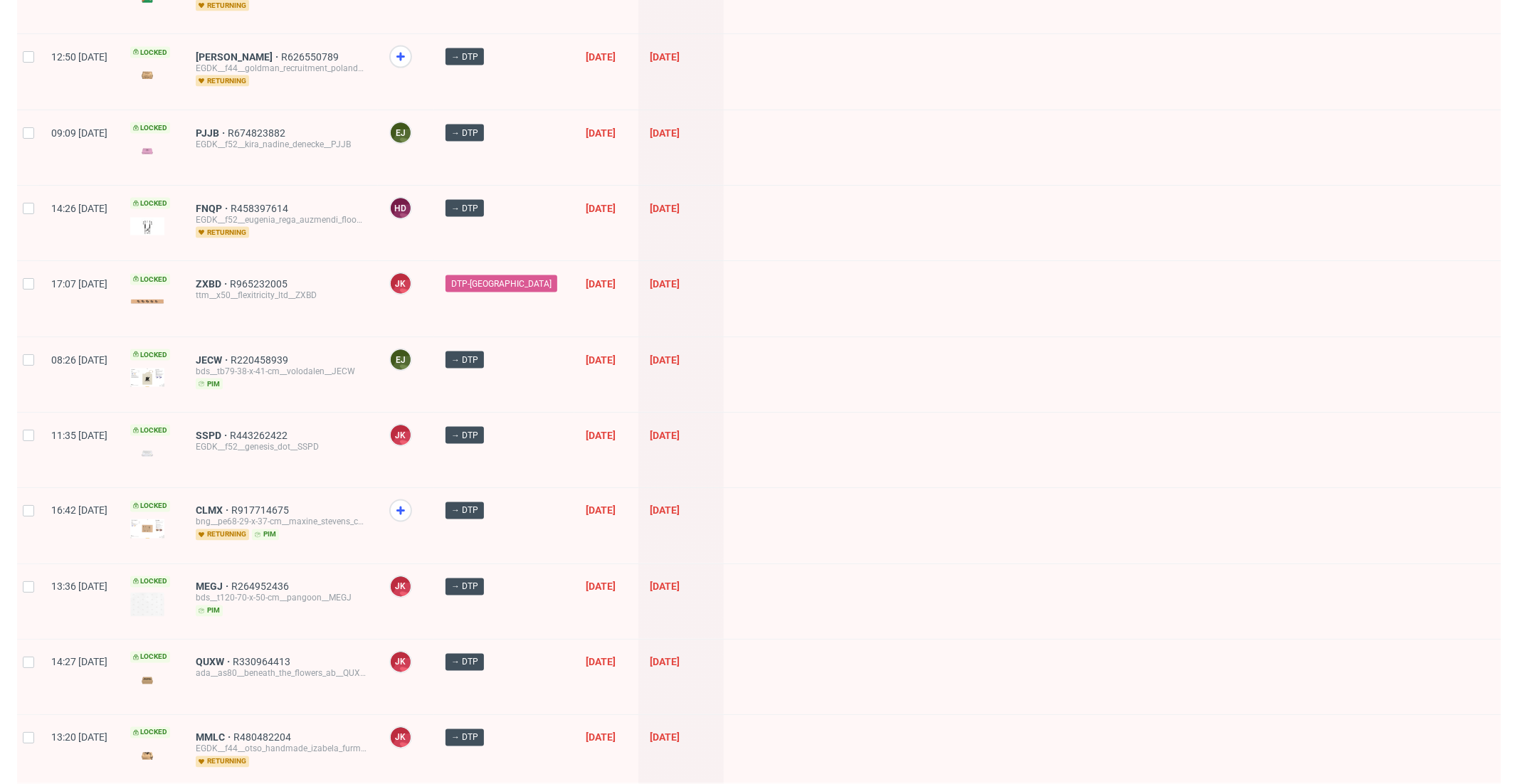
scroll to position [1818, 0]
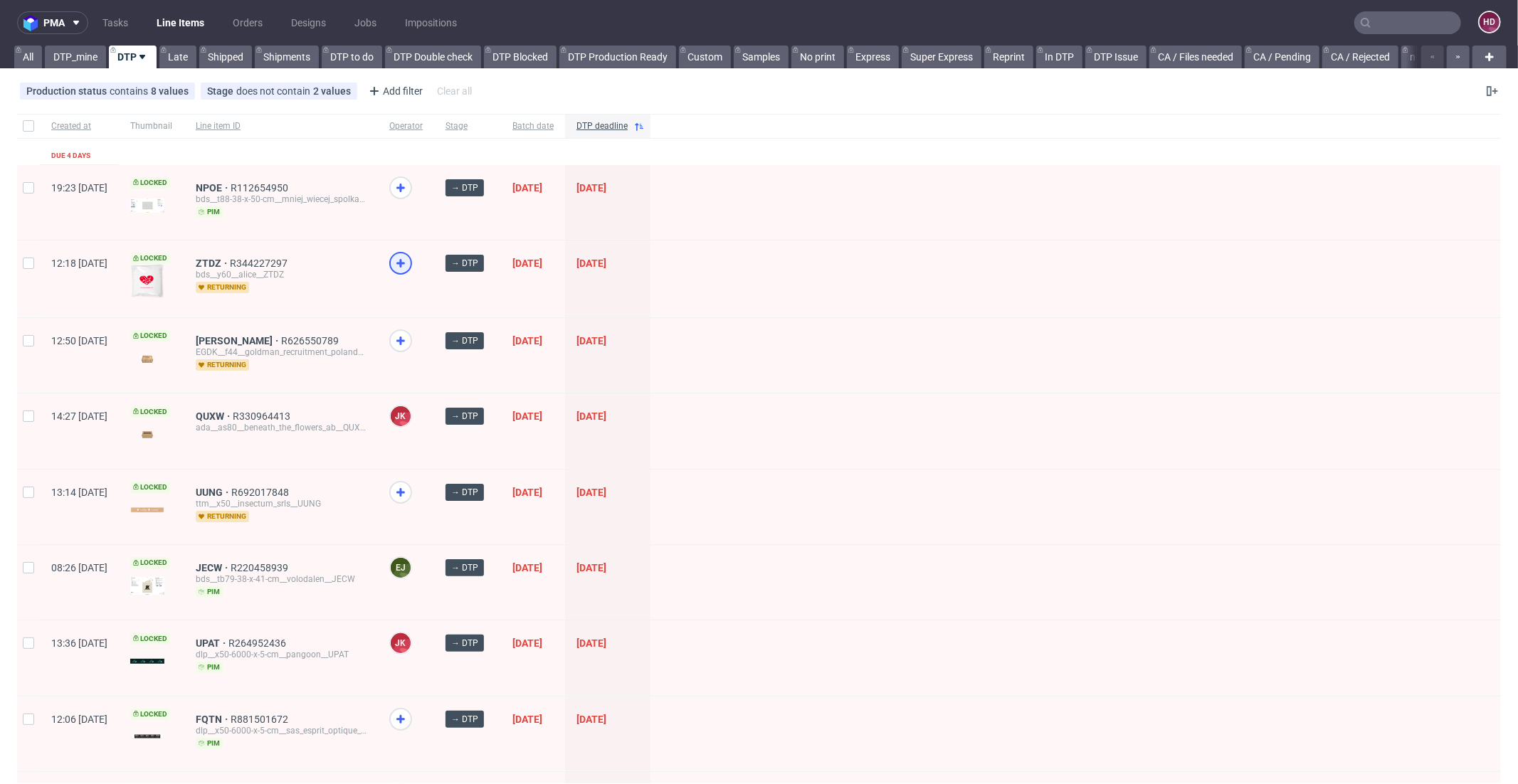
click at [405, 261] on use at bounding box center [401, 263] width 9 height 9
click at [405, 337] on use at bounding box center [401, 341] width 9 height 9
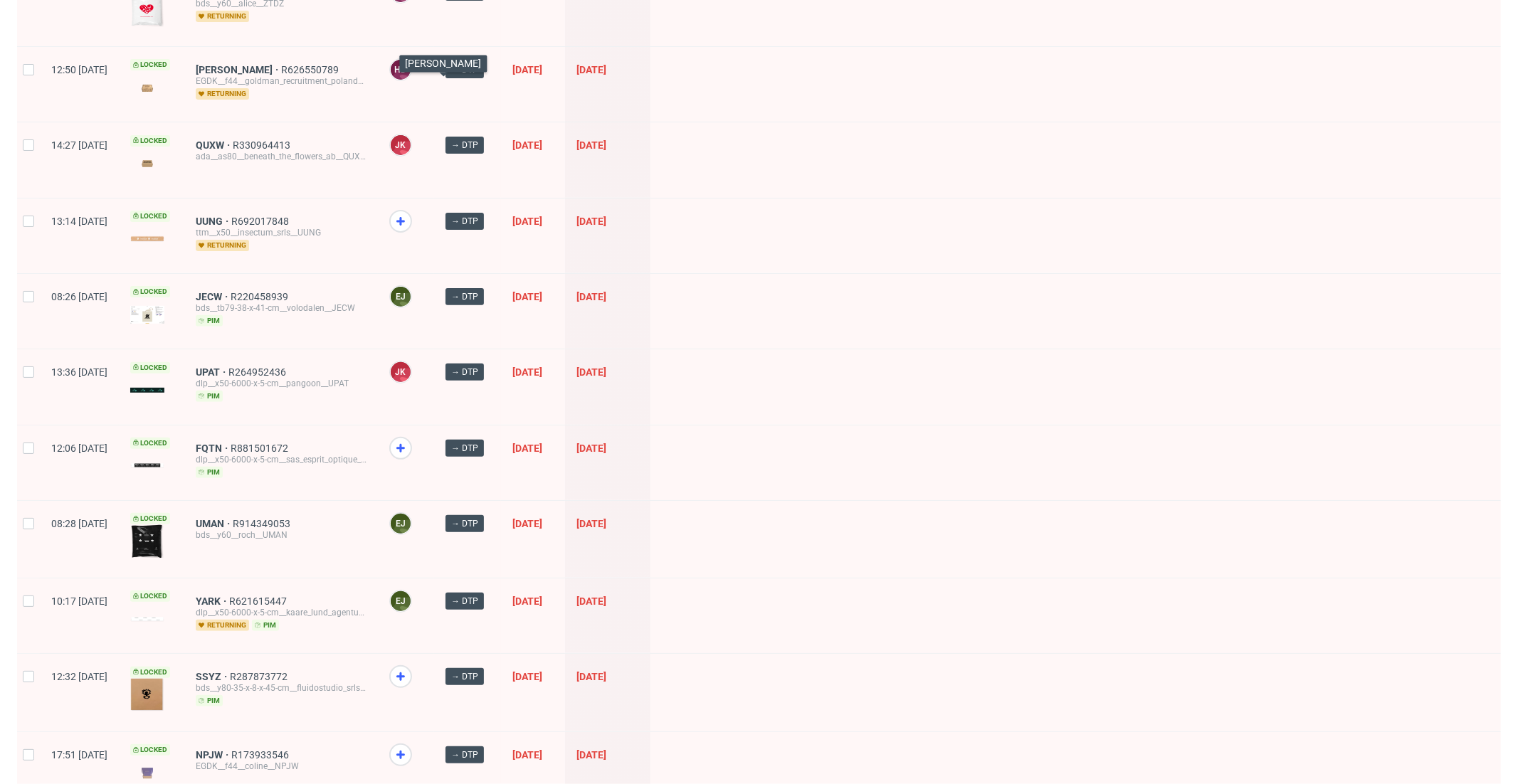
scroll to position [287, 0]
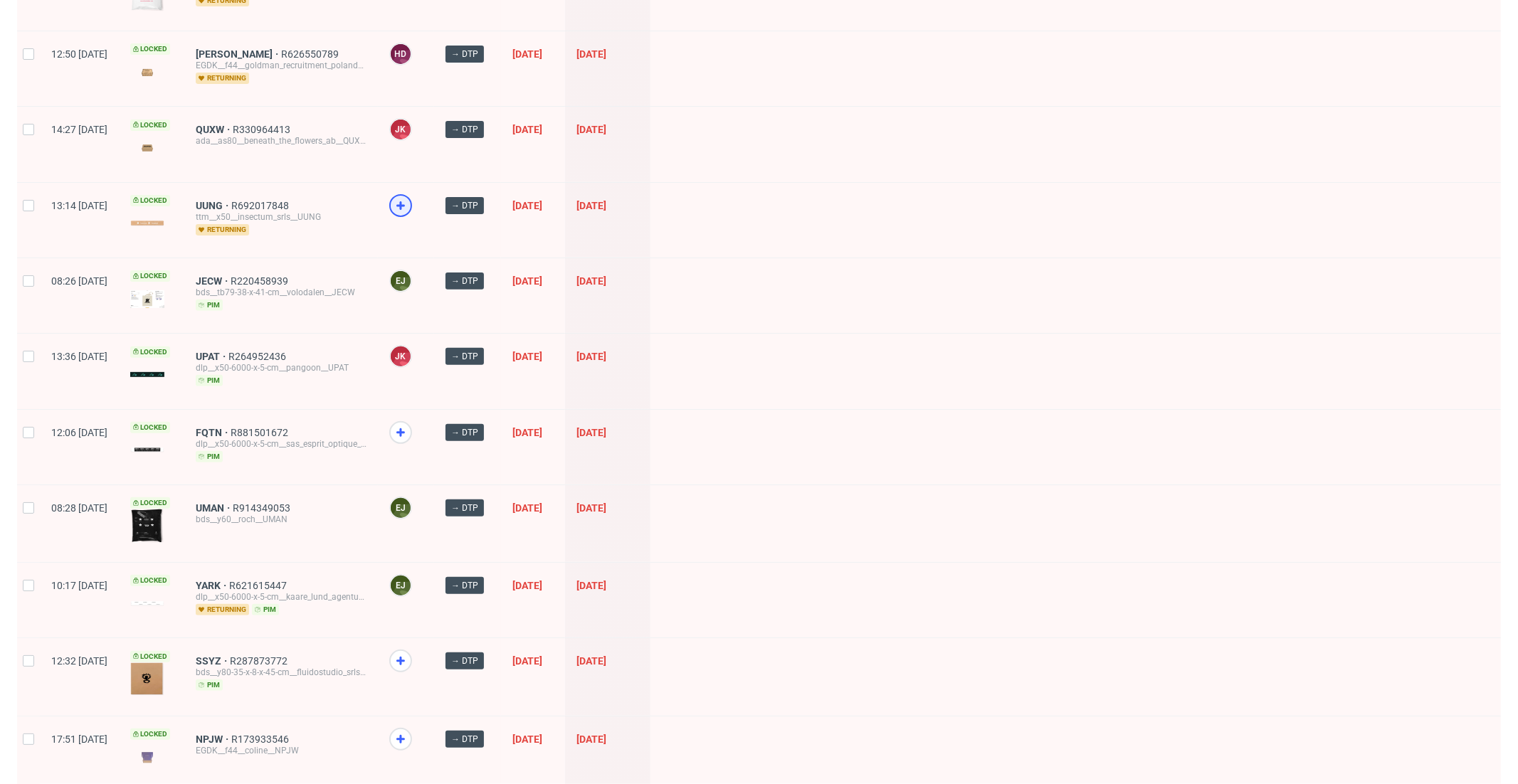
click at [405, 201] on use at bounding box center [401, 206] width 9 height 9
click at [409, 654] on icon at bounding box center [401, 661] width 17 height 17
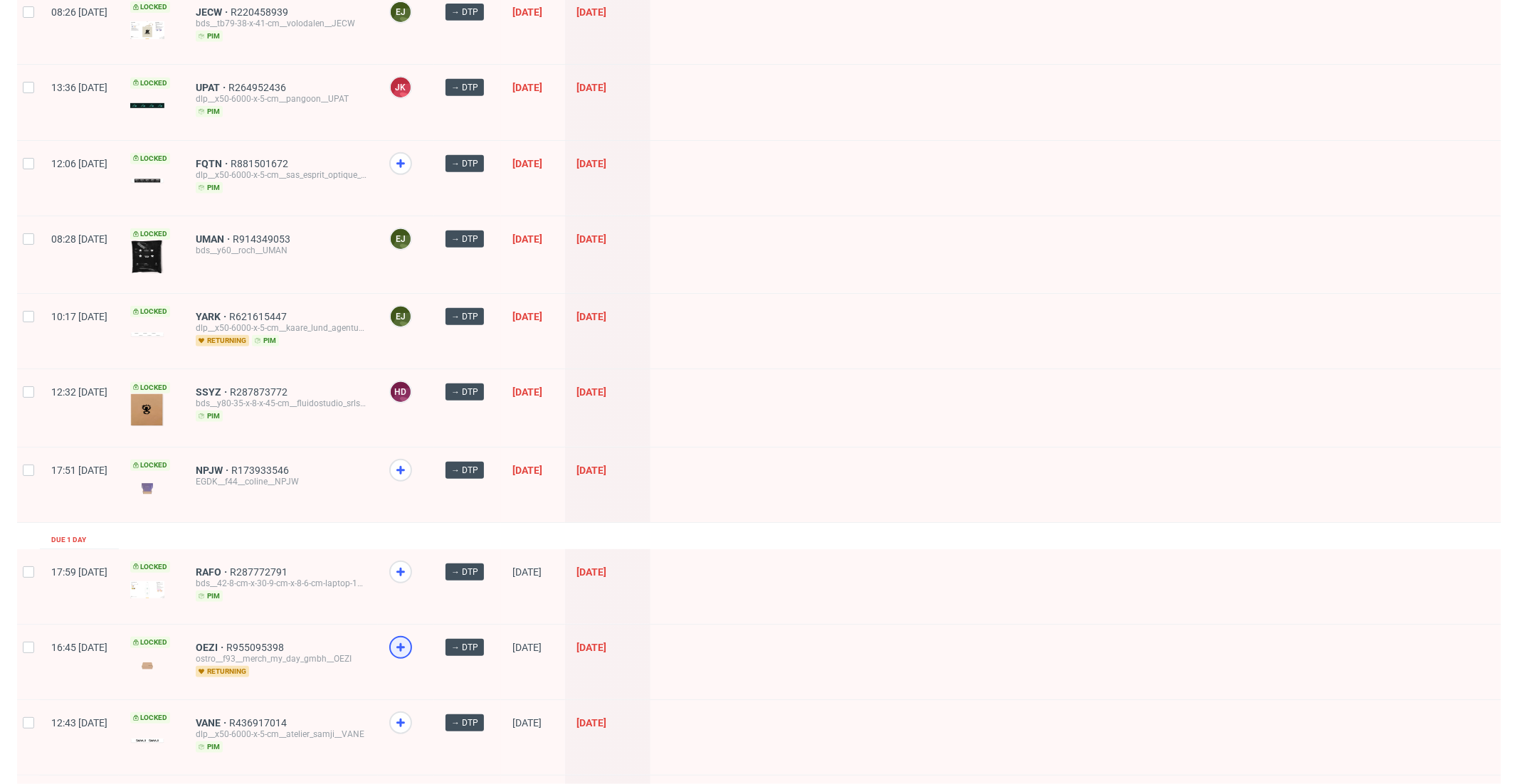
scroll to position [556, 0]
click at [434, 625] on div at bounding box center [406, 662] width 56 height 75
click at [405, 568] on use at bounding box center [401, 572] width 9 height 9
click at [423, 730] on span at bounding box center [406, 735] width 34 height 47
drag, startPoint x: 448, startPoint y: 675, endPoint x: 446, endPoint y: 688, distance: 13.2
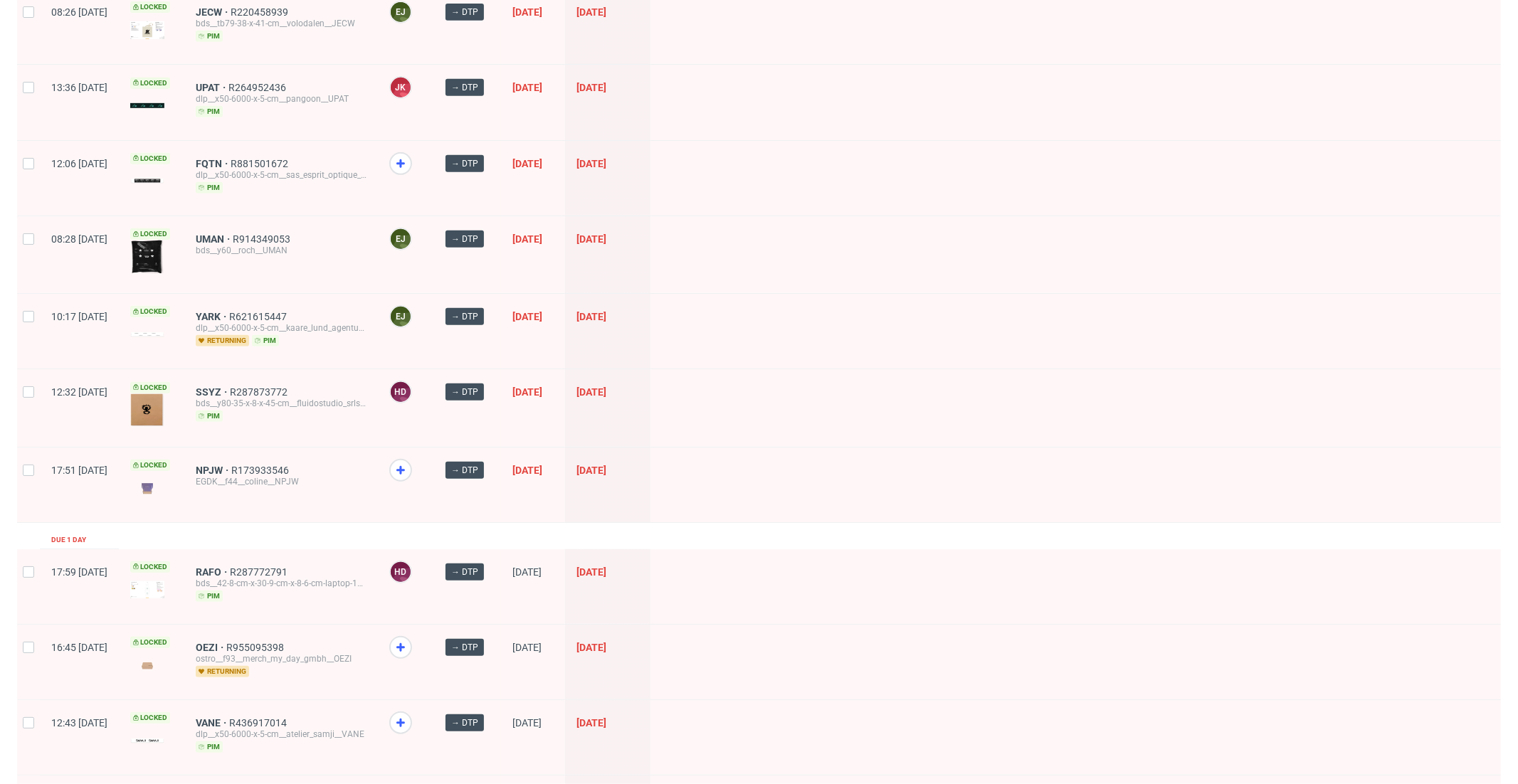
click at [434, 675] on div at bounding box center [406, 662] width 56 height 75
click at [412, 712] on div at bounding box center [401, 723] width 23 height 23
click at [409, 639] on icon at bounding box center [401, 648] width 17 height 17
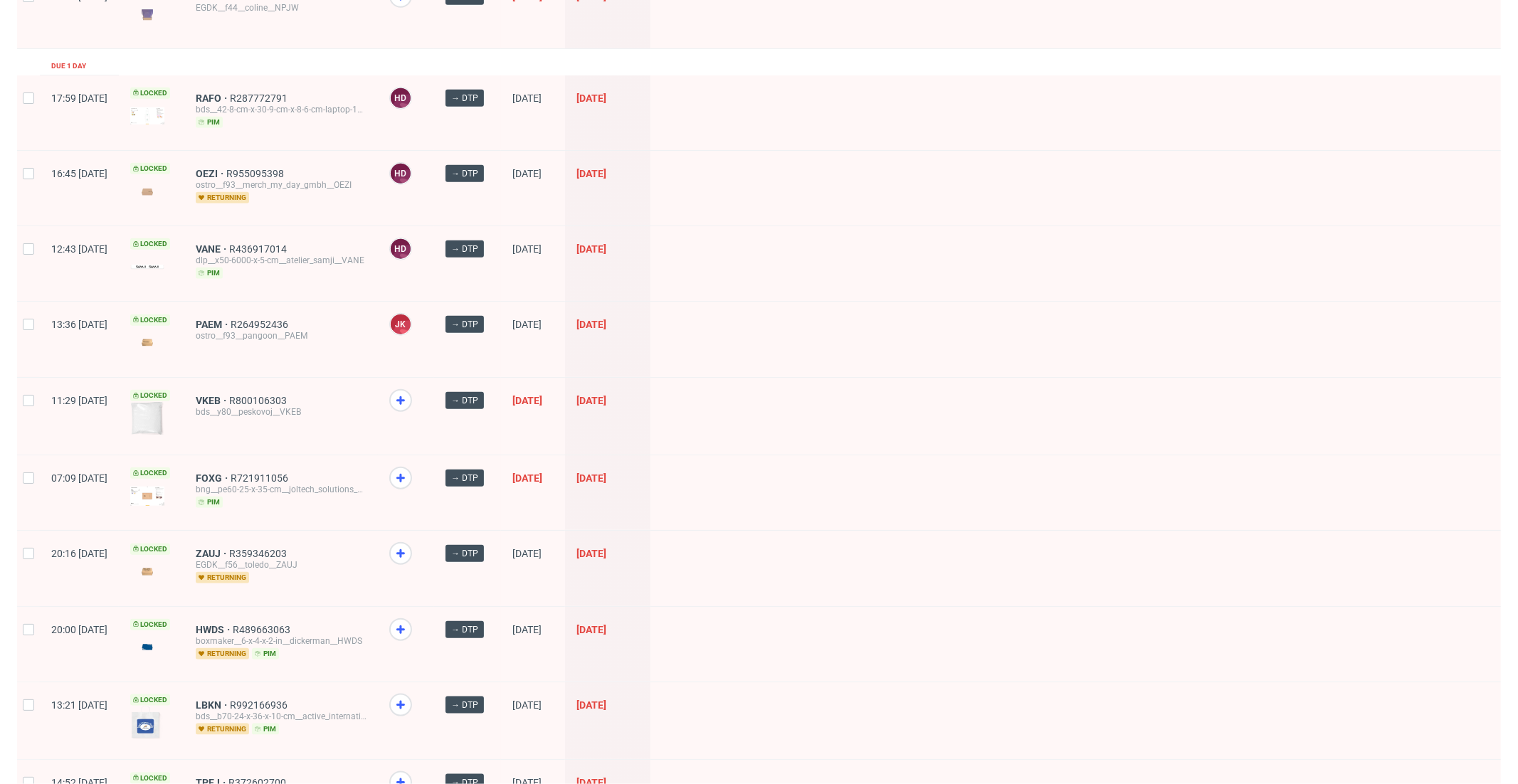
scroll to position [1005, 0]
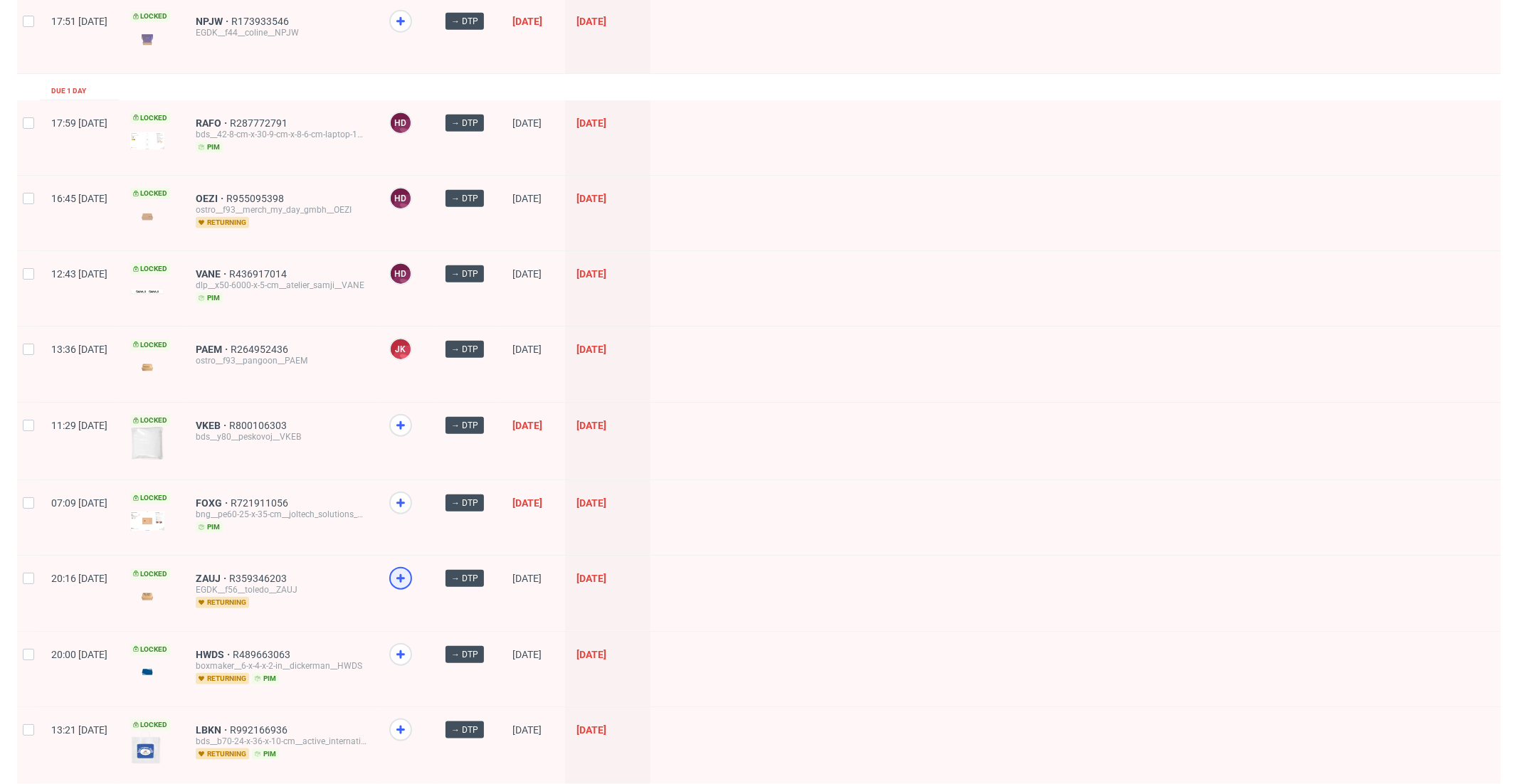
click at [409, 570] on icon at bounding box center [401, 578] width 17 height 17
click at [409, 419] on icon at bounding box center [401, 426] width 17 height 17
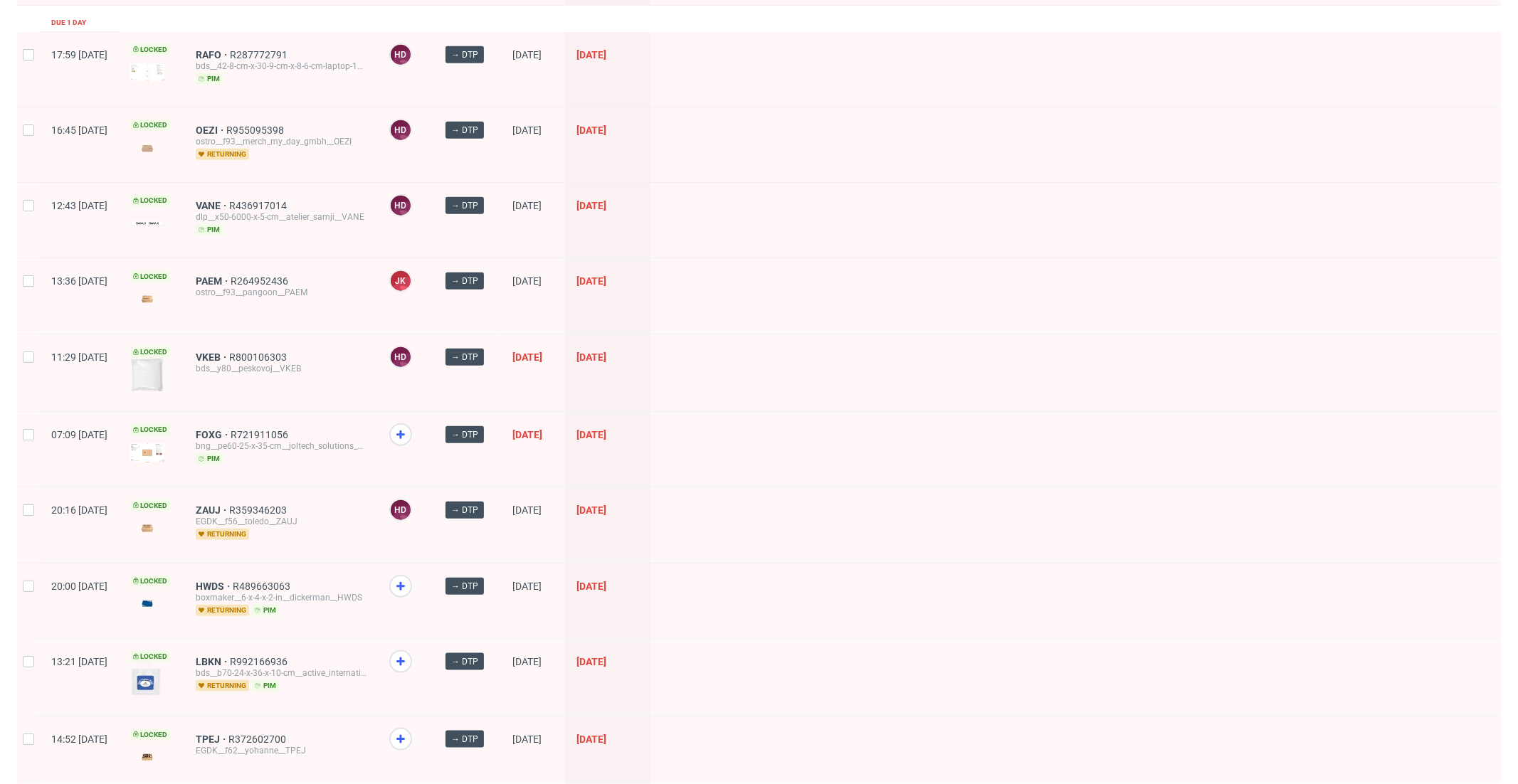
scroll to position [1506, 0]
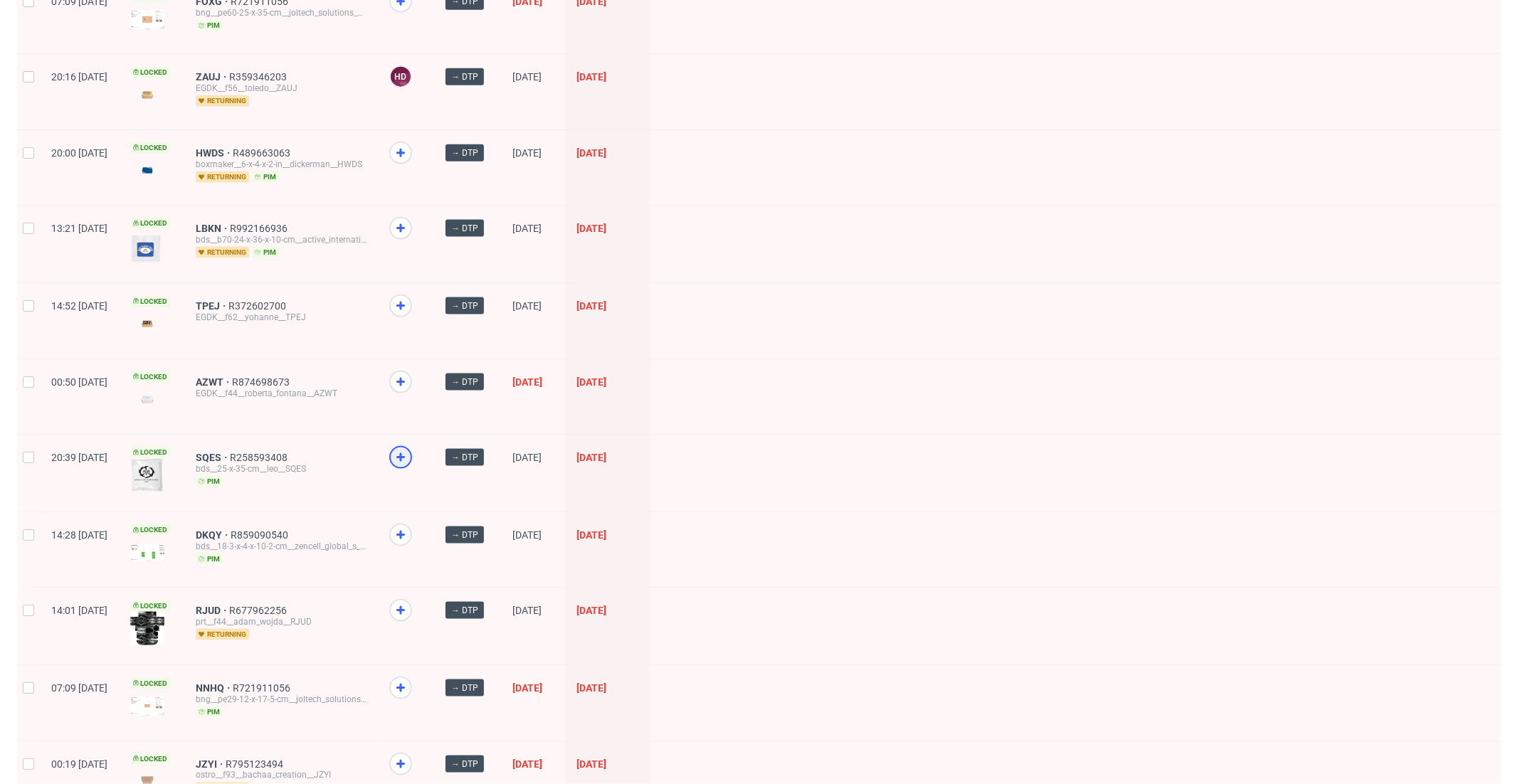
click at [405, 454] on use at bounding box center [401, 458] width 9 height 9
click at [412, 373] on div at bounding box center [401, 382] width 23 height 23
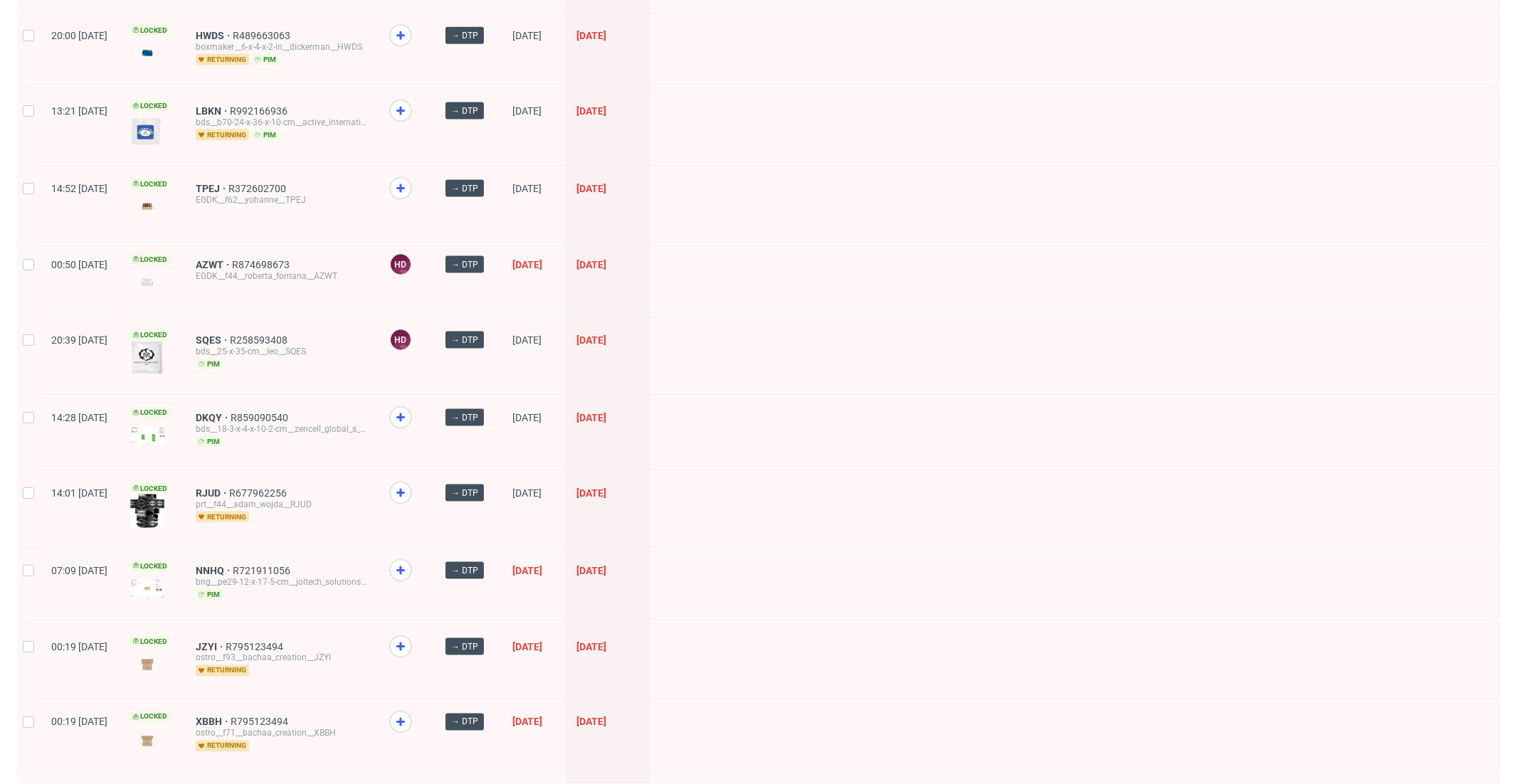
scroll to position [1620, 0]
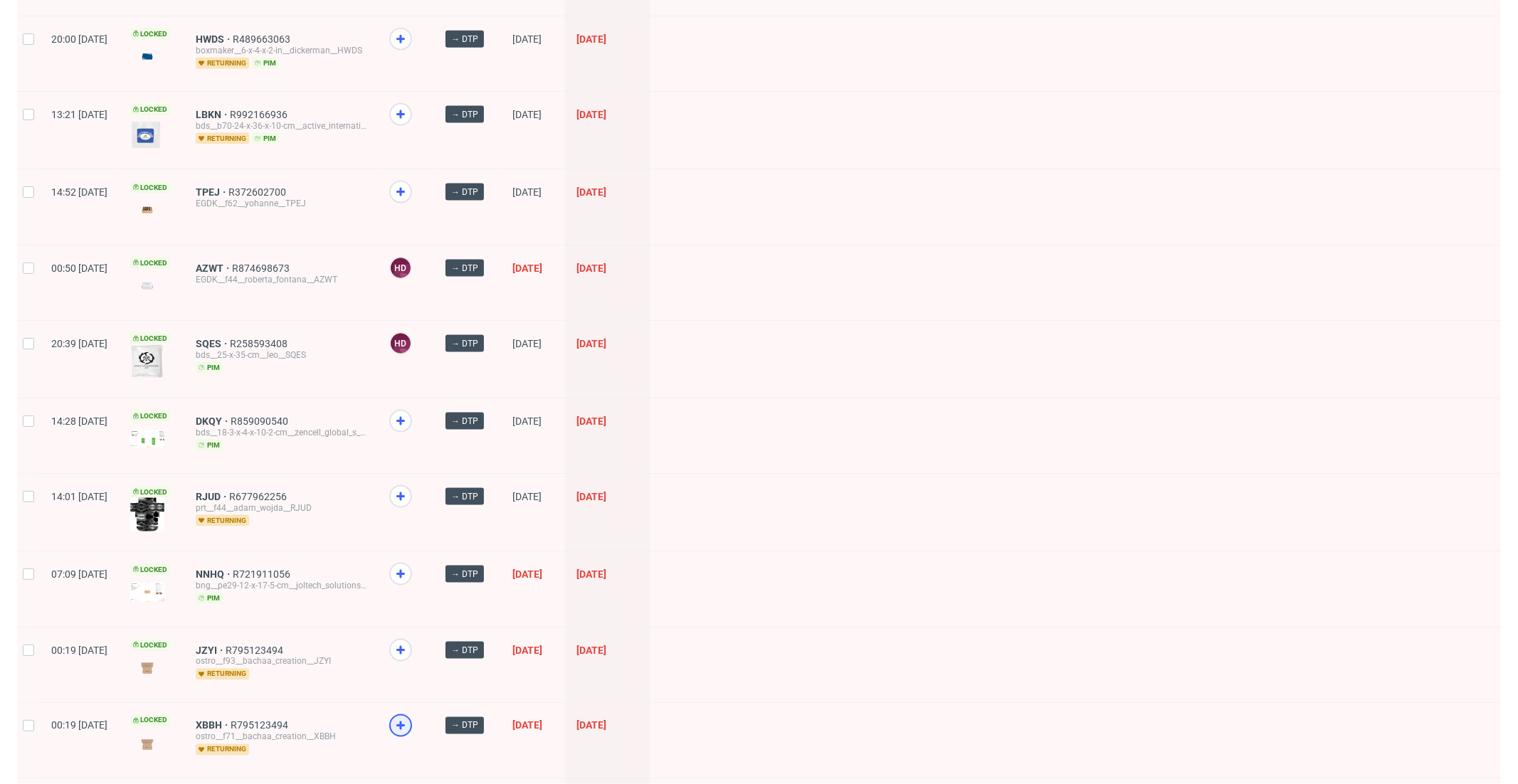
click at [409, 717] on icon at bounding box center [401, 726] width 17 height 17
click at [409, 642] on icon at bounding box center [401, 651] width 17 height 17
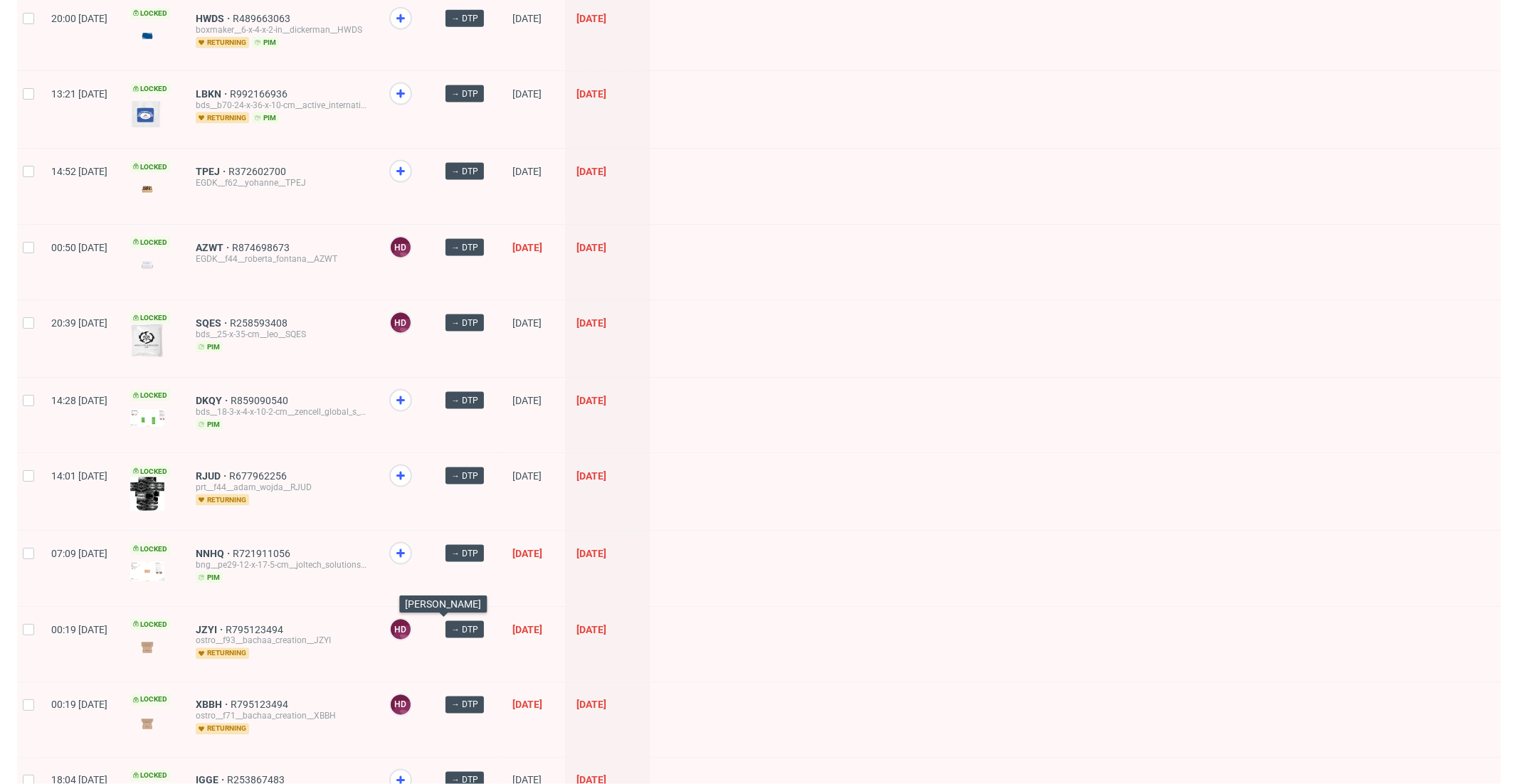
scroll to position [1713, 0]
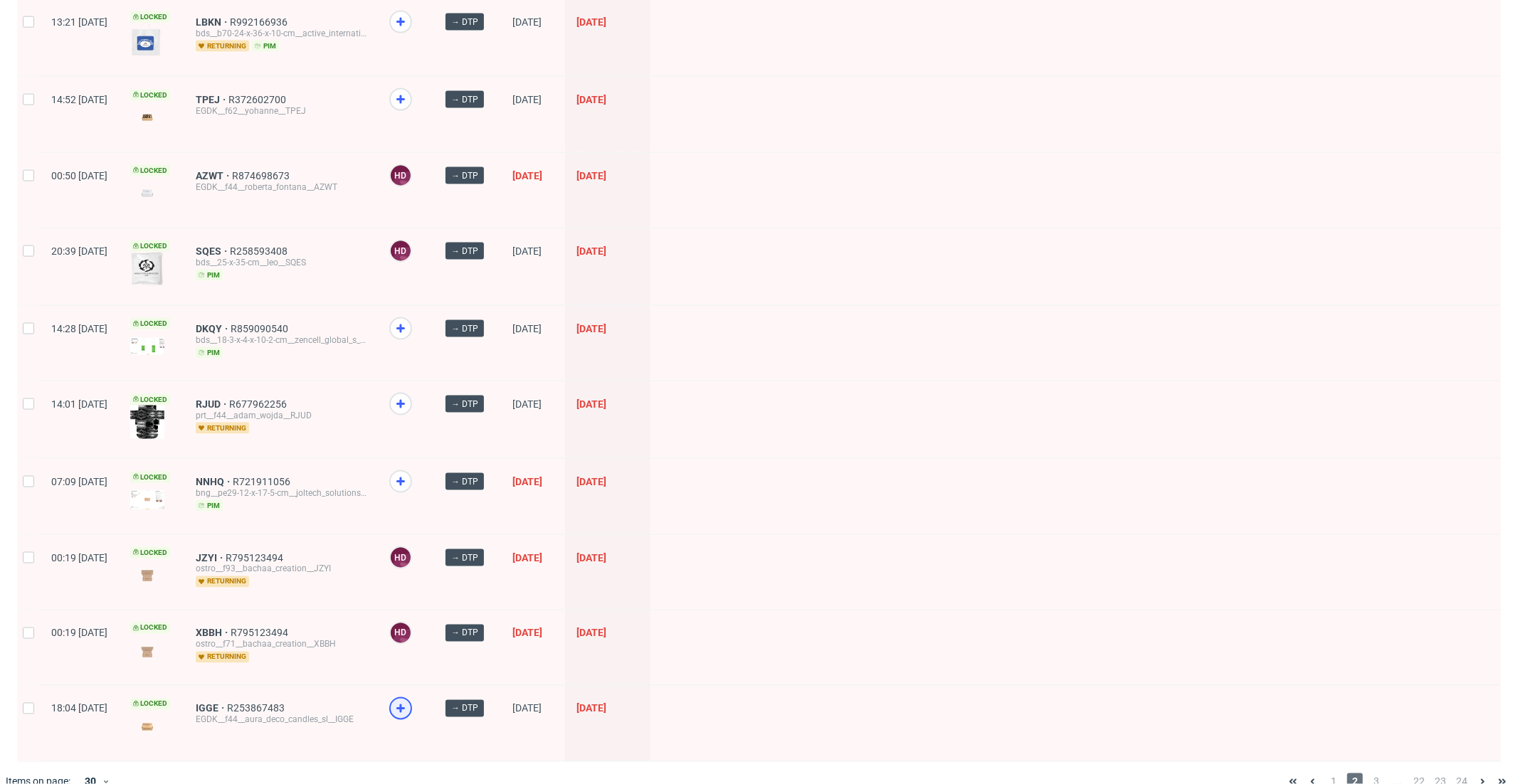
click at [409, 700] on icon at bounding box center [401, 709] width 17 height 17
click at [1368, 773] on span "3" at bounding box center [1376, 782] width 16 height 17
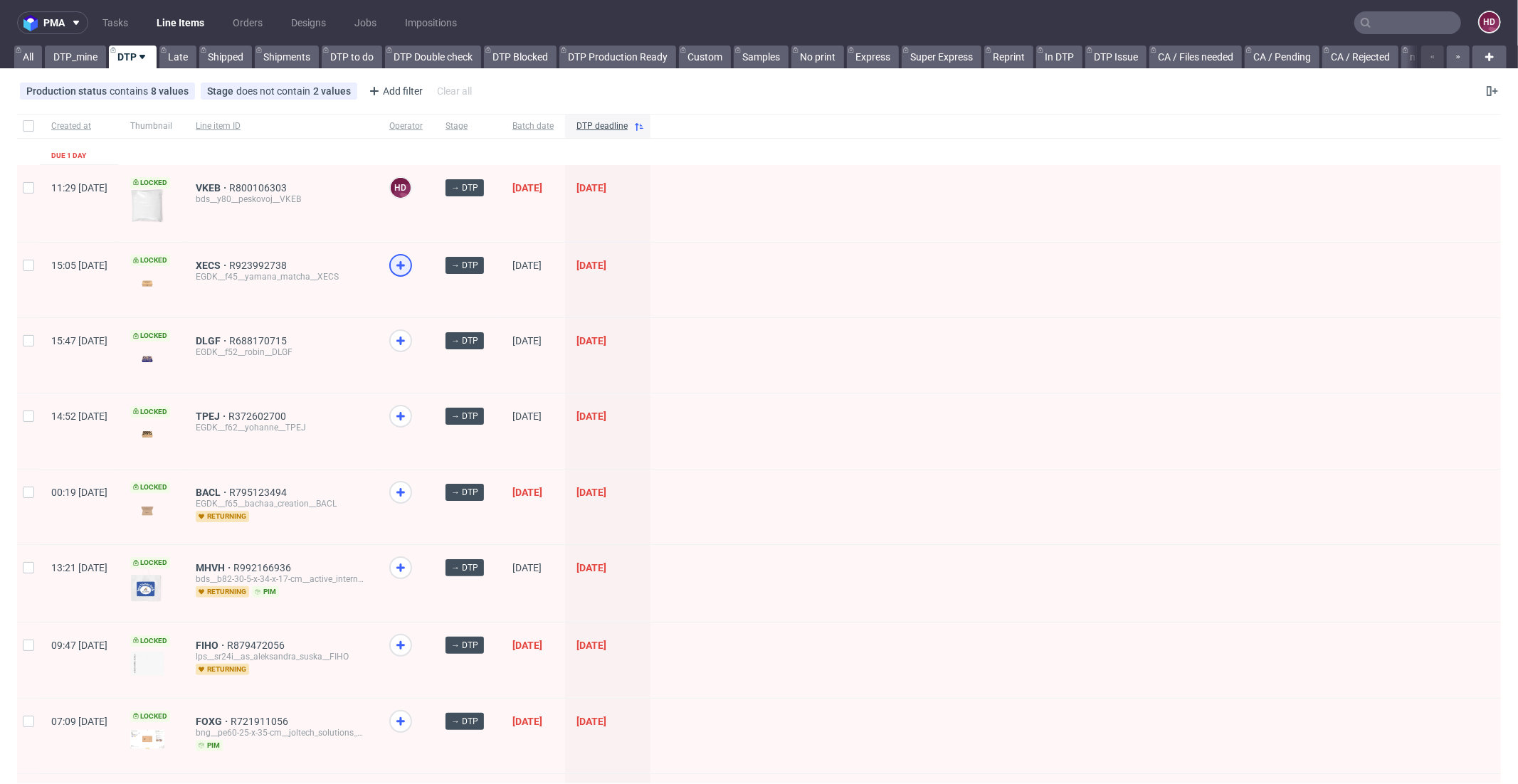
click at [409, 262] on icon at bounding box center [401, 265] width 17 height 17
click at [409, 493] on icon at bounding box center [401, 492] width 17 height 17
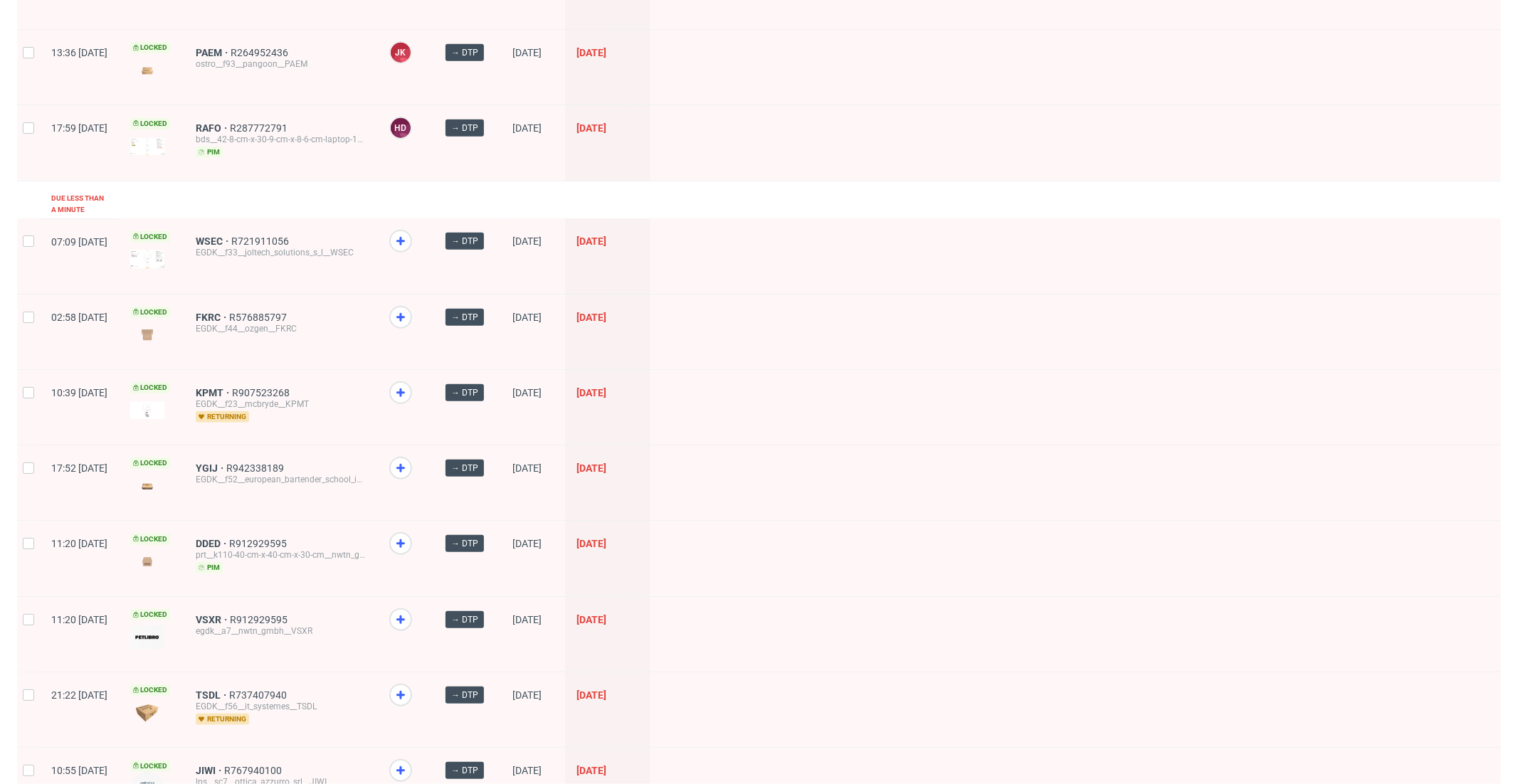
scroll to position [998, 0]
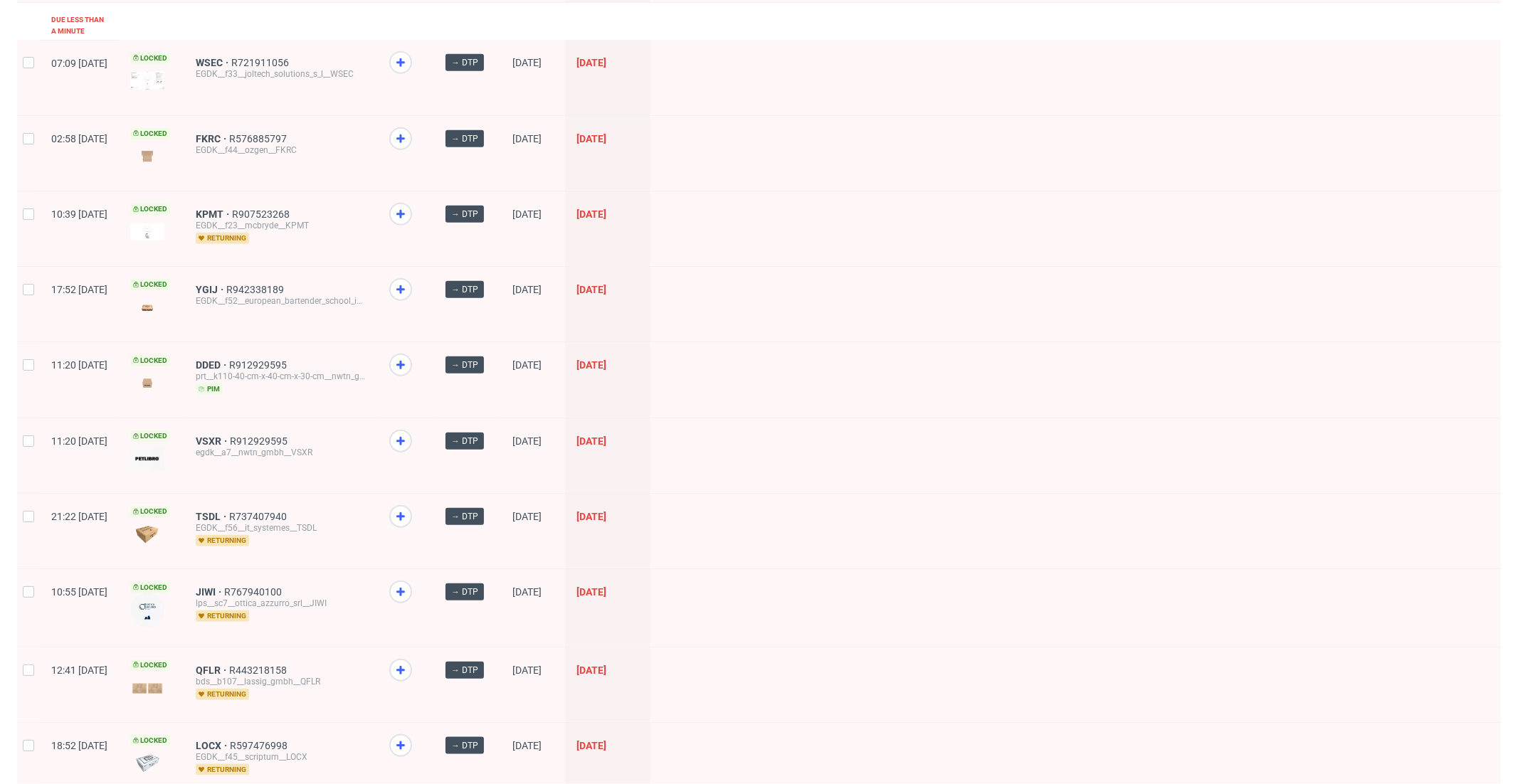
click at [899, 494] on div at bounding box center [1076, 531] width 851 height 75
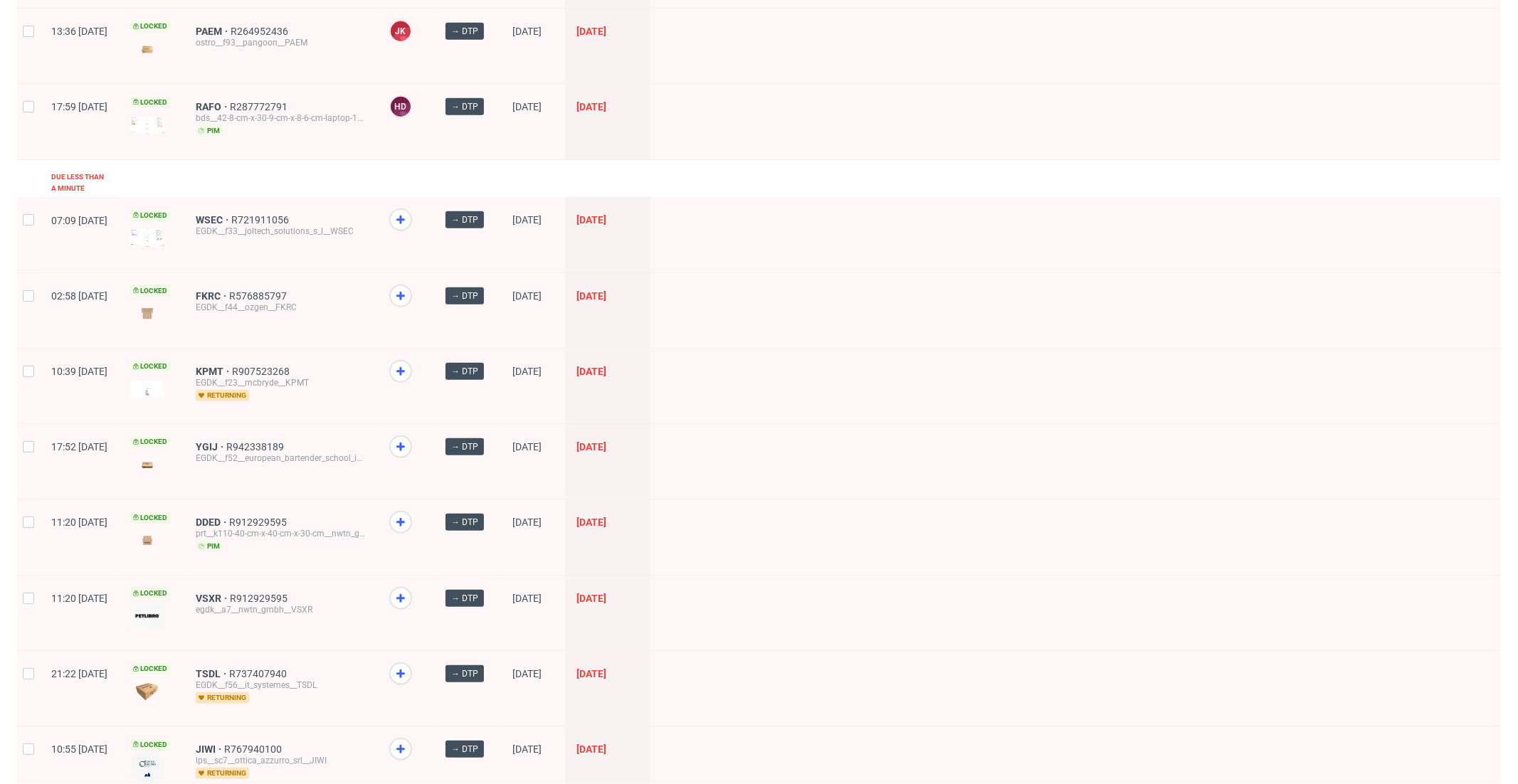
scroll to position [0, 0]
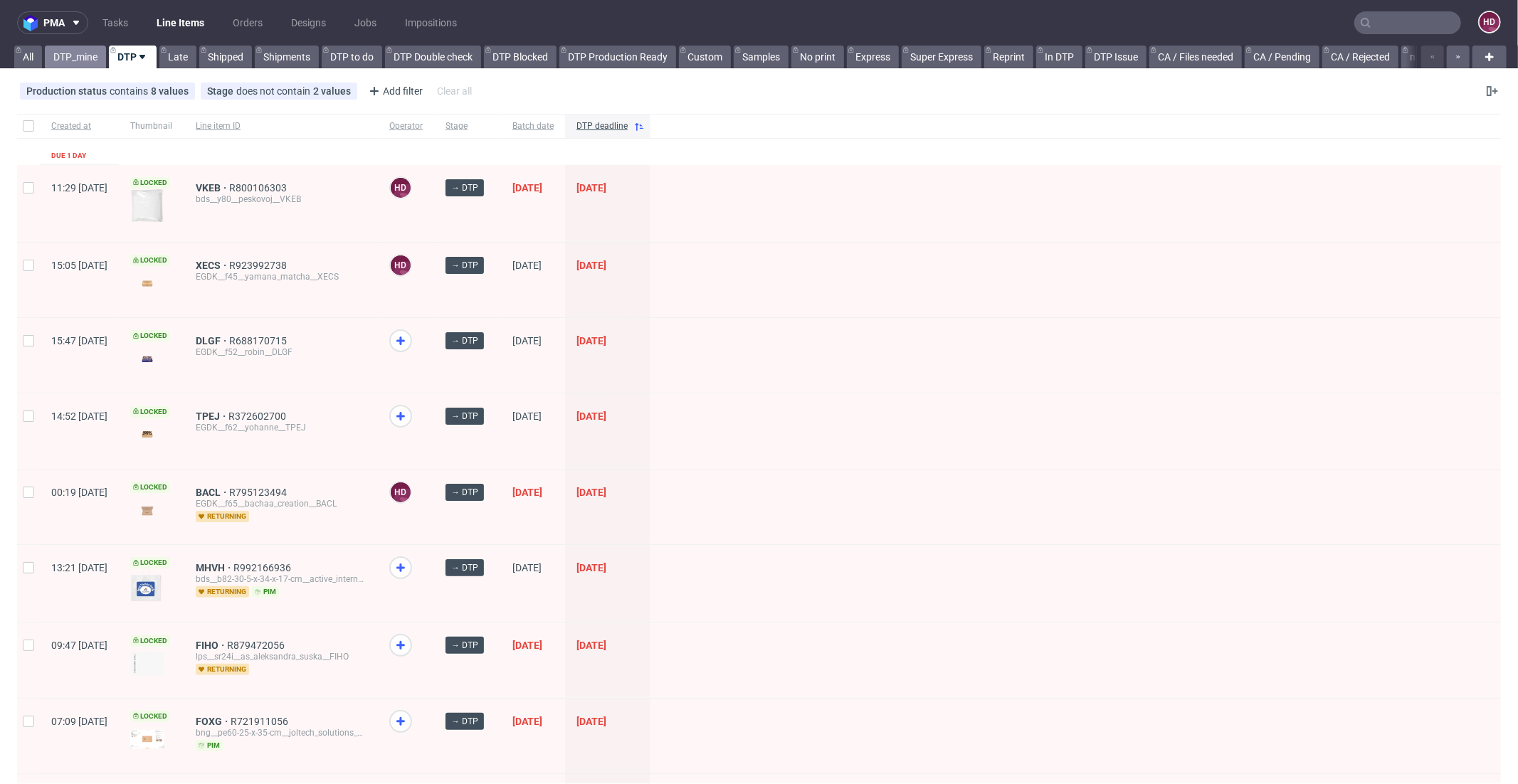
click at [94, 56] on link "DTP_mine" at bounding box center [75, 57] width 61 height 23
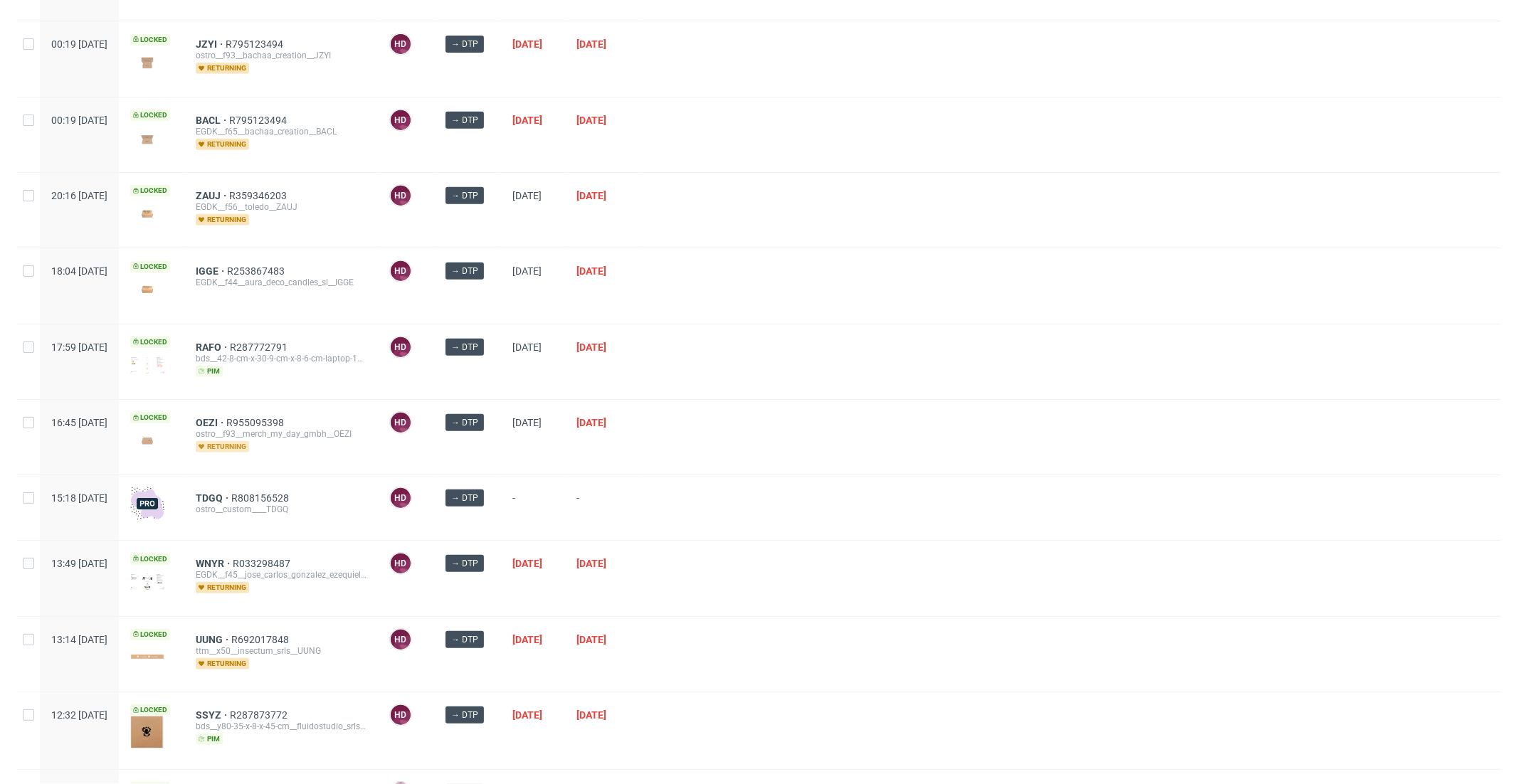
scroll to position [782, 0]
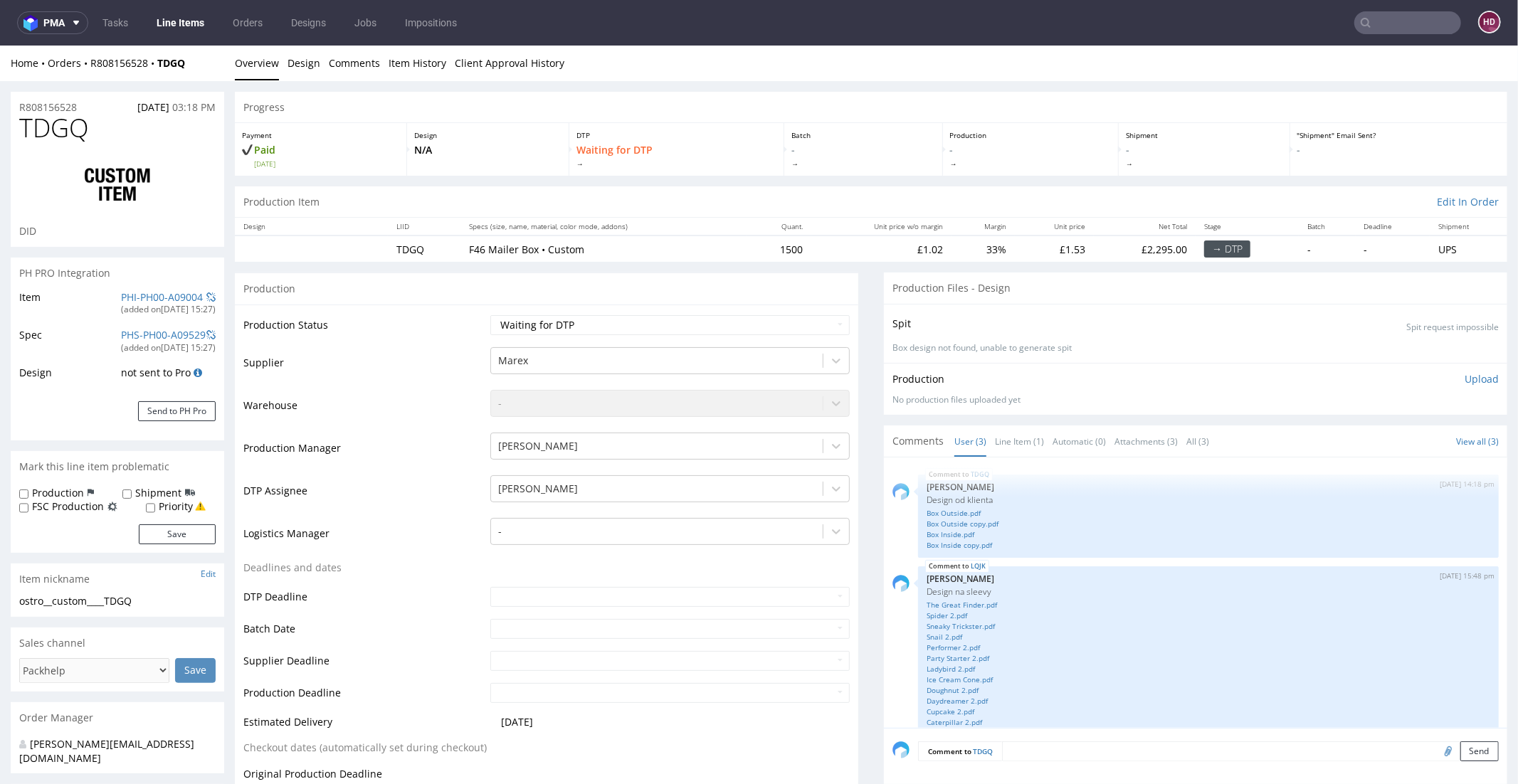
scroll to position [107, 0]
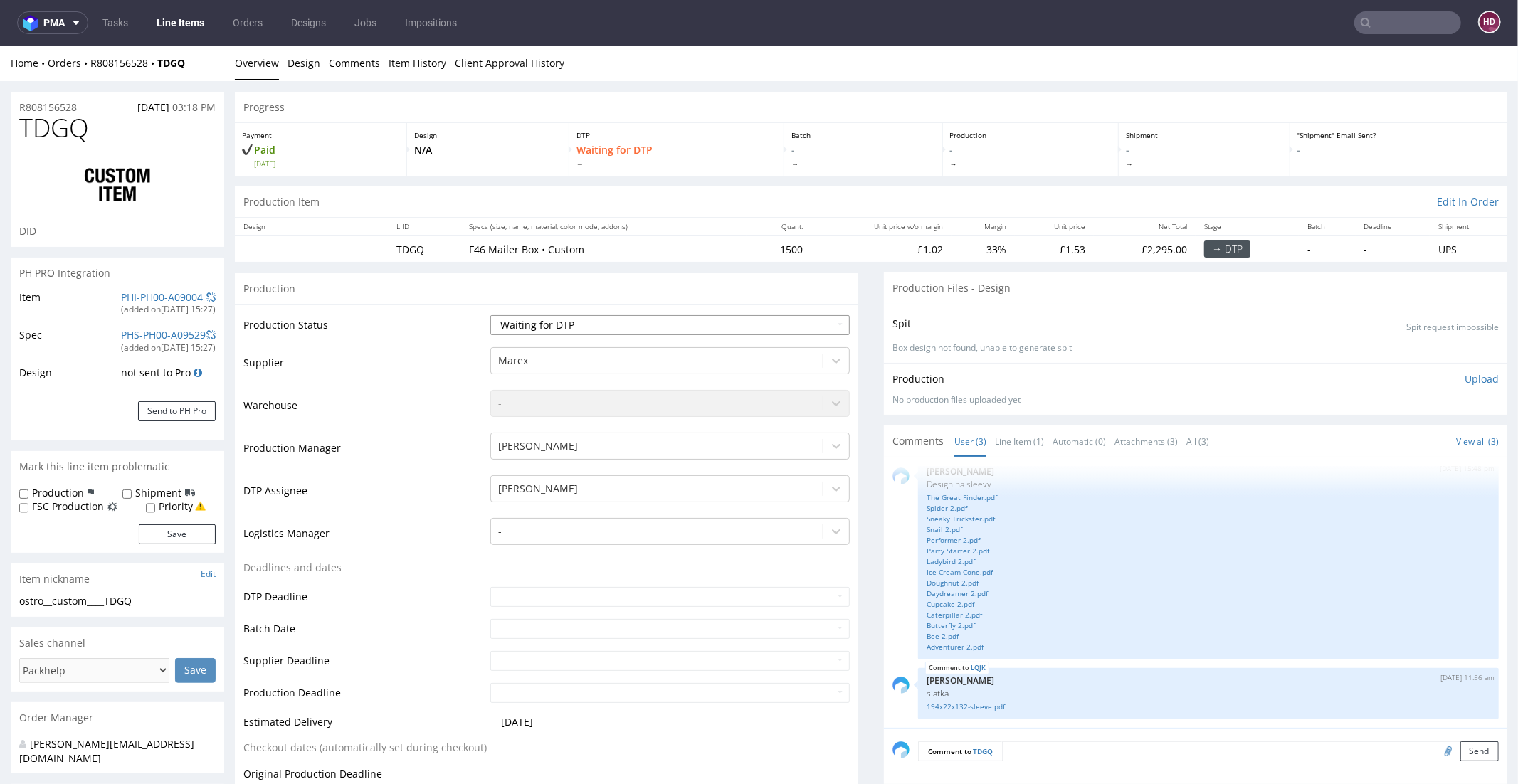
click at [679, 325] on select "Waiting for Artwork Waiting for Diecut Waiting for Mockup Waiting for DTP Waiti…" at bounding box center [669, 325] width 359 height 20
select select "dtp_in_process"
click at [490, 315] on select "Waiting for Artwork Waiting for Diecut Waiting for Mockup Waiting for DTP Waiti…" at bounding box center [669, 325] width 359 height 20
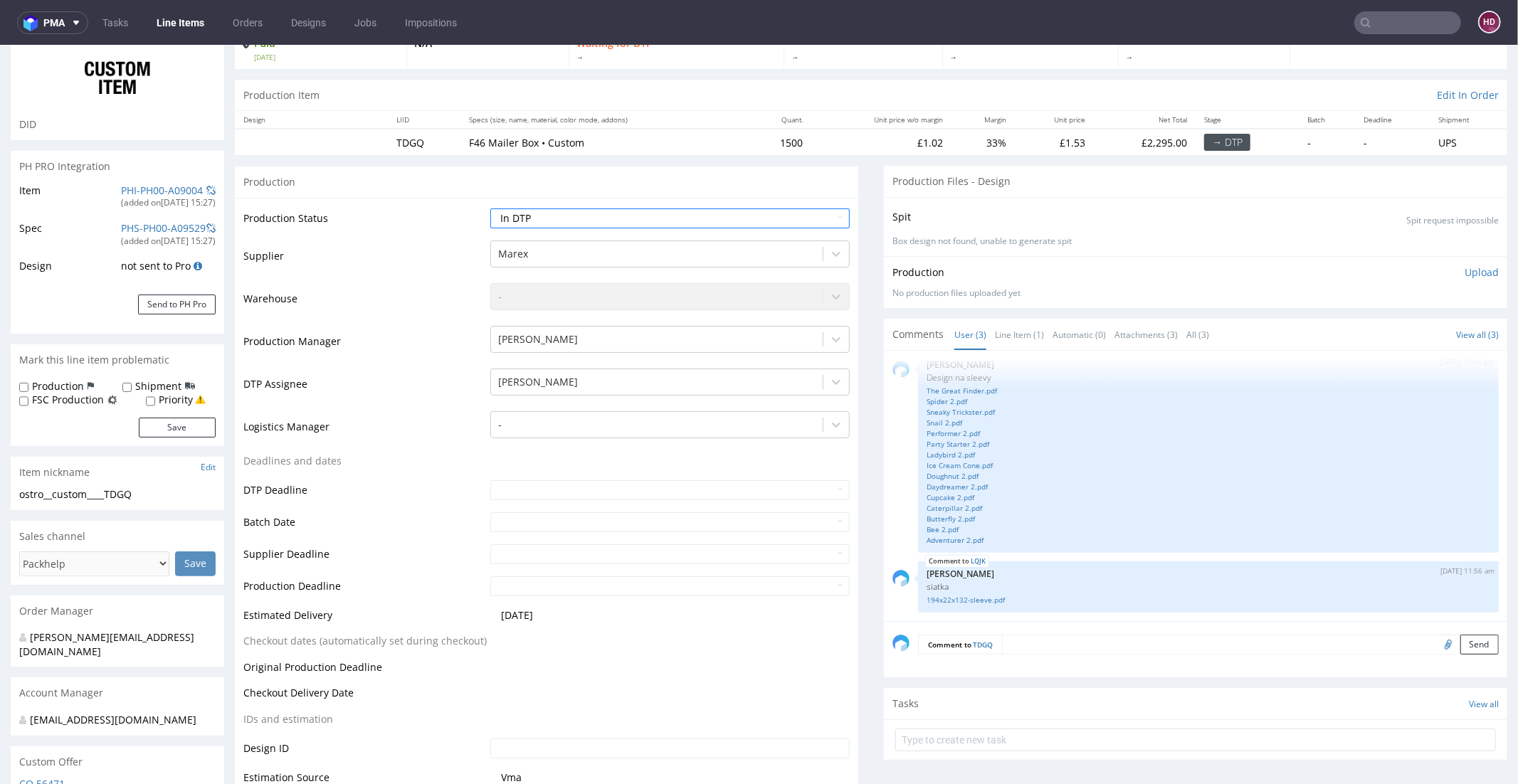
scroll to position [353, 0]
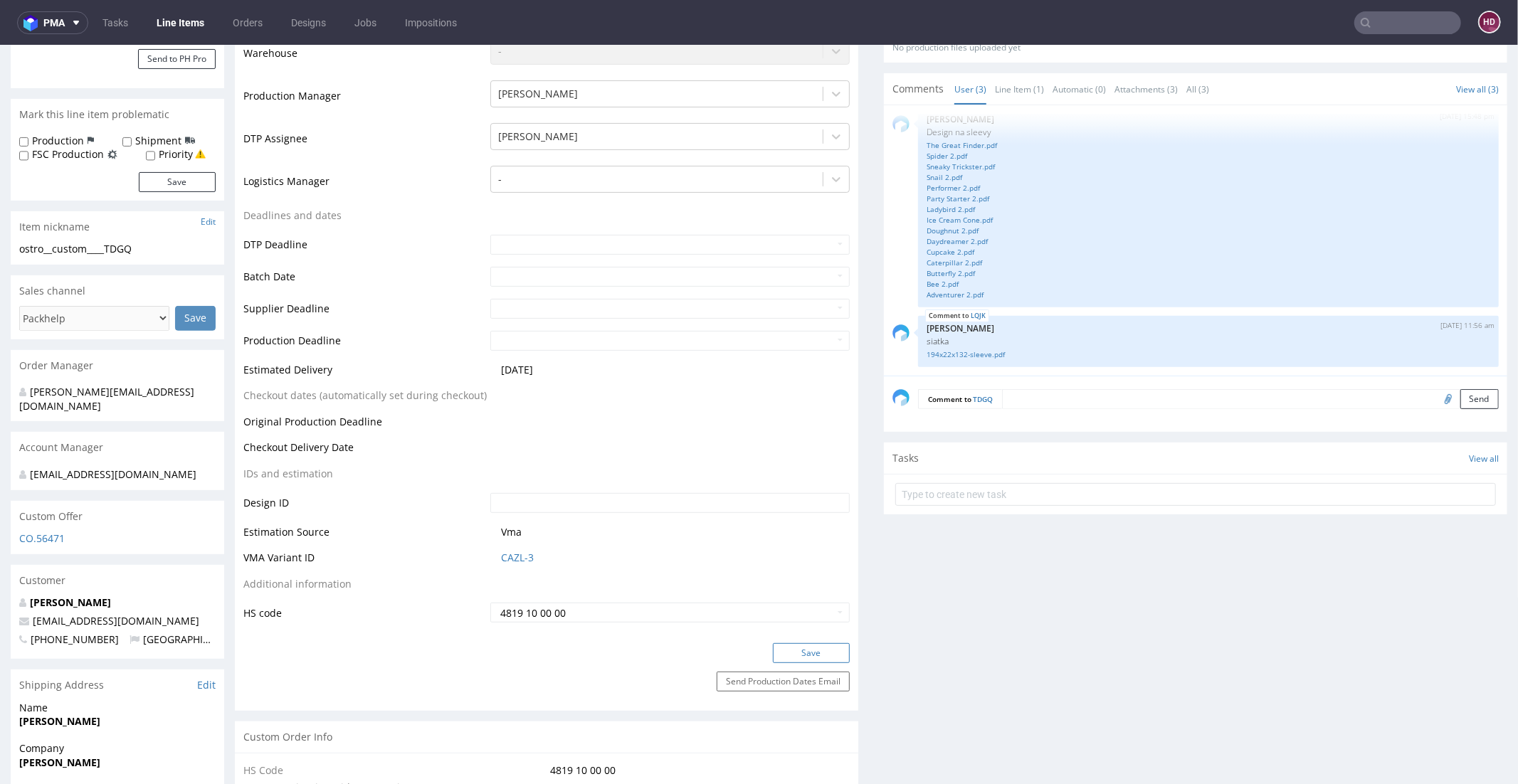
click at [788, 657] on button "Save" at bounding box center [811, 653] width 77 height 20
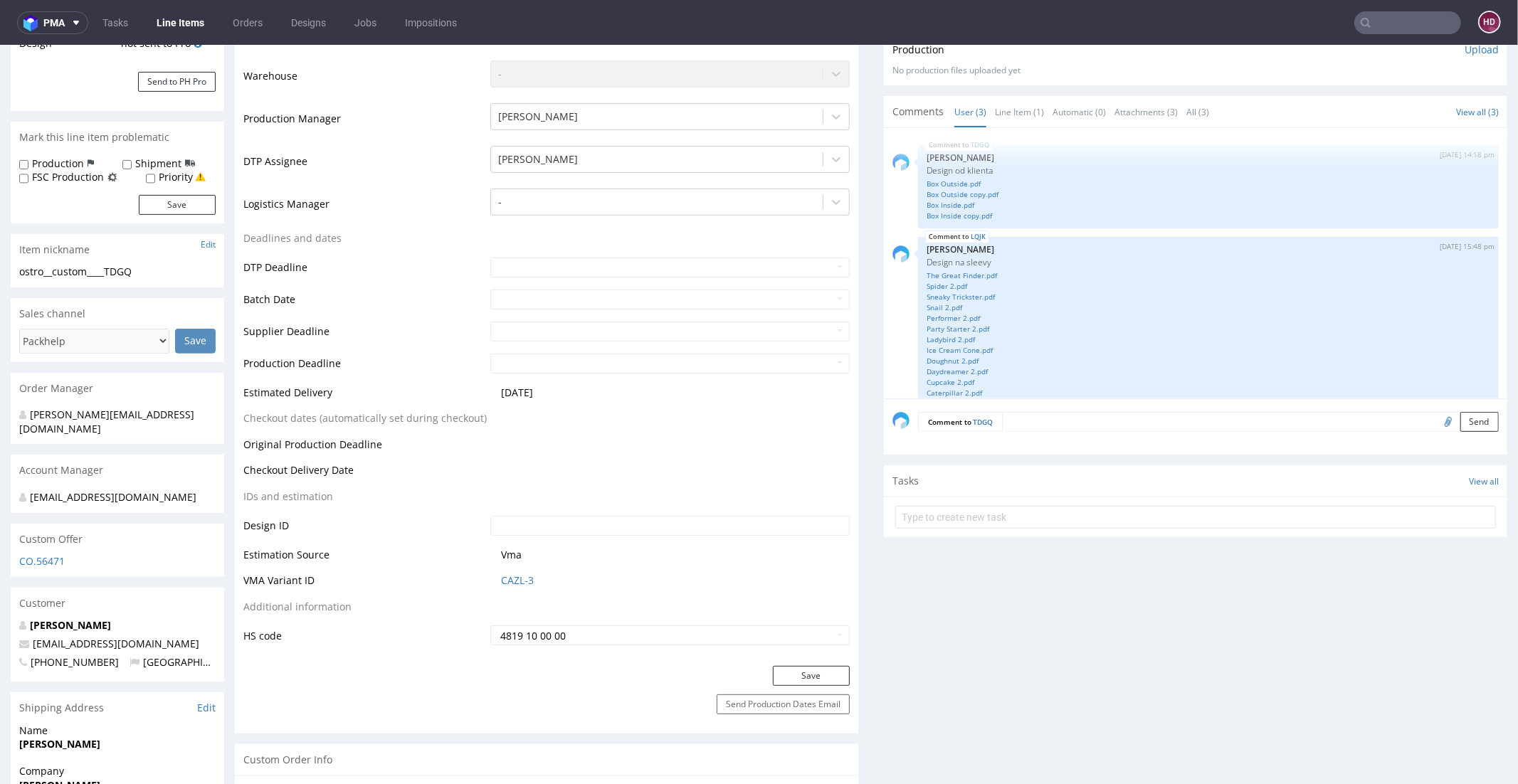
scroll to position [0, 0]
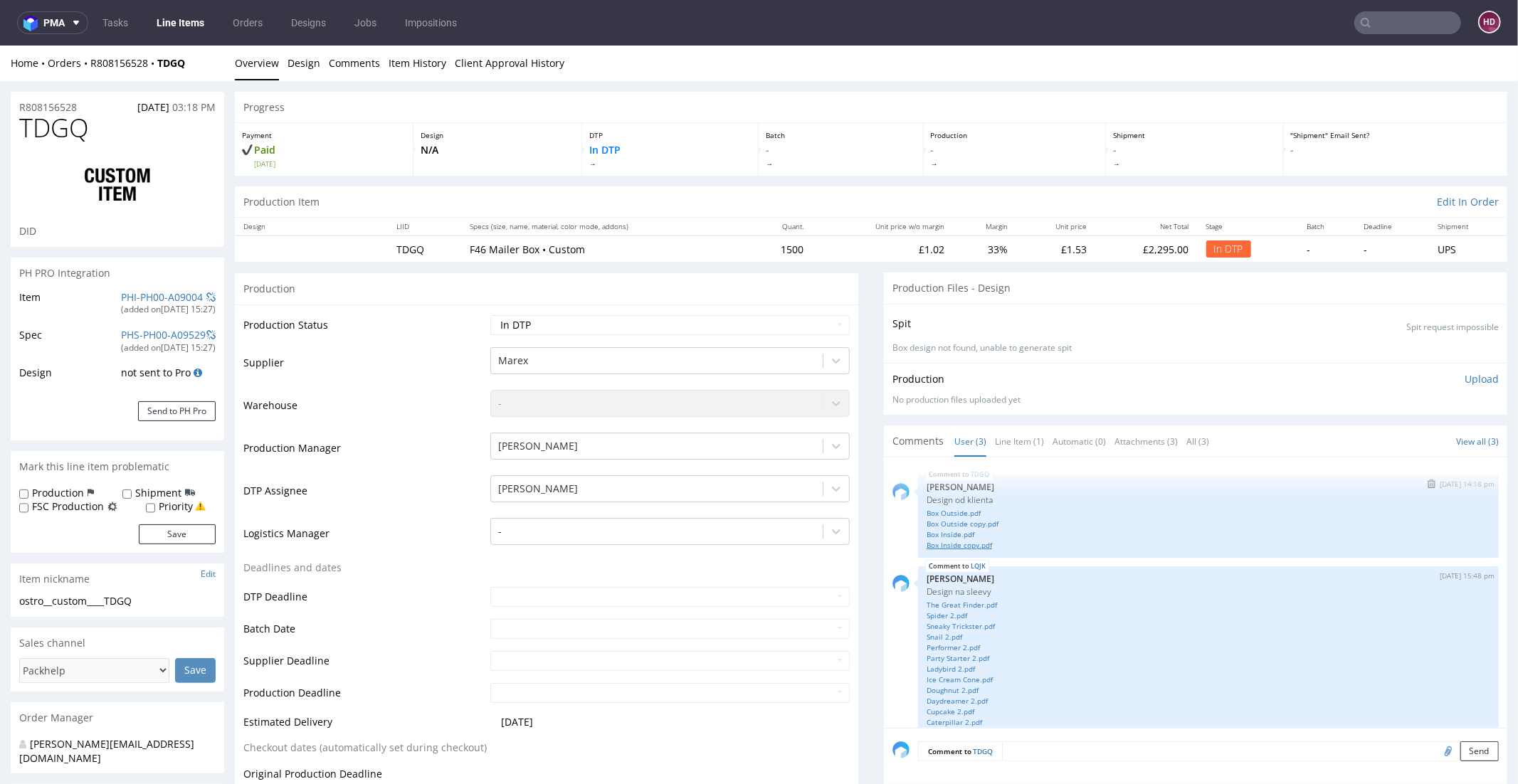
click at [958, 544] on link "Box Inside copy.pdf" at bounding box center [1208, 545] width 563 height 11
click at [956, 541] on link "Box Inside copy.pdf" at bounding box center [1208, 545] width 563 height 11
click at [946, 530] on link "Box Inside.pdf" at bounding box center [1208, 534] width 563 height 11
